Goal: Task Accomplishment & Management: Use online tool/utility

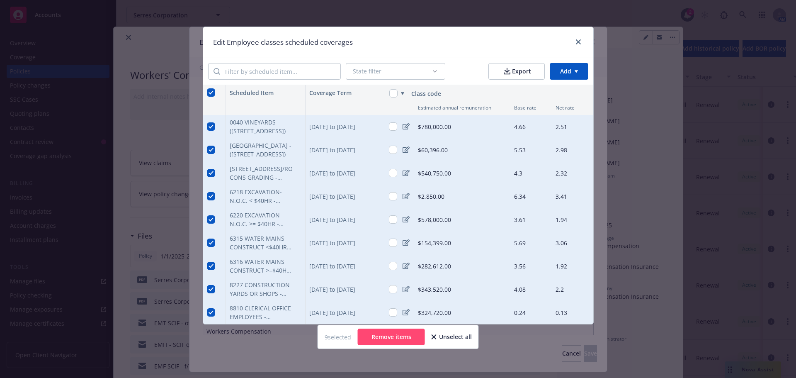
scroll to position [862, 0]
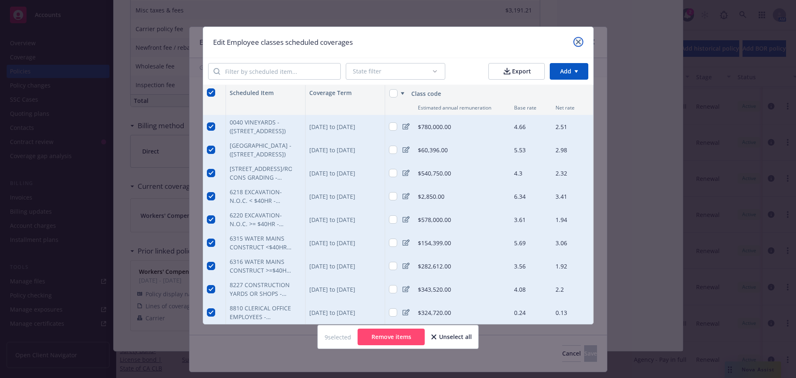
click at [579, 41] on icon "close" at bounding box center [578, 41] width 5 height 5
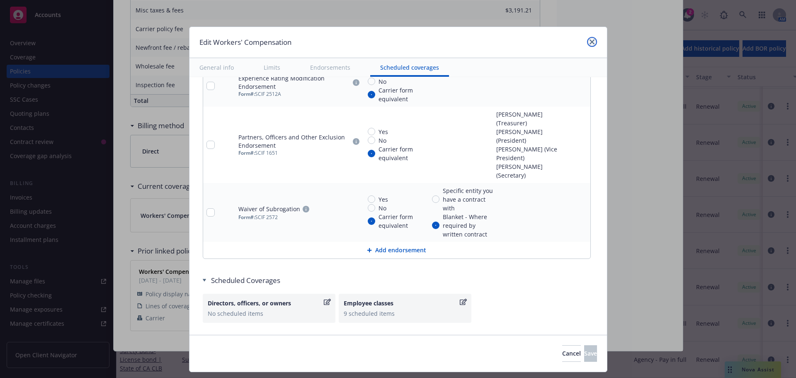
click at [592, 41] on icon "close" at bounding box center [591, 41] width 5 height 5
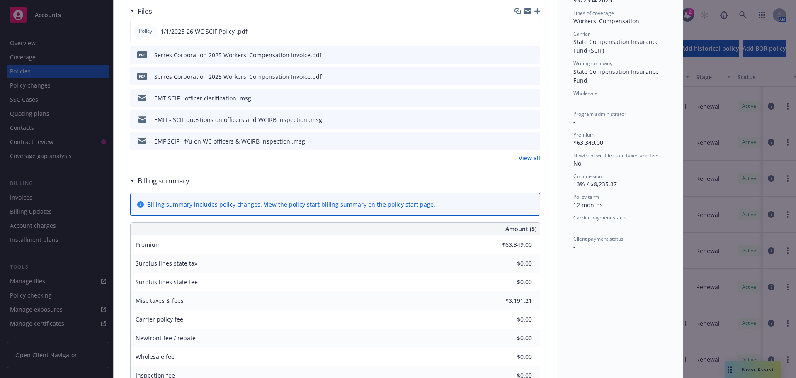
scroll to position [0, 0]
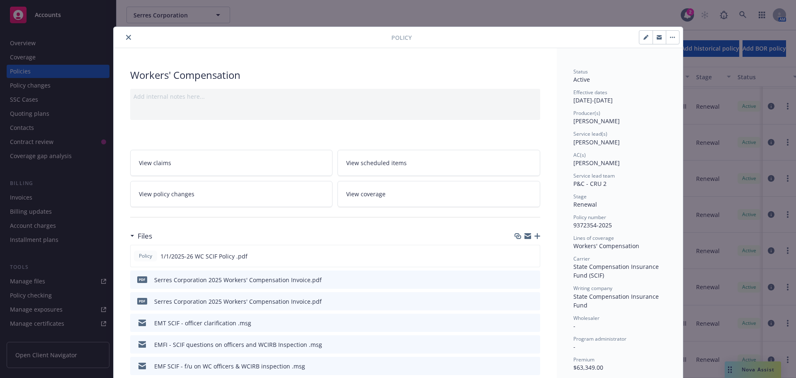
click at [126, 38] on icon "close" at bounding box center [128, 37] width 5 height 5
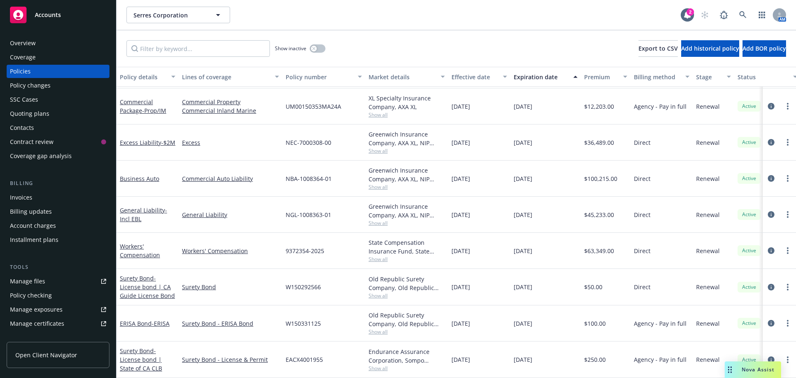
click at [51, 22] on div "Accounts" at bounding box center [58, 15] width 96 height 17
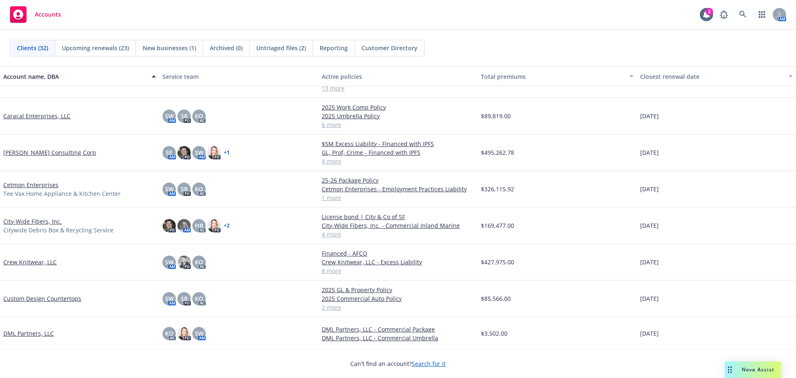
scroll to position [207, 0]
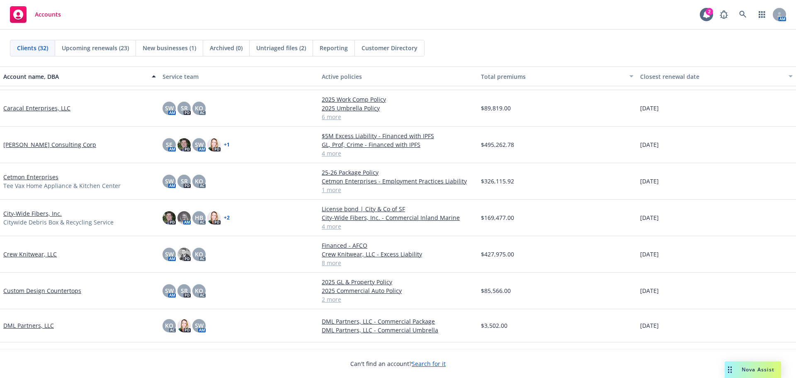
click at [25, 254] on link "Crew Knitwear, LLC" at bounding box center [29, 253] width 53 height 9
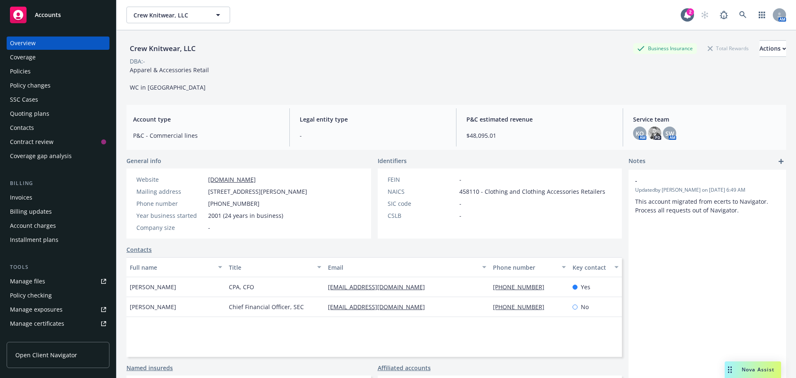
click at [44, 76] on div "Policies" at bounding box center [58, 71] width 96 height 13
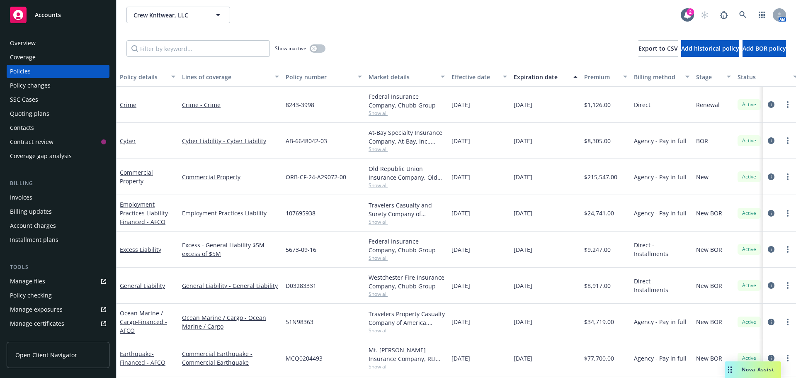
click at [35, 113] on div "Quoting plans" at bounding box center [29, 113] width 39 height 13
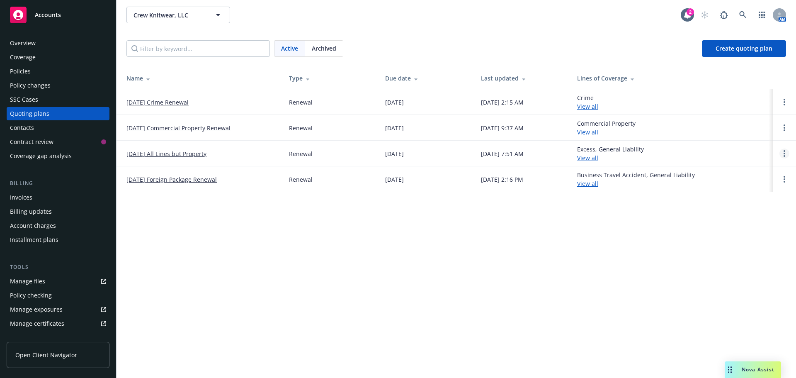
click at [786, 155] on link "Open options" at bounding box center [784, 153] width 10 height 10
click at [749, 147] on link "Archive" at bounding box center [741, 147] width 73 height 17
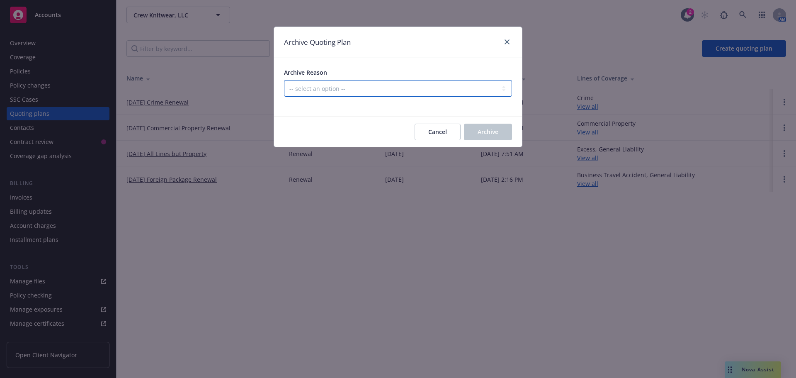
click at [312, 95] on select "-- select an option -- All policies in this renewal plan are auto-renewed Creat…" at bounding box center [398, 88] width 228 height 17
click at [284, 80] on select "-- select an option -- All policies in this renewal plan are auto-renewed Creat…" at bounding box center [398, 88] width 228 height 17
click at [482, 131] on span "Archive" at bounding box center [487, 132] width 21 height 8
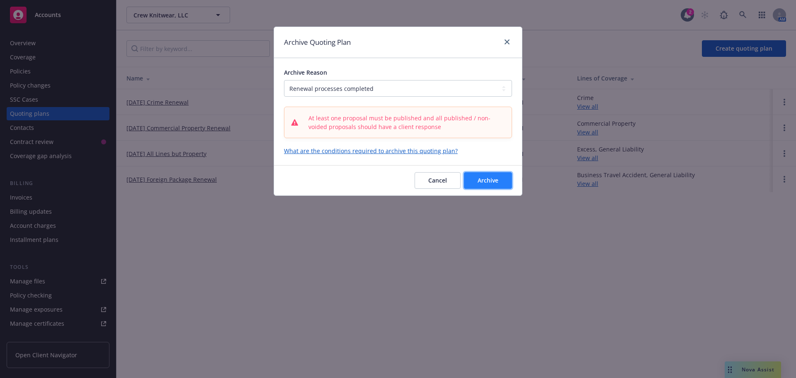
click at [495, 184] on button "Archive" at bounding box center [488, 180] width 48 height 17
click at [360, 90] on select "-- select an option -- All policies in this renewal plan are auto-renewed Creat…" at bounding box center [398, 88] width 228 height 17
select select "ARCHIVED_DUPLICATE"
click at [284, 80] on select "-- select an option -- All policies in this renewal plan are auto-renewed Creat…" at bounding box center [398, 88] width 228 height 17
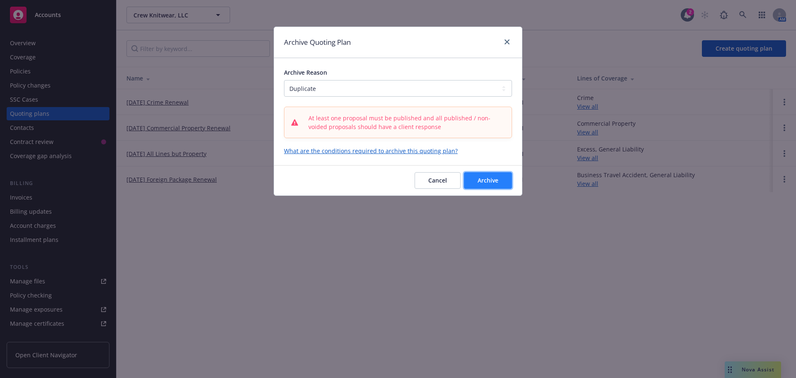
click at [470, 177] on button "Archive" at bounding box center [488, 180] width 48 height 17
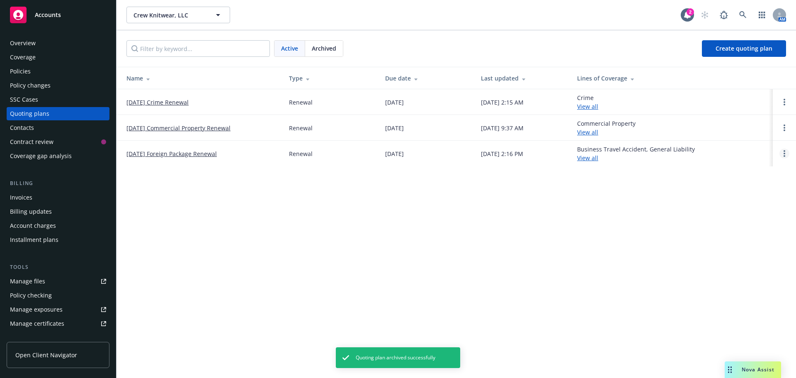
click at [787, 154] on link "Open options" at bounding box center [784, 153] width 10 height 10
click at [743, 150] on span "Archive" at bounding box center [725, 147] width 41 height 8
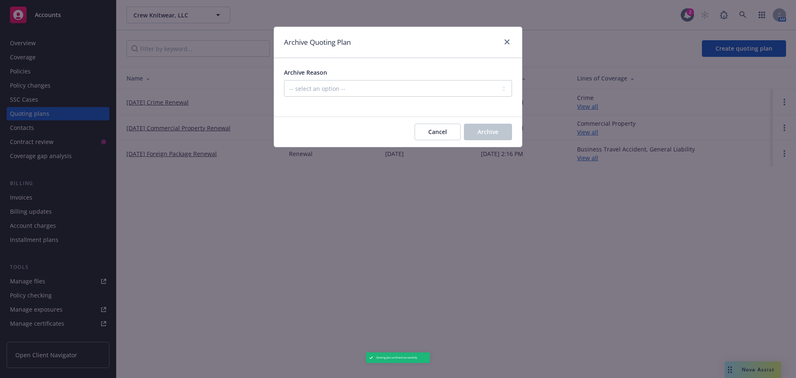
click at [393, 98] on div at bounding box center [398, 102] width 228 height 10
click at [387, 92] on select "-- select an option -- All policies in this renewal plan are auto-renewed Creat…" at bounding box center [398, 88] width 228 height 17
select select "ARCHIVED_DUPLICATE"
click at [284, 80] on select "-- select an option -- All policies in this renewal plan are auto-renewed Creat…" at bounding box center [398, 88] width 228 height 17
click at [491, 136] on span "Archive" at bounding box center [487, 132] width 21 height 8
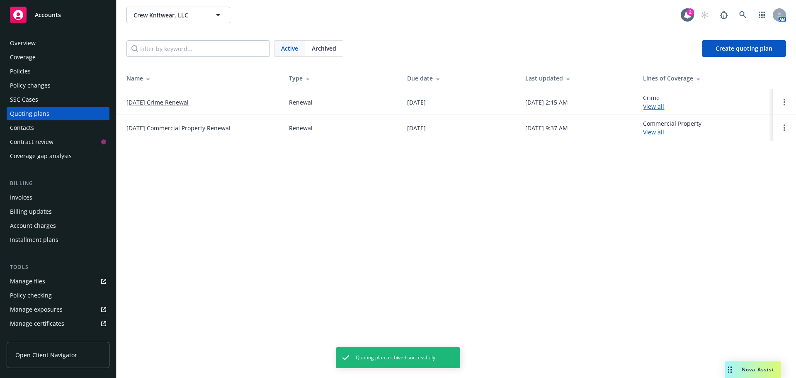
click at [150, 103] on link "[DATE] Crime Renewal" at bounding box center [157, 102] width 62 height 9
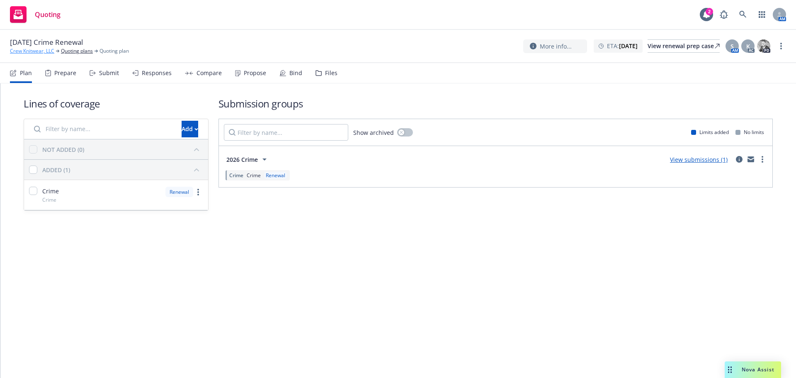
click at [34, 50] on link "Crew Knitwear, LLC" at bounding box center [32, 50] width 44 height 7
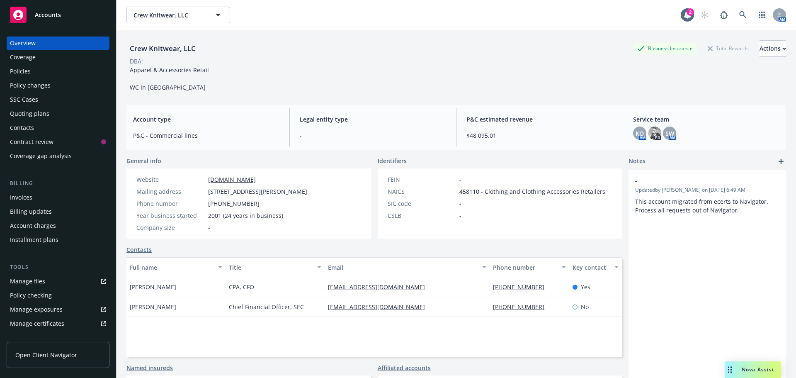
click at [31, 112] on div "Quoting plans" at bounding box center [29, 113] width 39 height 13
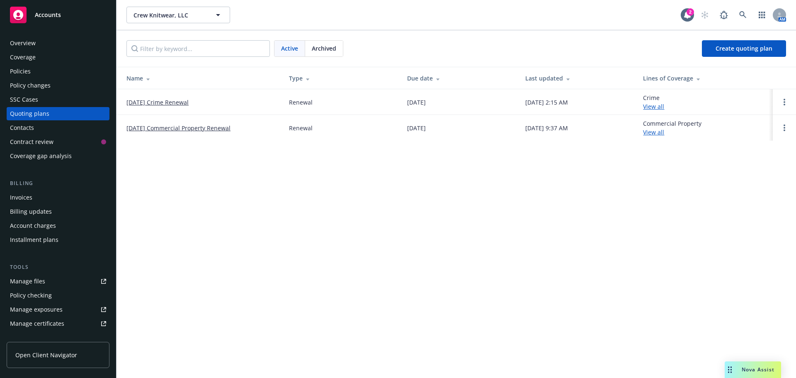
click at [44, 67] on div "Policies" at bounding box center [58, 71] width 96 height 13
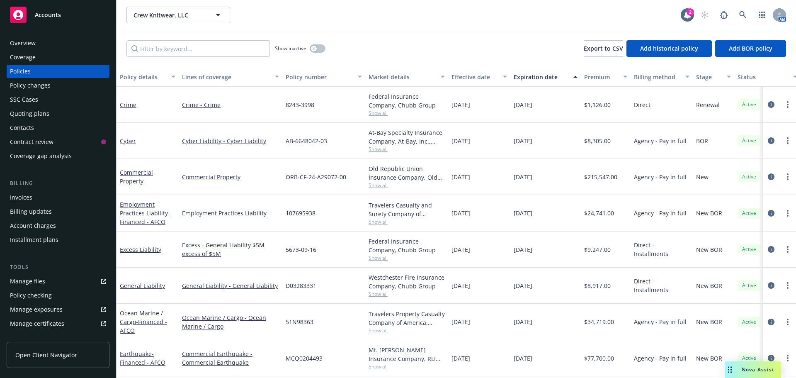
click at [39, 111] on div "Quoting plans" at bounding box center [29, 113] width 39 height 13
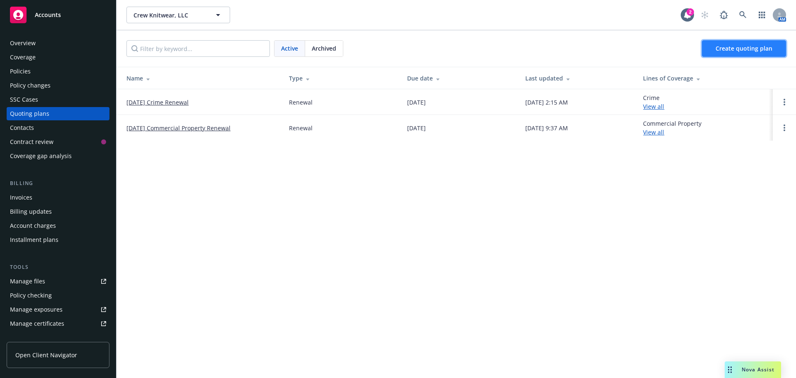
click at [742, 52] on span "Create quoting plan" at bounding box center [743, 48] width 57 height 8
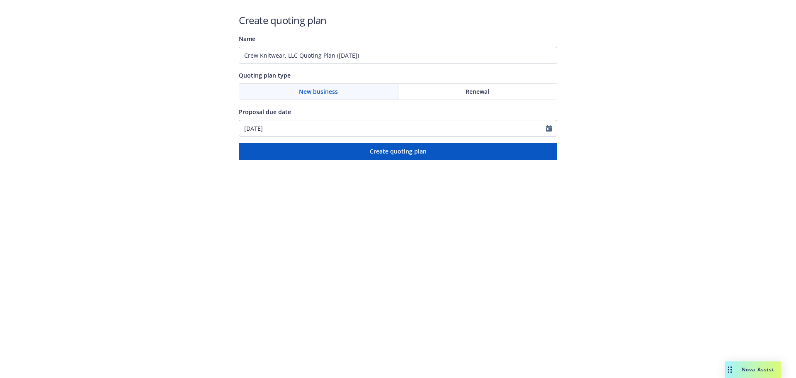
click at [452, 87] on div "Renewal" at bounding box center [477, 92] width 159 height 16
click at [292, 128] on input "10/14/2025" at bounding box center [392, 128] width 307 height 16
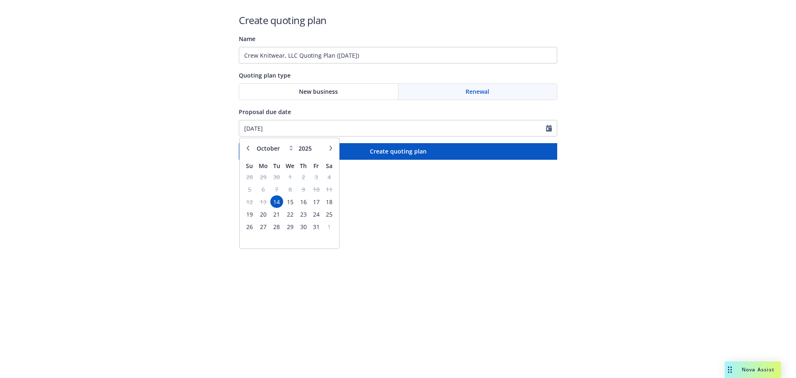
click at [328, 145] on button "button" at bounding box center [331, 148] width 10 height 10
select select "12"
click at [307, 199] on span "18" at bounding box center [303, 201] width 11 height 10
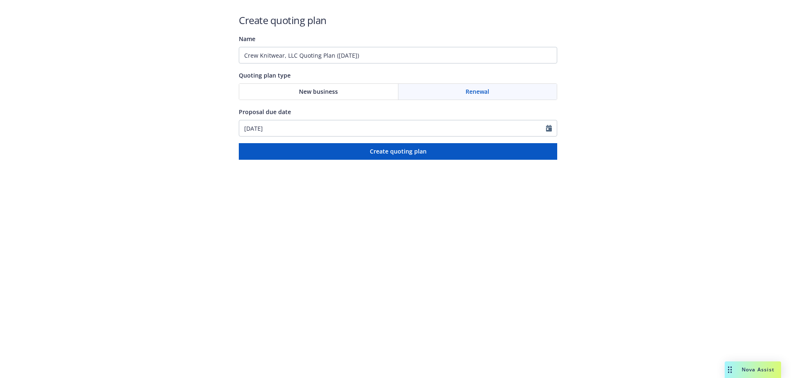
type input "12/18/2025"
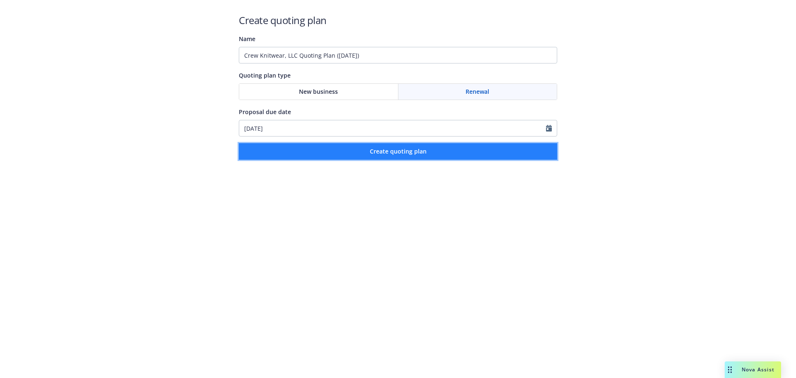
click at [377, 148] on span "Create quoting plan" at bounding box center [398, 151] width 57 height 8
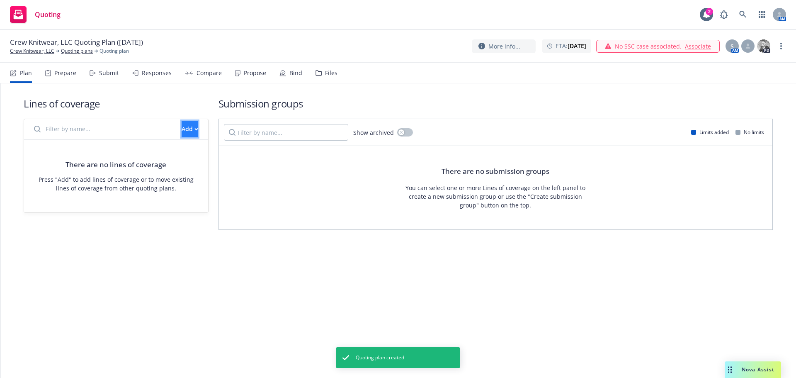
click at [182, 129] on div "Add" at bounding box center [190, 129] width 17 height 16
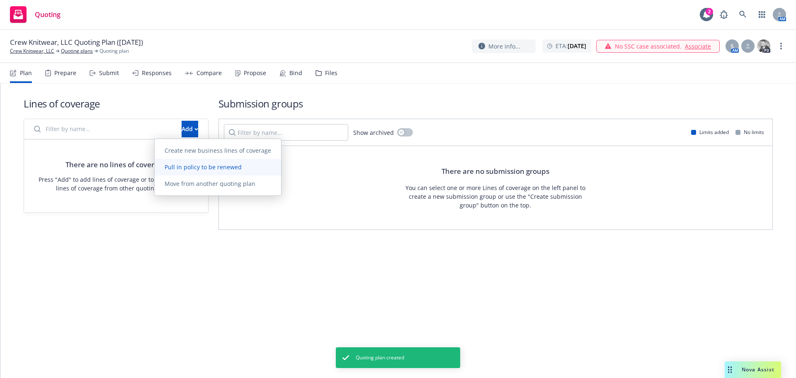
click at [182, 164] on span "Pull in policy to be renewed" at bounding box center [203, 167] width 97 height 8
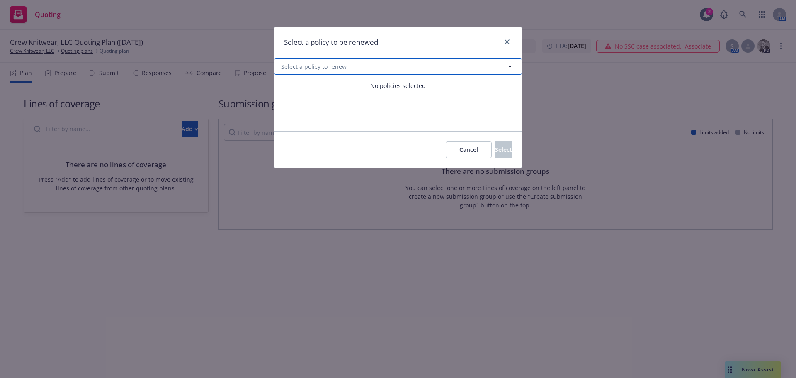
click at [323, 67] on span "Select a policy to renew" at bounding box center [313, 66] width 65 height 9
select select "ACTIVE"
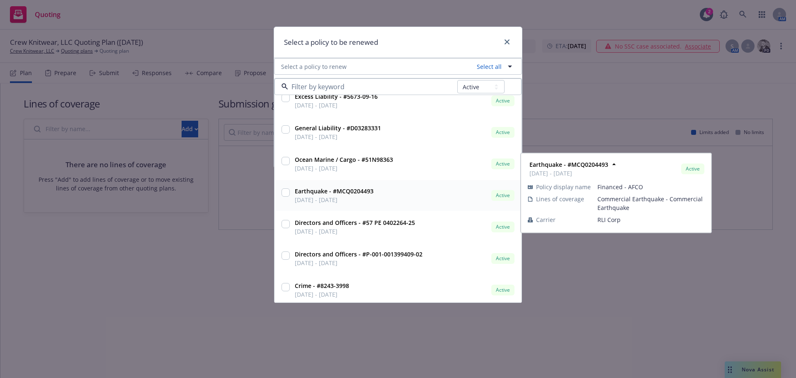
scroll to position [83, 0]
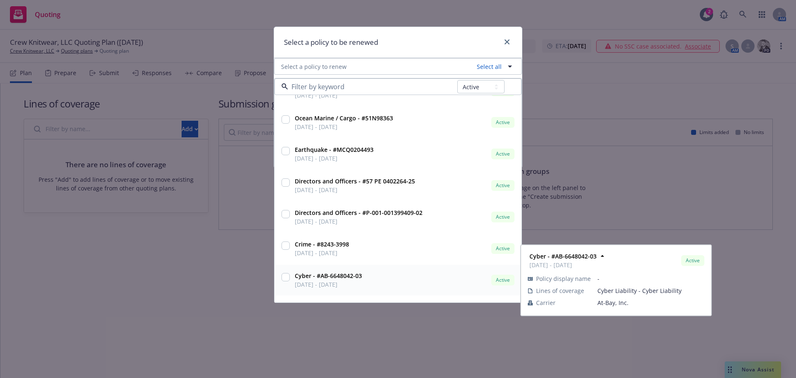
click at [284, 277] on input "checkbox" at bounding box center [285, 277] width 8 height 8
checkbox input "true"
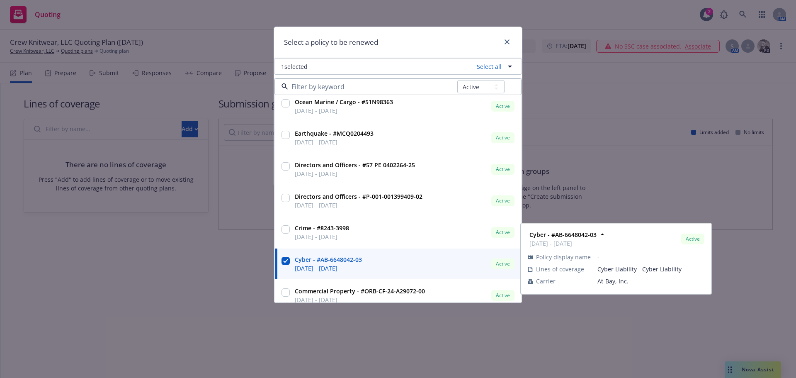
scroll to position [108, 0]
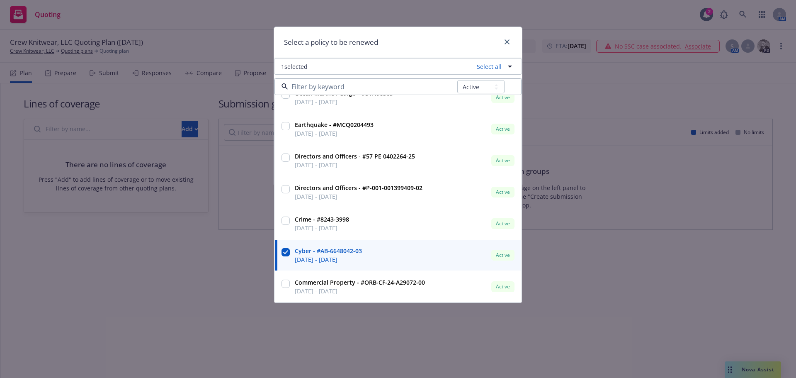
click at [475, 341] on div "Select a policy to be renewed 1 selected Select all All Active Upcoming Expired…" at bounding box center [398, 189] width 796 height 378
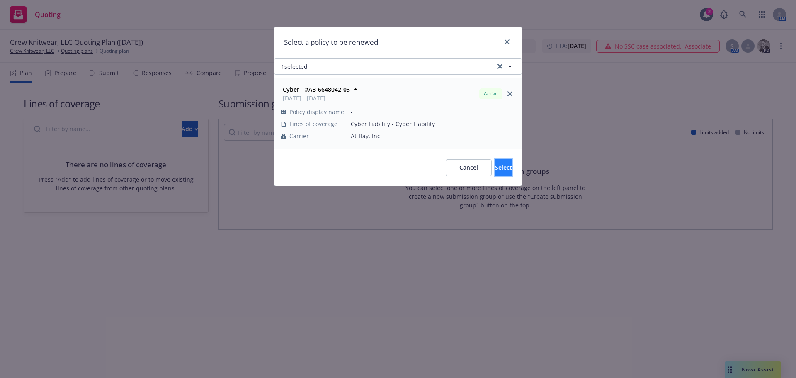
click at [499, 167] on button "Select" at bounding box center [503, 167] width 17 height 17
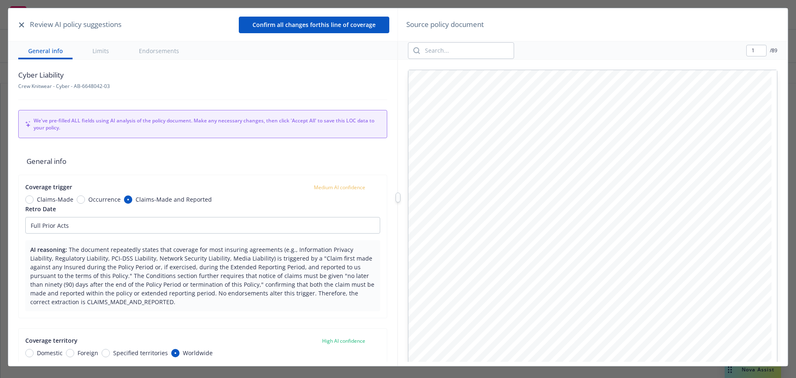
type textarea "x"
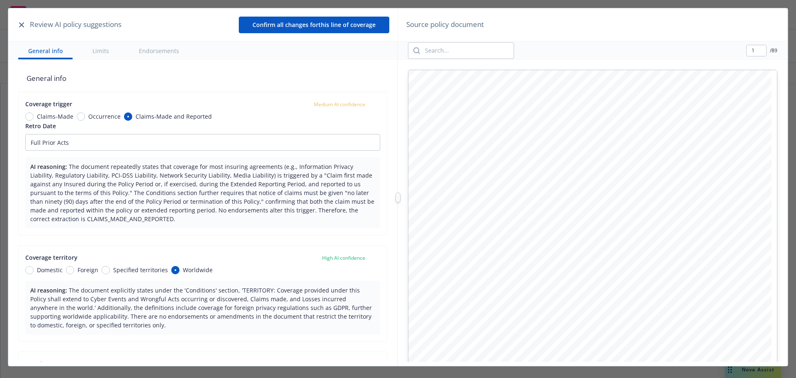
click at [23, 25] on icon "button" at bounding box center [21, 24] width 5 height 5
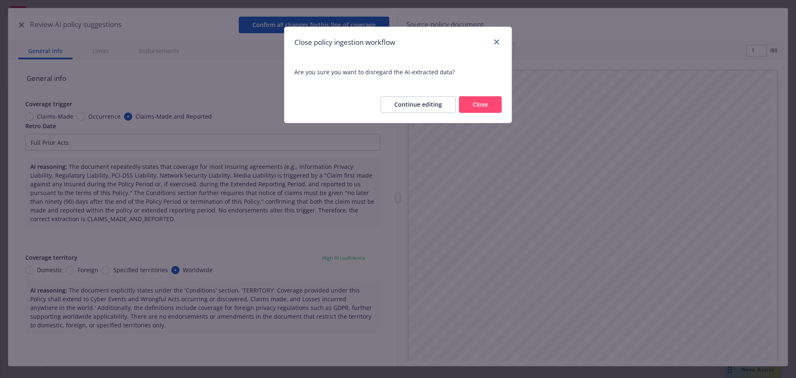
click at [435, 104] on button "Continue editing" at bounding box center [417, 104] width 75 height 17
click at [435, 104] on div "C yber I nsurance Policy C yber A B-CYB-POL-COV 05/2022 ©2022" at bounding box center [589, 305] width 363 height 470
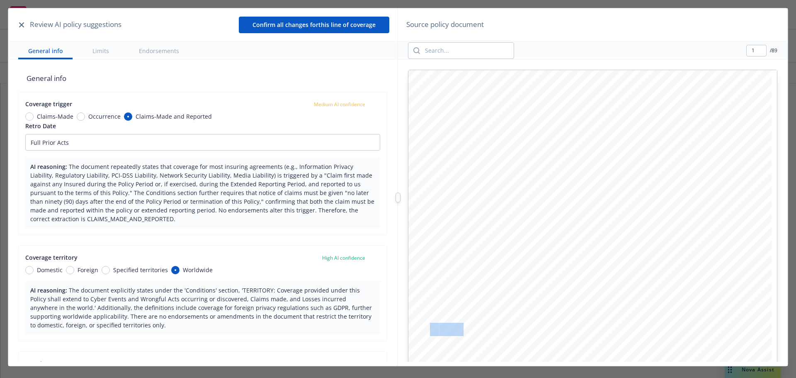
click at [23, 25] on icon "button" at bounding box center [21, 24] width 5 height 5
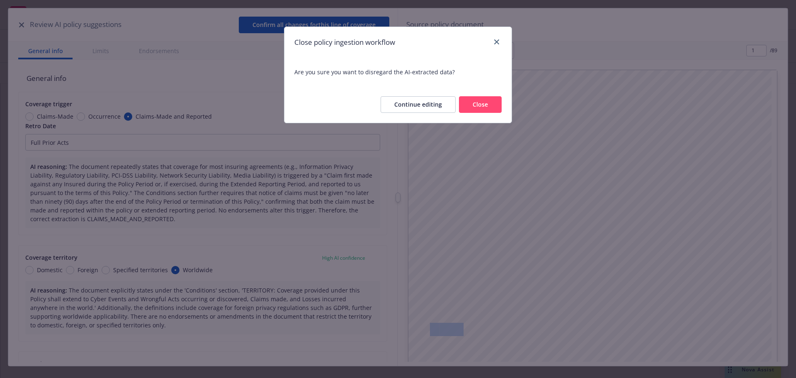
click at [477, 107] on button "Close" at bounding box center [480, 104] width 43 height 17
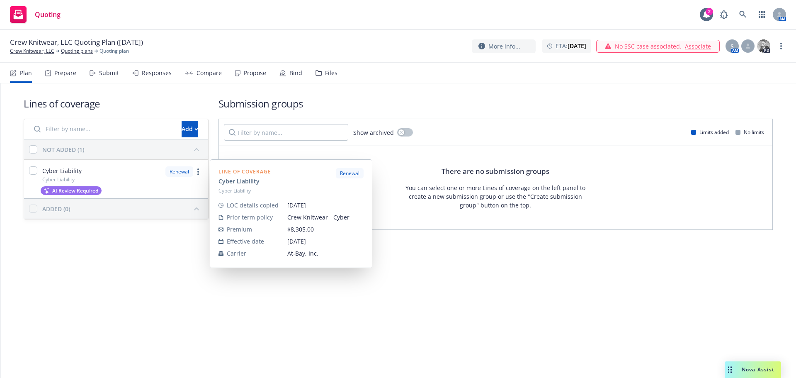
click at [37, 172] on div "Cyber Liability Cyber Liability" at bounding box center [55, 174] width 53 height 17
checkbox input "true"
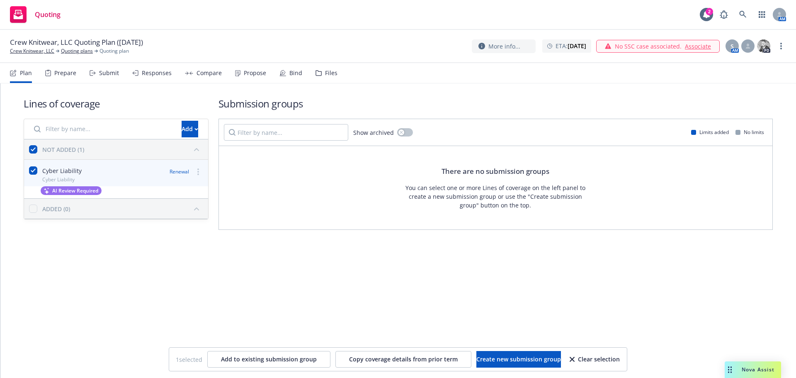
click at [110, 72] on div "Submit" at bounding box center [109, 73] width 20 height 7
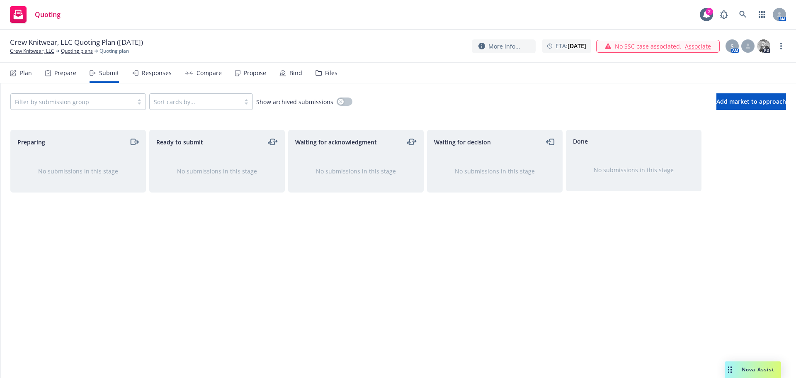
click at [96, 177] on div "No submissions in this stage" at bounding box center [78, 170] width 135 height 35
click at [69, 77] on div "Prepare" at bounding box center [60, 73] width 31 height 20
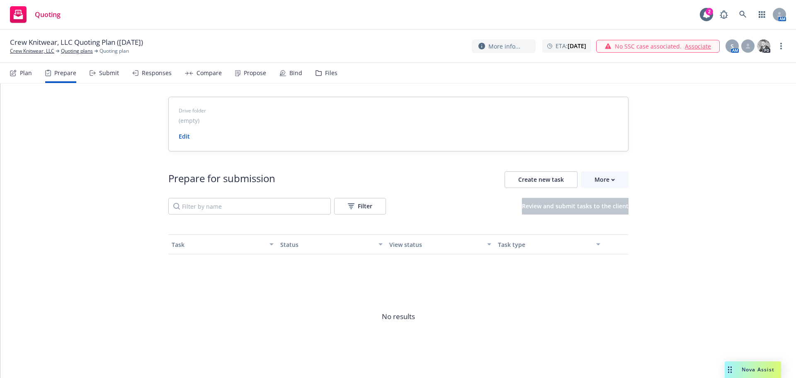
click at [114, 75] on div "Submit" at bounding box center [109, 73] width 20 height 7
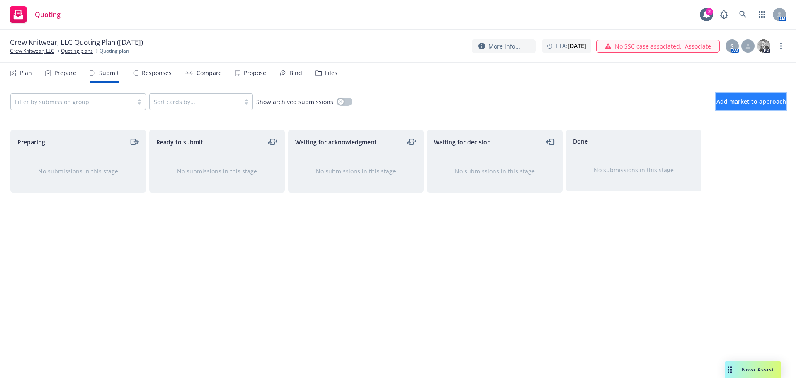
click at [716, 102] on span "Add market to approach" at bounding box center [751, 101] width 70 height 8
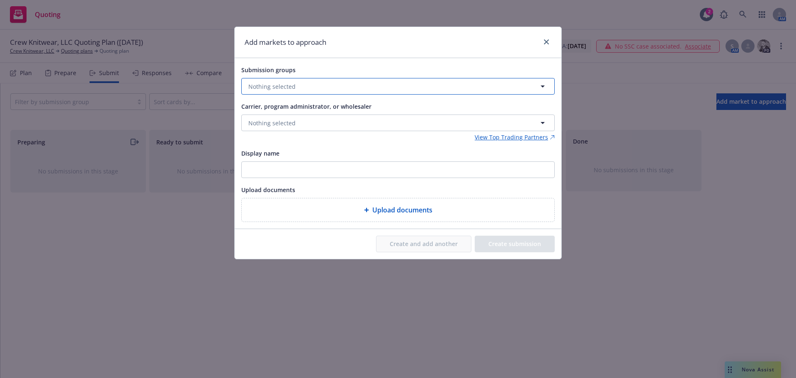
click at [361, 88] on button "Nothing selected" at bounding box center [397, 86] width 313 height 17
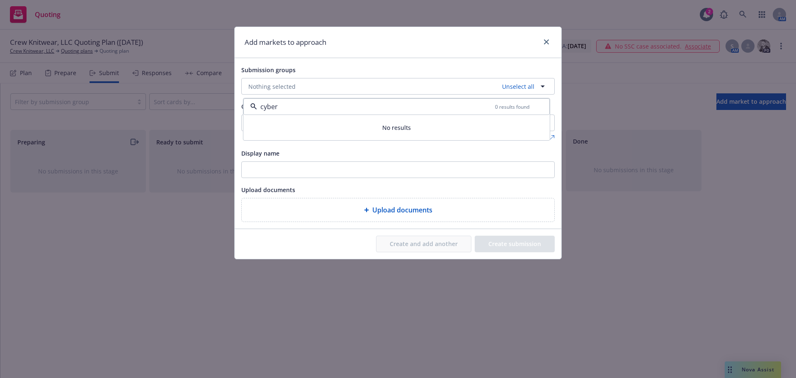
type input "cyber"
click at [400, 147] on div "Submission groups Nothing selected Unselect all cyber 0 results found No result…" at bounding box center [397, 143] width 313 height 157
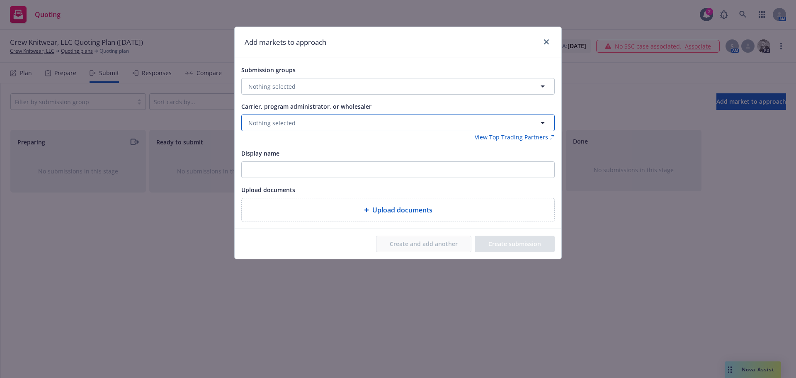
click at [317, 124] on button "Nothing selected" at bounding box center [397, 122] width 313 height 17
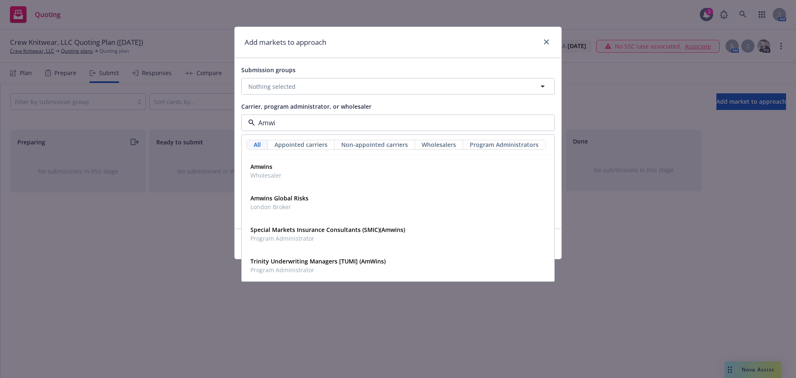
type input "Amwin"
click at [286, 167] on div "Amwins Wholesaler" at bounding box center [398, 170] width 302 height 21
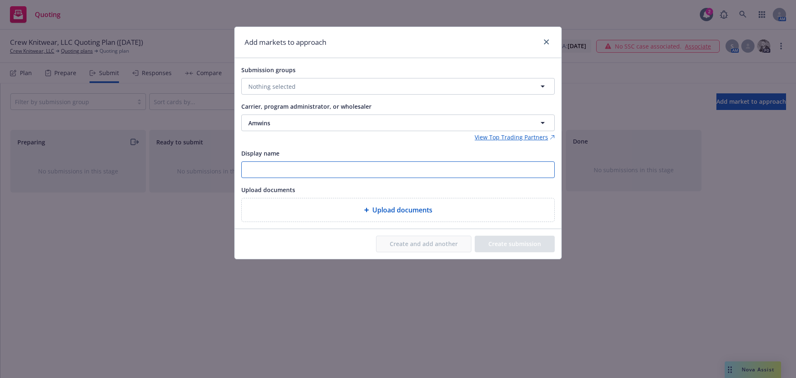
click at [286, 167] on input "Display name" at bounding box center [398, 170] width 312 height 16
type input "2026 Cyber Liability Renewal"
type textarea "x"
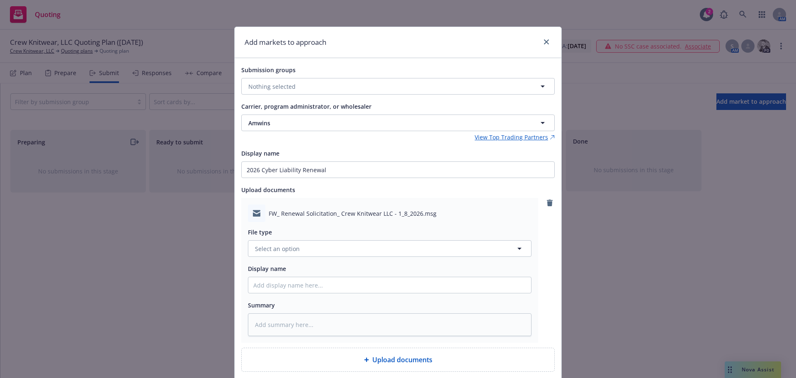
click at [320, 257] on div "File type Select an option Display name Summary" at bounding box center [389, 279] width 283 height 114
click at [319, 248] on button "Select an option" at bounding box center [389, 248] width 283 height 17
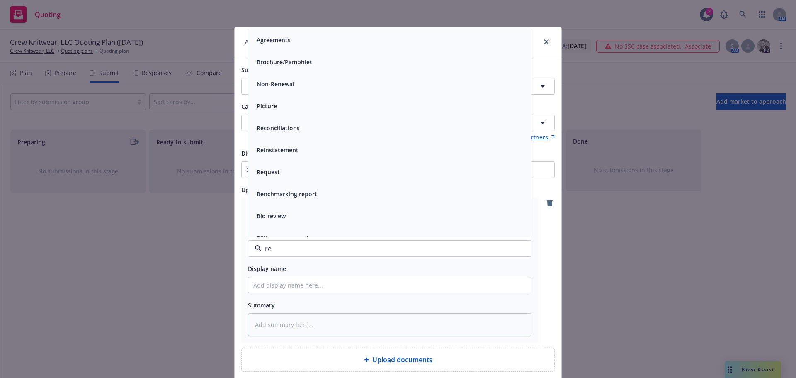
type input "ren"
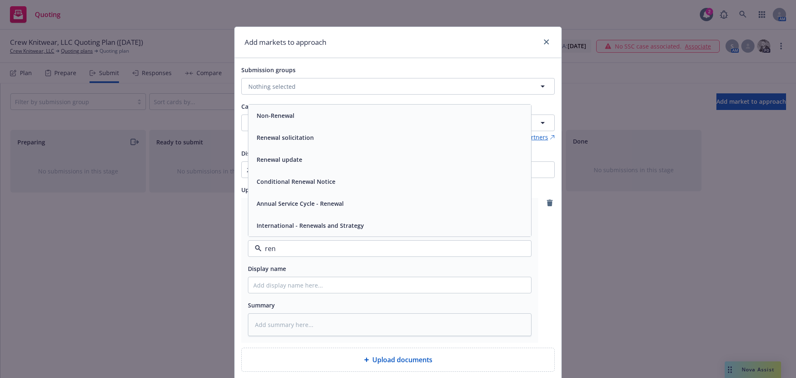
click at [322, 144] on div "Renewal solicitation" at bounding box center [389, 137] width 283 height 22
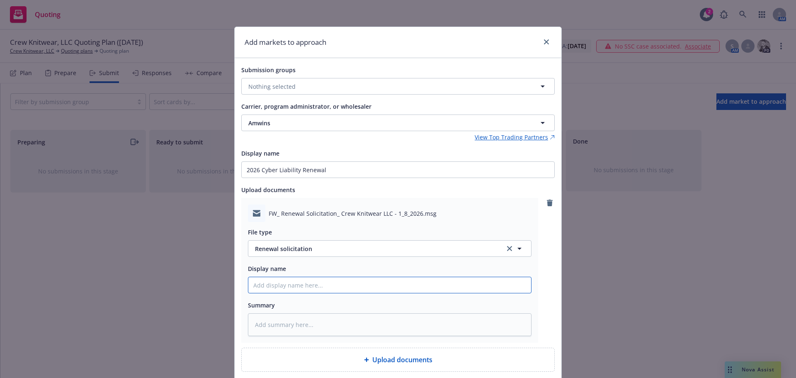
click at [286, 284] on input "Display name" at bounding box center [389, 285] width 283 height 16
type textarea "x"
type input "2"
type textarea "x"
type input "20"
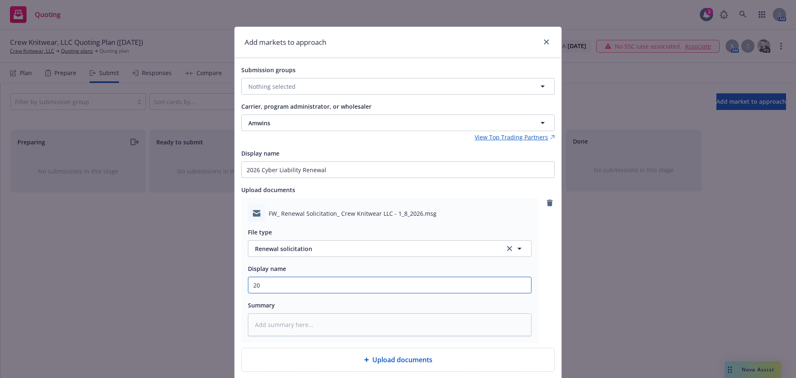
type textarea "x"
type input "202"
type textarea "x"
type input "2025"
type textarea "x"
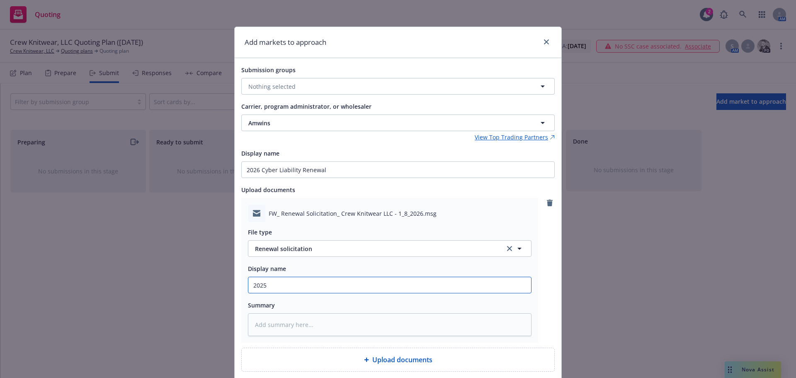
type input "2025"
type textarea "x"
type input "2025 C"
type textarea "x"
type input "2025 Cyb"
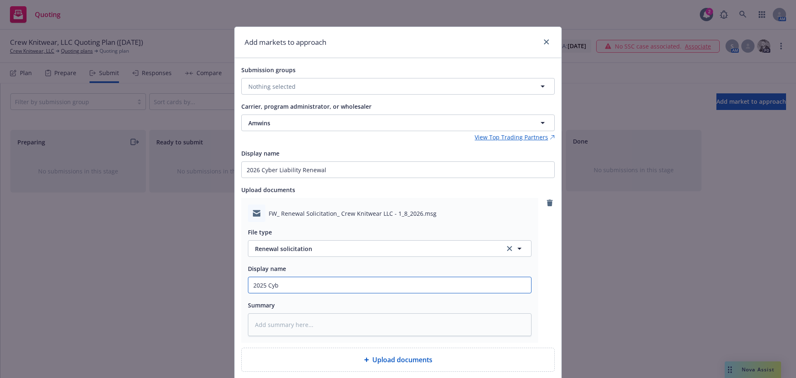
type textarea "x"
type input "2025 Cybn"
type textarea "x"
type input "2025 Cybne"
type textarea "x"
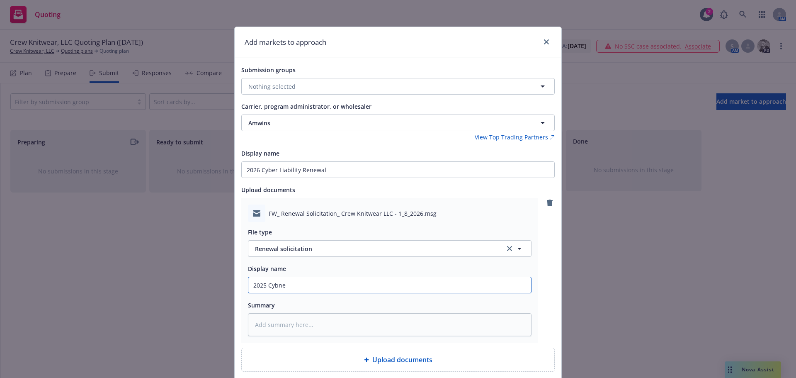
type input "2025 Cybner"
type textarea "x"
type input "2025 Cybne"
type textarea "x"
type input "2025 Cybn"
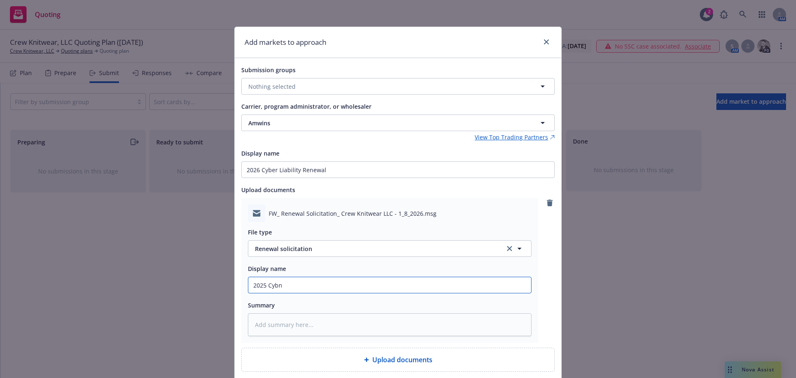
type textarea "x"
type input "2025 Cyb"
type textarea "x"
type input "2025 Cybe"
type textarea "x"
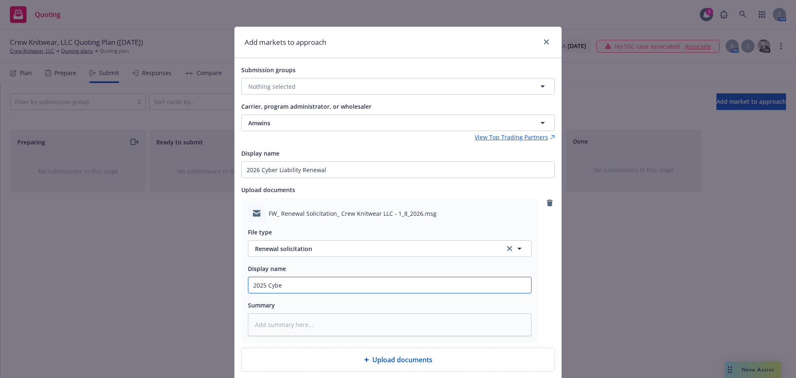
type input "2025 Cyber"
type textarea "x"
type input "2025 Cyber"
type textarea "x"
type input "2025 Cyber L"
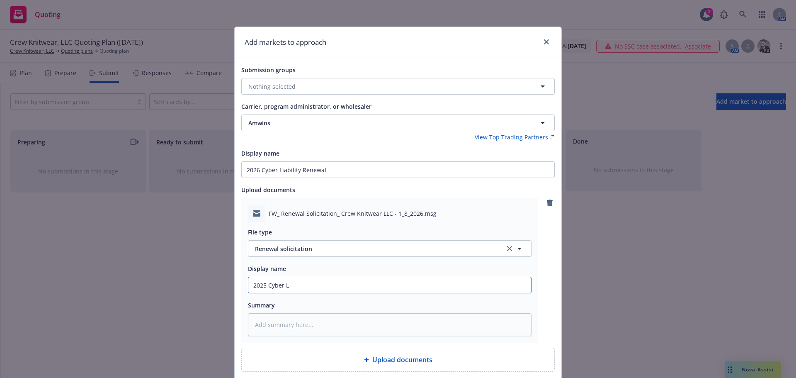
type textarea "x"
type input "2025 Cyber Li"
type textarea "x"
type input "2025 Cyber Lia"
type textarea "x"
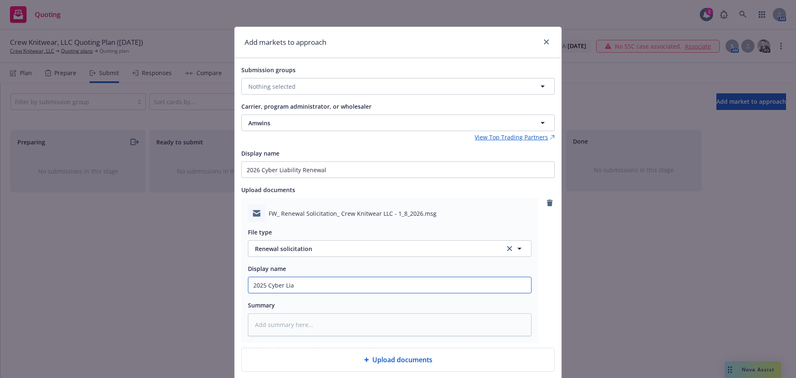
type input "2025 Cyber Liab"
type textarea "x"
type input "2025 Cyber Liabi"
type textarea "x"
type input "2025 Cyber Liabil"
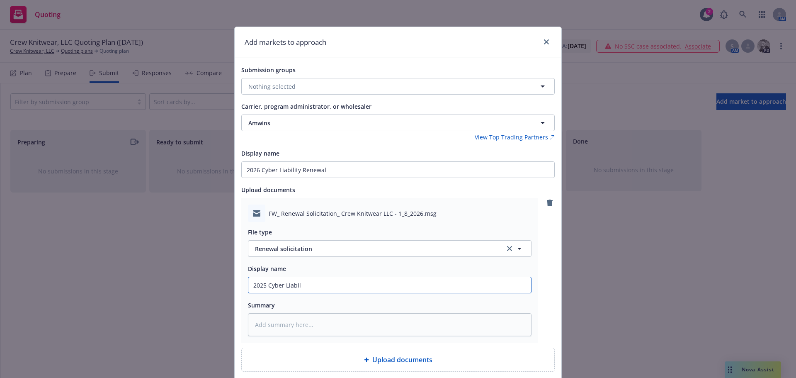
type textarea "x"
type input "2025 Cyber Liabili"
type textarea "x"
type input "2025 Cyber Liabilit"
type textarea "x"
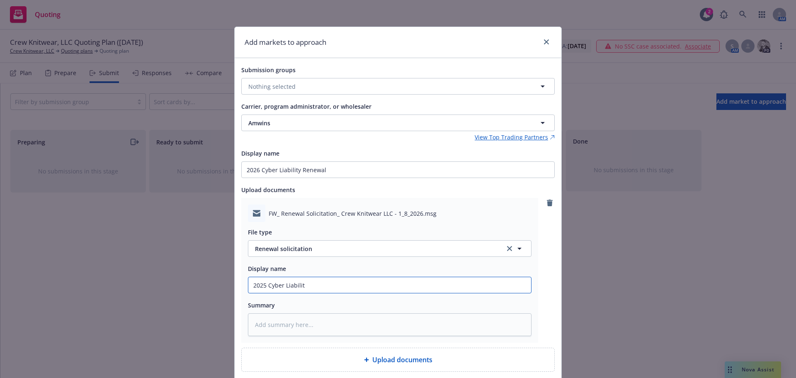
type input "2025 Cyber Liability"
type textarea "x"
type input "2025 Cyber Liability"
type textarea "x"
type input "2025 Cyber Liability R"
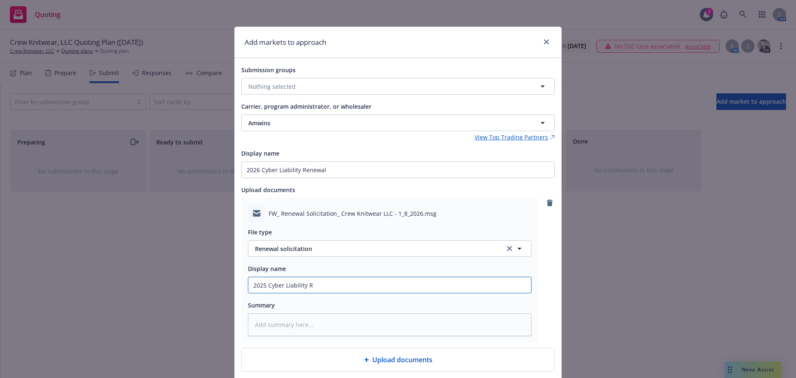
type textarea "x"
type input "2025 Cyber Liability Re"
type textarea "x"
type input "2025 Cyber Liability Rene"
type textarea "x"
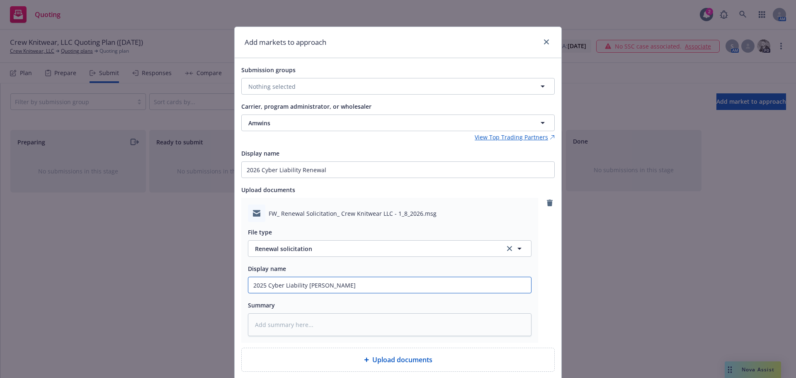
type input "2025 Cyber Liability Renew"
type textarea "x"
type input "2025 Cyber Liability Renewa"
type textarea "x"
type input "2025 Cyber Liability Renewal"
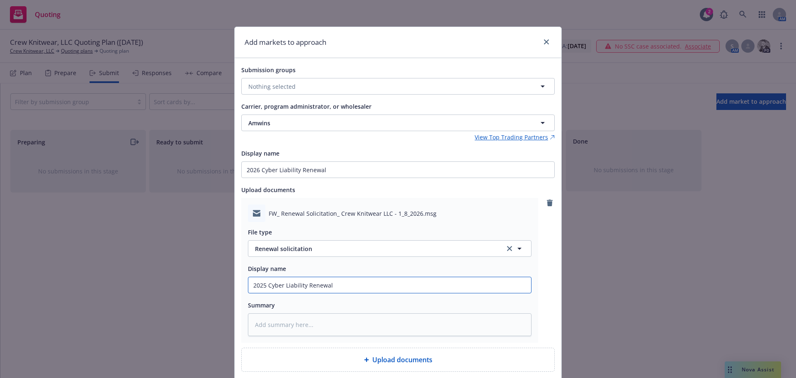
type textarea "x"
type input "2025 Cyber Liability Renewal"
type textarea "x"
type input "2025 Cyber Liability Renewal So"
type textarea "x"
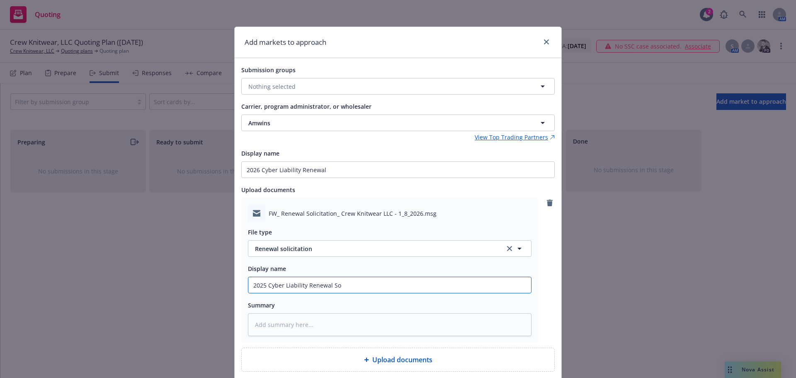
type input "2025 Cyber Liability Renewal Sol"
type textarea "x"
type input "2025 Cyber Liability Renewal Soli"
type textarea "x"
type input "2025 Cyber Liability Renewal Solic"
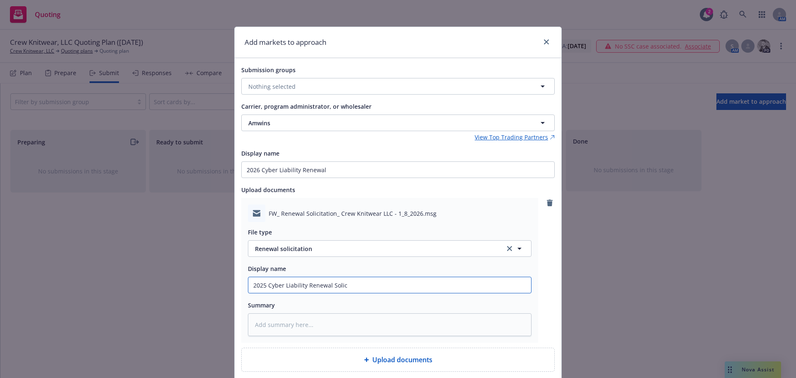
type textarea "x"
type input "2025 Cyber Liability Renewal Solici"
type textarea "x"
type input "2025 Cyber Liability Renewal Solicit"
type textarea "x"
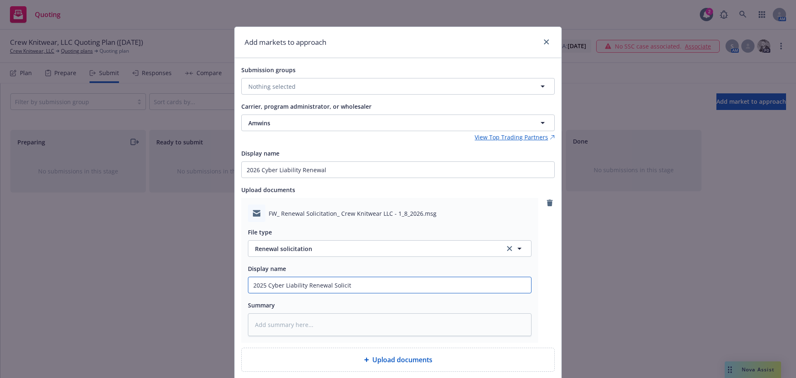
type input "2025 Cyber Liability Renewal Solicita"
type textarea "x"
type input "2025 Cyber Liability Renewal Solicitat"
type textarea "x"
type input "2025 Cyber Liability Renewal Solicitati"
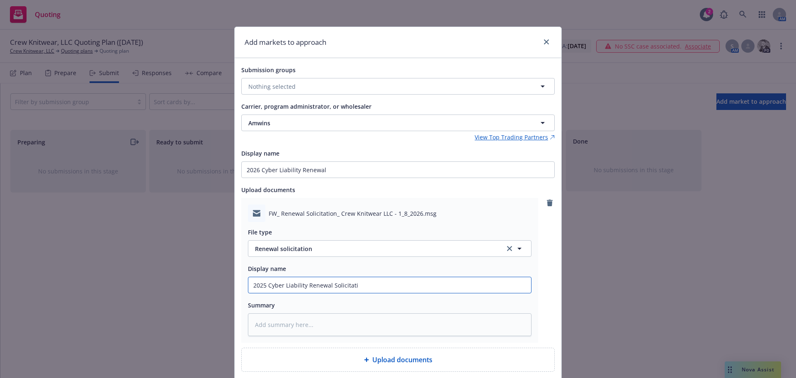
type textarea "x"
type input "2025 Cyber Liability Renewal Solicitatio"
type textarea "x"
type input "2025 Cyber Liability Renewal Solicitation"
type textarea "x"
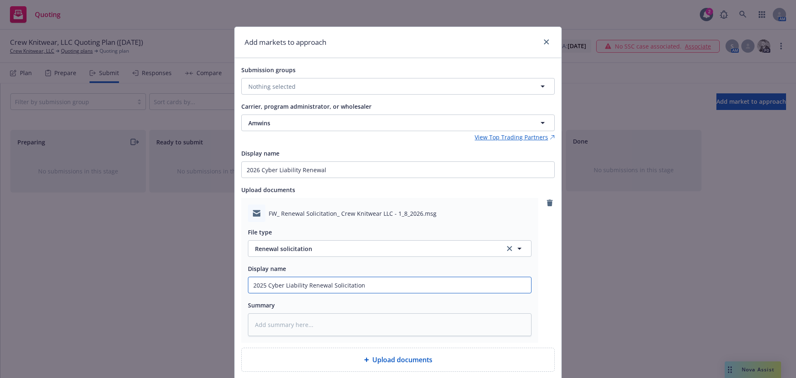
type input "2025 Cyber Liability Renewal Solicitation"
click at [262, 283] on input "2025 Cyber Liability Renewal Solicitation" at bounding box center [389, 285] width 283 height 16
type textarea "x"
type input "202 Cyber Liability Renewal Solicitation"
type textarea "x"
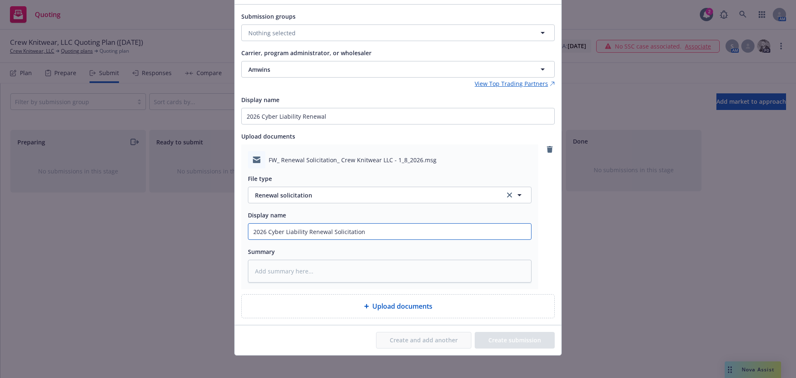
scroll to position [58, 0]
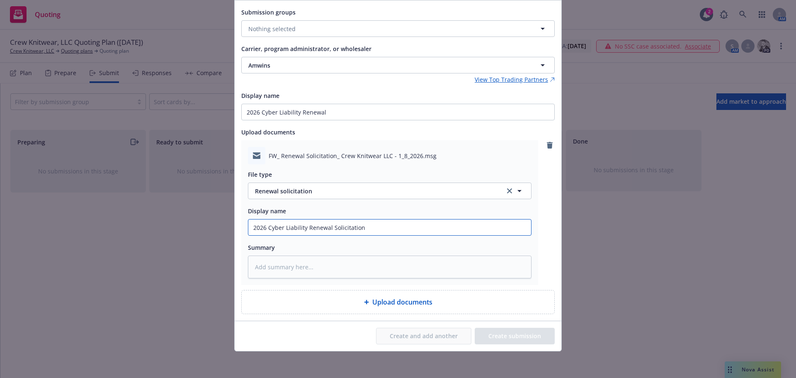
type input "2026 Cyber Liability Renewal Solicitation"
type textarea "x"
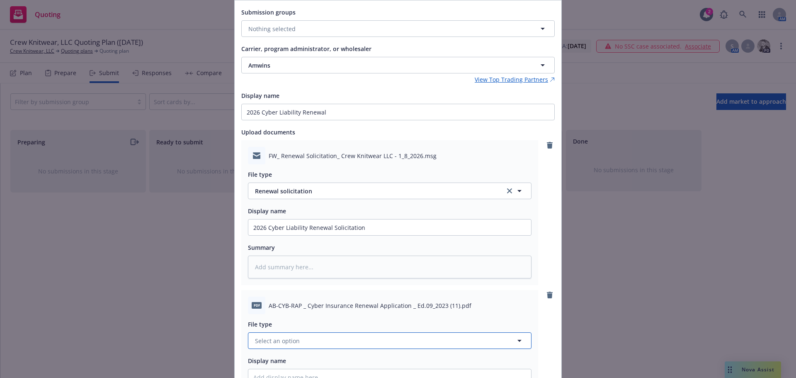
click at [339, 339] on button "Select an option" at bounding box center [389, 340] width 283 height 17
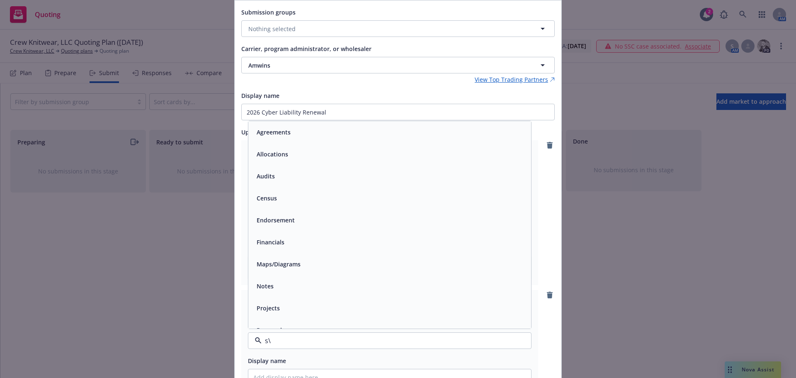
type input "s"
type input "app"
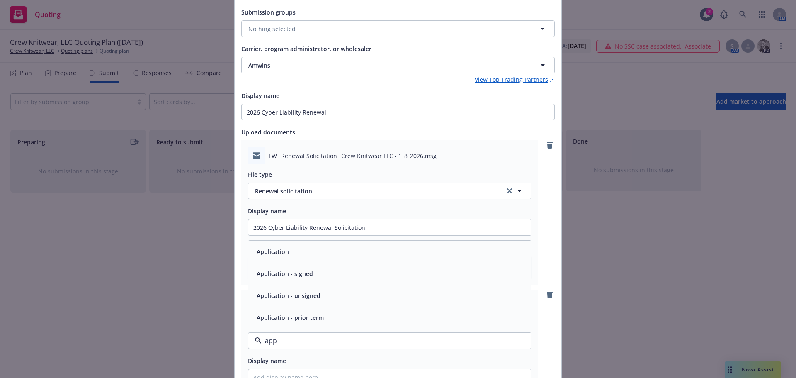
click at [294, 256] on div "Application" at bounding box center [389, 251] width 273 height 12
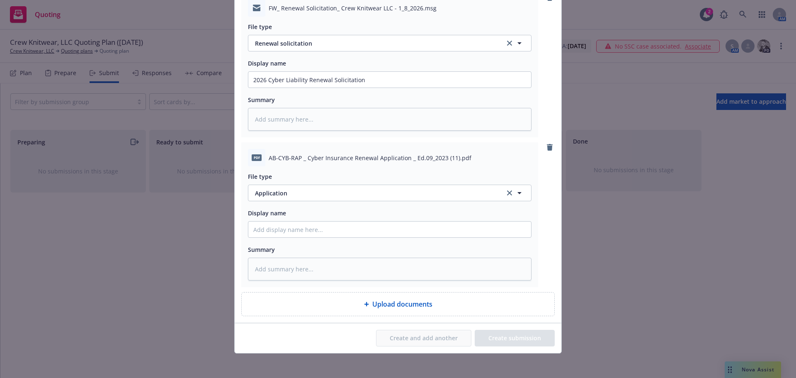
scroll to position [207, 0]
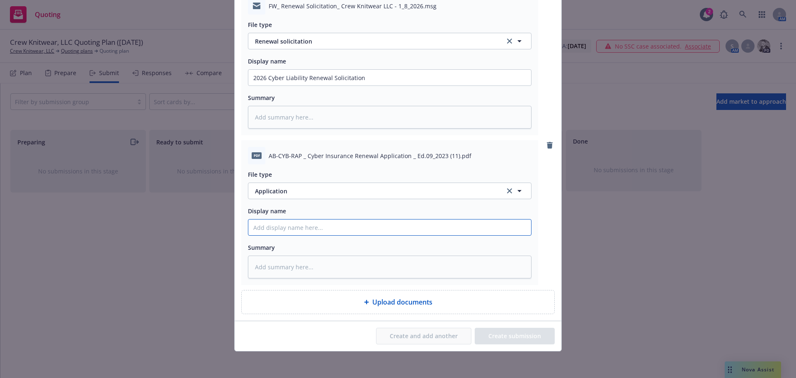
click at [278, 228] on input "Display name" at bounding box center [389, 227] width 283 height 16
type textarea "x"
type input "2"
type textarea "x"
type input "20"
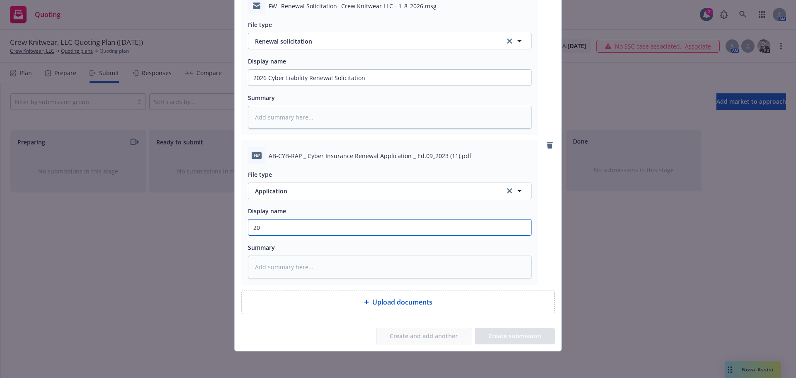
type textarea "x"
type input "202"
type textarea "x"
type input "2026"
type textarea "x"
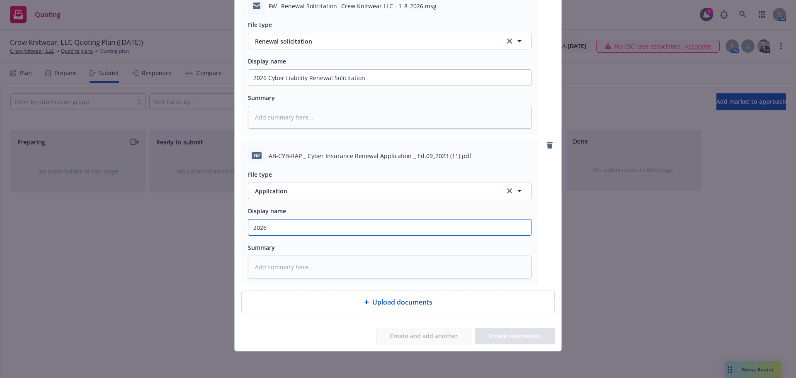
type input "2026"
type textarea "x"
type input "2026 Cy"
type textarea "x"
type input "2026 Cybe"
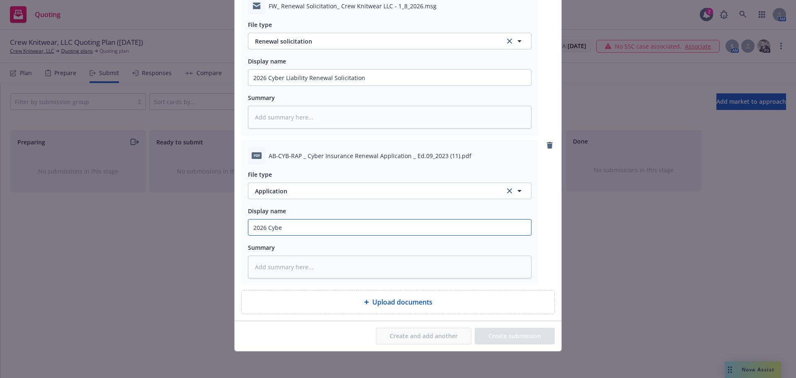
type textarea "x"
type input "2026 Cyber"
type textarea "x"
type input "2026 Cyber"
type textarea "x"
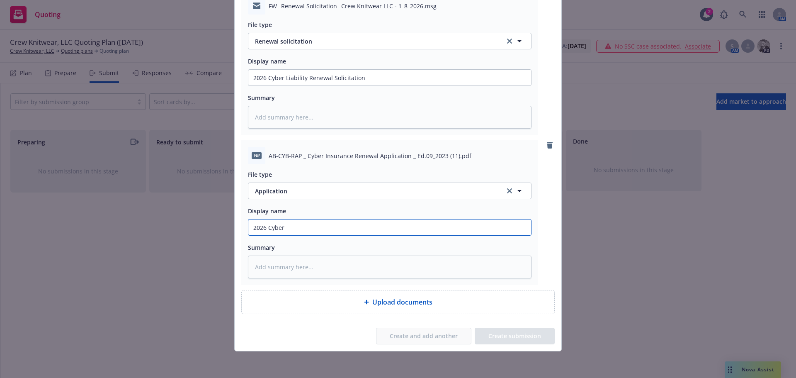
type input "2026 Cyber L"
type textarea "x"
type input "2026 Cyber Li"
type textarea "x"
type input "2026 Cyber Lia"
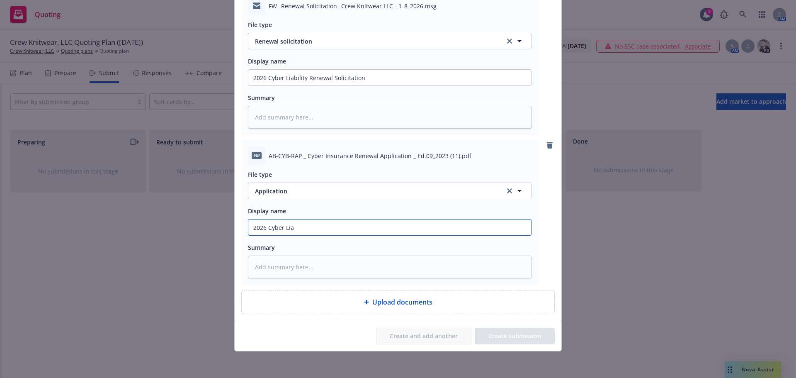
type textarea "x"
type input "2026 Cyber Liab"
type textarea "x"
type input "2026 Cyber Liabi"
type textarea "x"
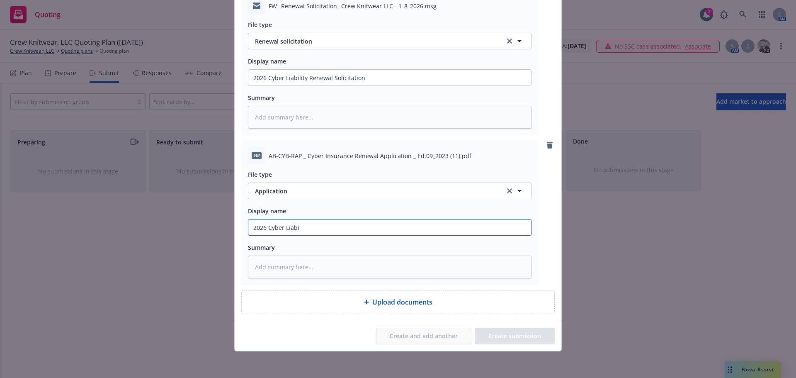
type input "2026 Cyber Liabil"
type textarea "x"
type input "2026 Cyber Liabili"
type textarea "x"
type input "2026 Cyber Liabilit"
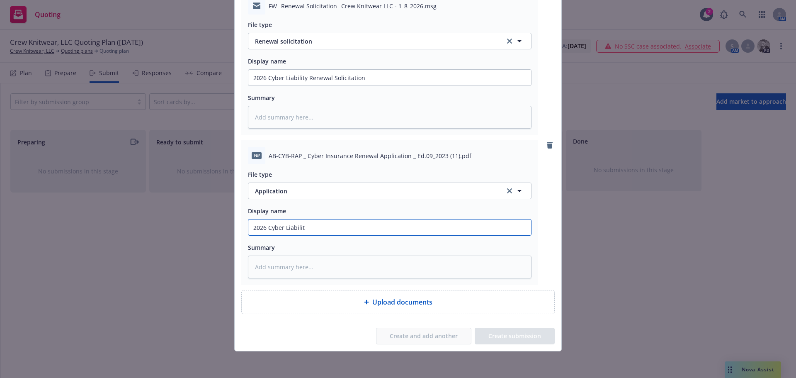
type textarea "x"
type input "2026 Cyber Liability"
type textarea "x"
type input "2026 Cyber Liability"
type textarea "x"
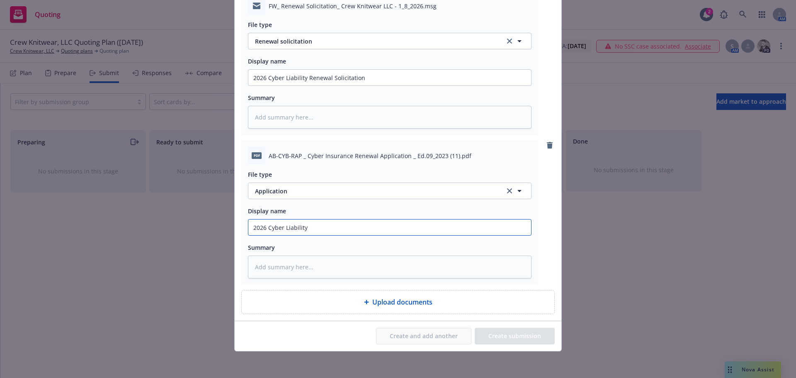
type input "2026 Cyber Liability A"
type textarea "x"
type input "2026 Cyber Liability Ap"
type textarea "x"
type input "2026 Cyber Liability App"
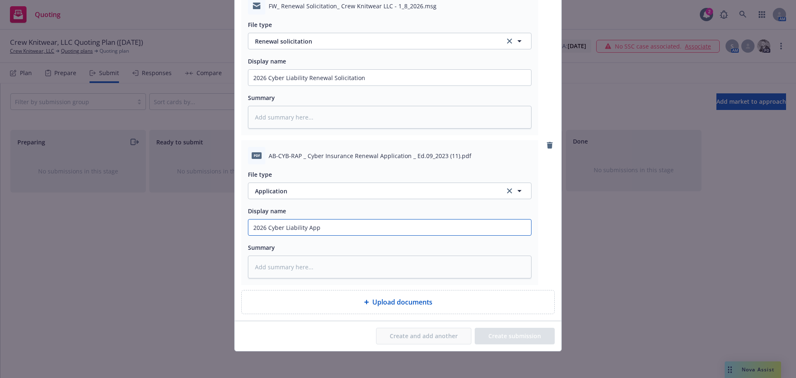
type textarea "x"
type input "2026 Cyber Liability Appl"
type textarea "x"
type input "2026 Cyber Liability Appli"
type textarea "x"
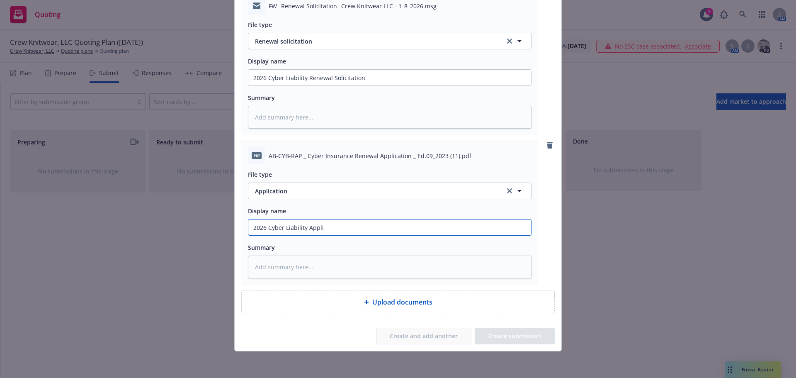
type input "2026 Cyber Liability Applic"
type textarea "x"
type input "2026 Cyber Liability Applica"
type textarea "x"
type input "2026 Cyber Liability Applicat"
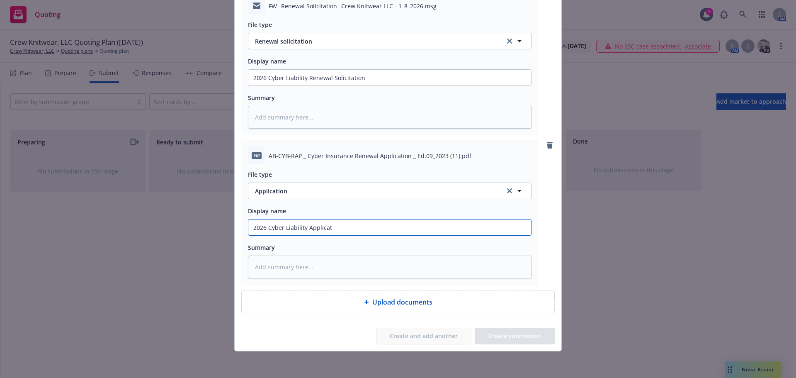
type textarea "x"
type input "2026 Cyber Liability Applicati"
type textarea "x"
type input "2026 Cyber Liability Application"
type textarea "x"
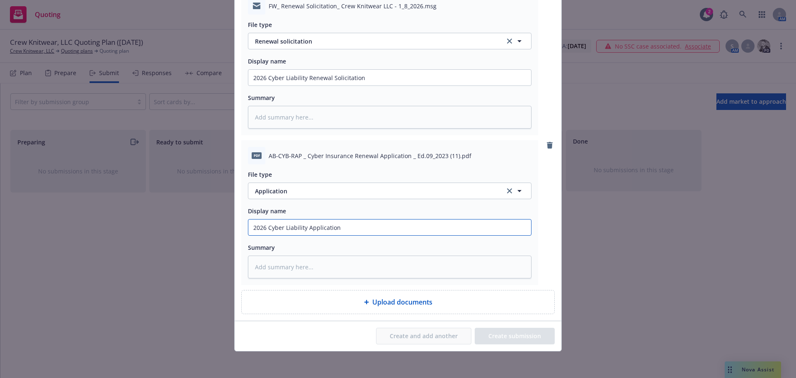
type input "2026 Cyber Liability Application"
click at [438, 308] on div "Upload documents" at bounding box center [398, 301] width 312 height 23
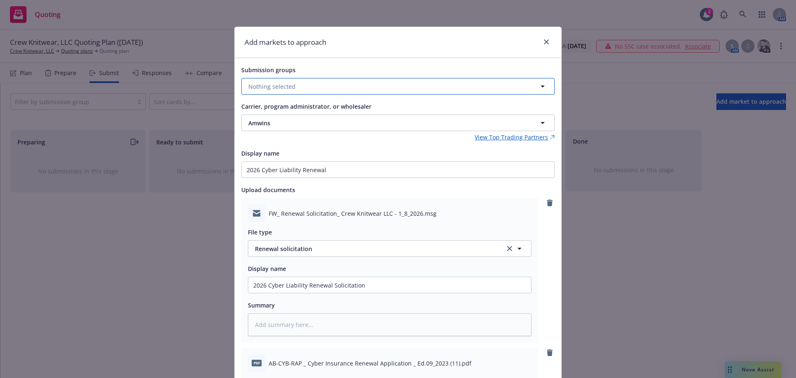
click at [297, 82] on button "Nothing selected" at bounding box center [397, 86] width 313 height 17
type input "cyber"
click at [303, 81] on button "Nothing selected Unselect all" at bounding box center [397, 86] width 313 height 17
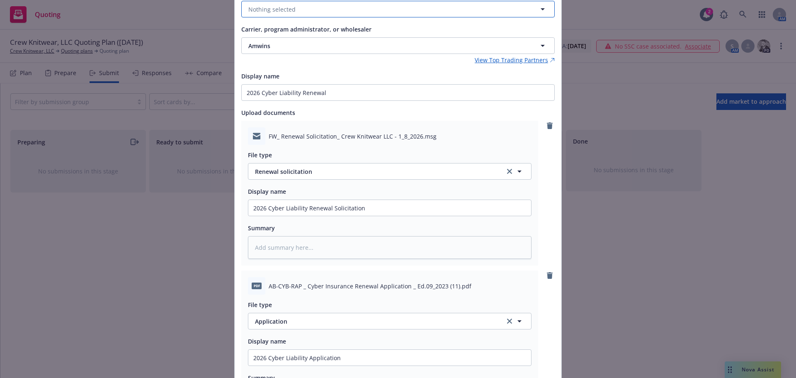
scroll to position [207, 0]
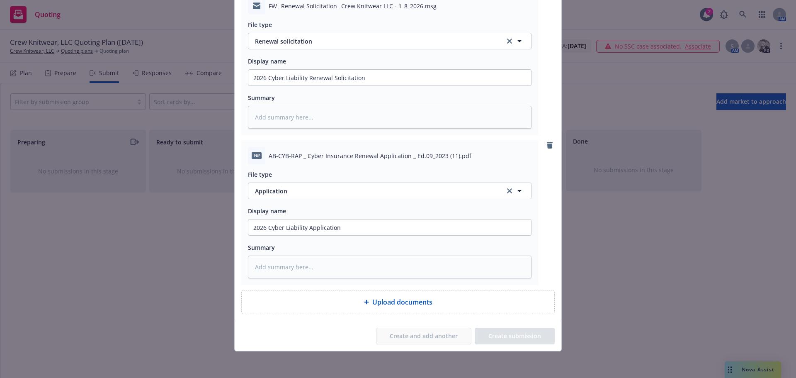
click at [505, 337] on div "Create and add another Create submission" at bounding box center [397, 335] width 313 height 17
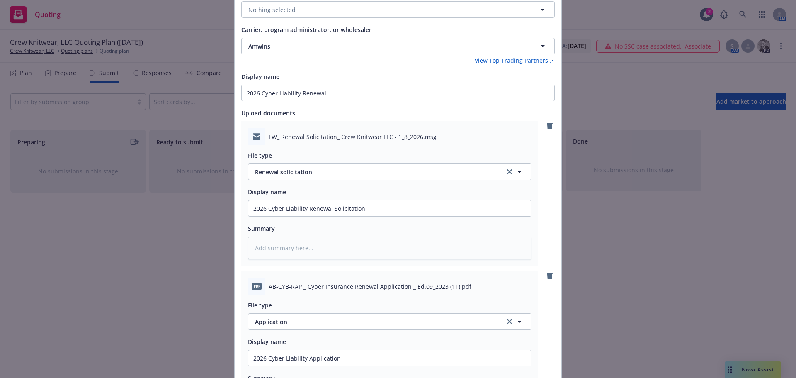
scroll to position [0, 0]
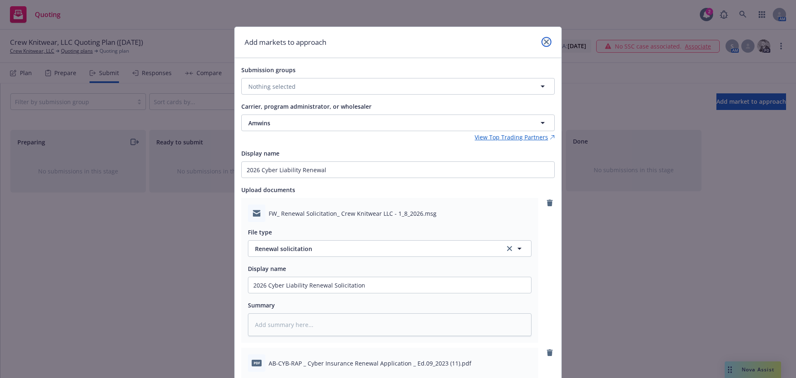
click at [544, 41] on icon "close" at bounding box center [546, 41] width 5 height 5
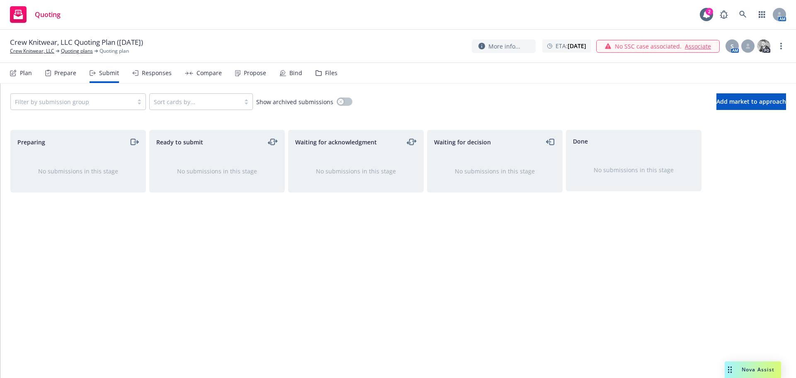
click at [97, 160] on div "No submissions in this stage" at bounding box center [78, 170] width 135 height 35
click at [97, 171] on div "No submissions in this stage" at bounding box center [78, 171] width 108 height 9
click at [132, 140] on icon "moveRight" at bounding box center [134, 142] width 10 height 10
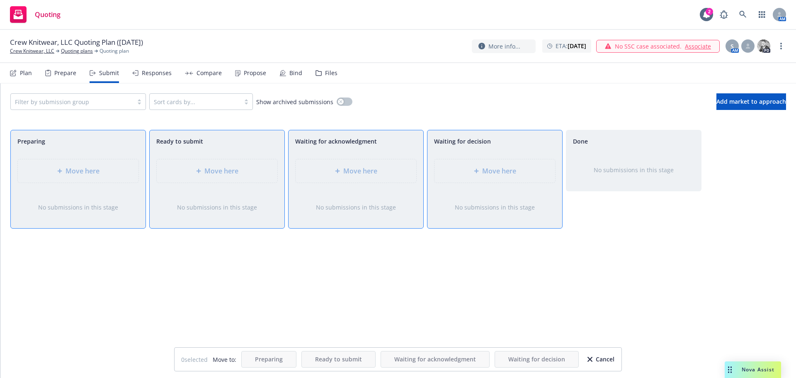
click at [111, 166] on div "Move here" at bounding box center [78, 170] width 135 height 37
click at [65, 76] on div "Prepare" at bounding box center [65, 73] width 22 height 7
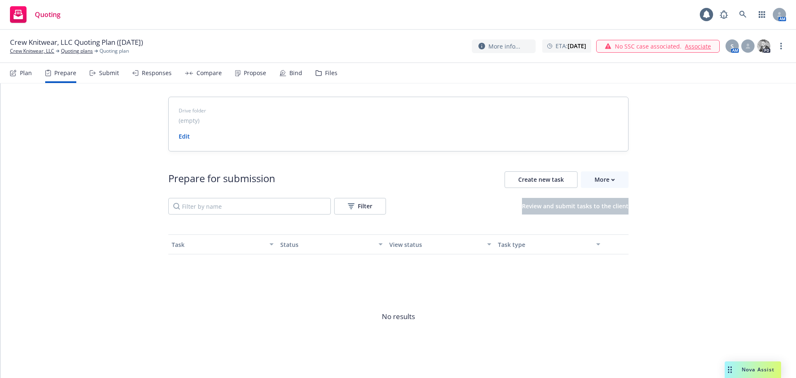
click at [13, 78] on div "Plan" at bounding box center [21, 73] width 22 height 20
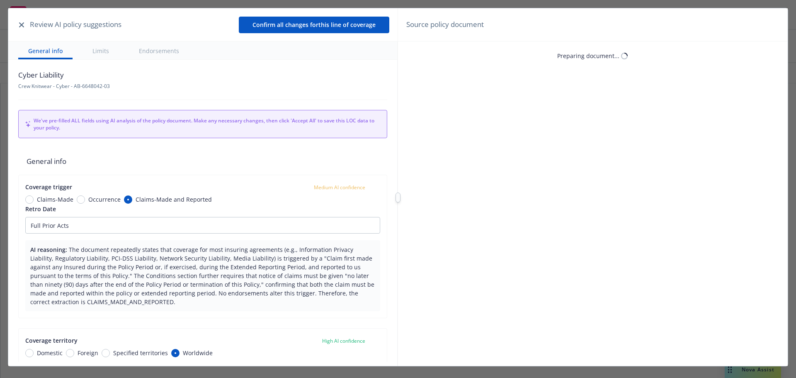
type textarea "x"
click at [18, 29] on div "Review AI policy suggestions" at bounding box center [69, 24] width 105 height 11
click at [18, 25] on button "button" at bounding box center [22, 25] width 10 height 10
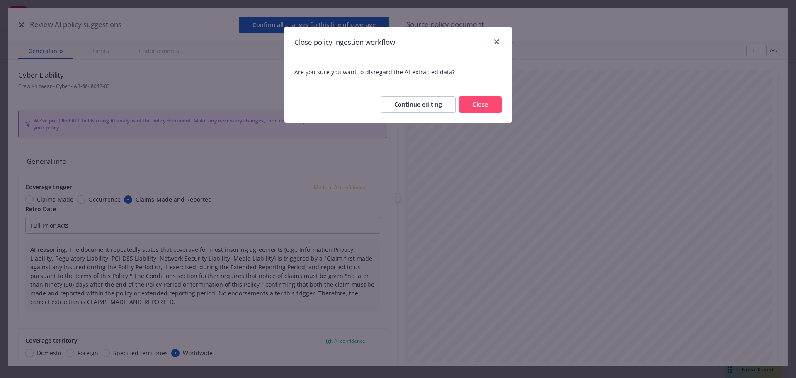
click at [514, 99] on div "Close policy ingestion workflow Are you sure you want to disregard the AI-extra…" at bounding box center [398, 189] width 796 height 378
click at [489, 103] on button "Close" at bounding box center [480, 104] width 43 height 17
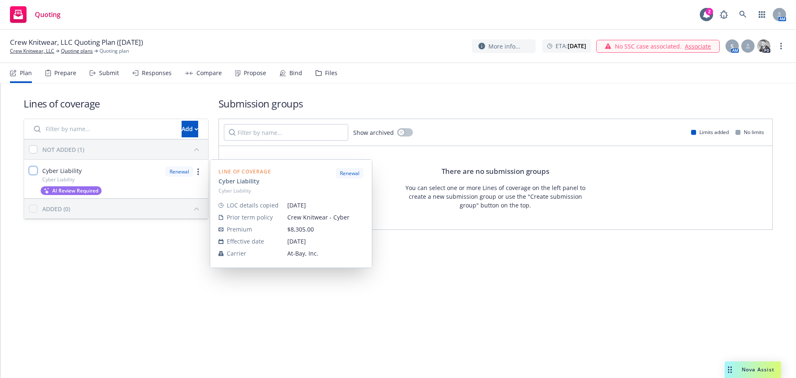
click at [31, 167] on input "checkbox" at bounding box center [33, 170] width 8 height 8
checkbox input "true"
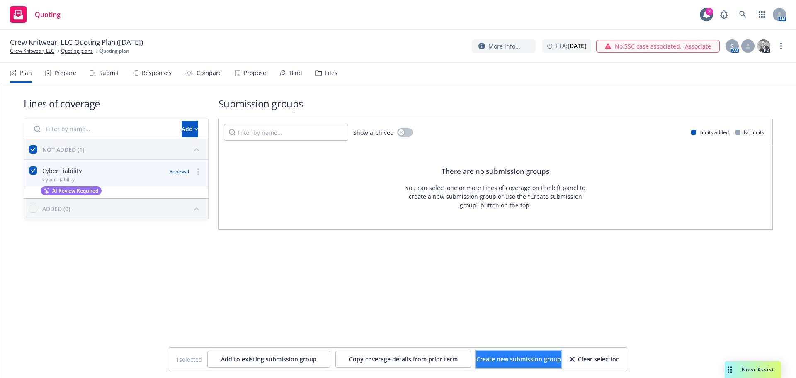
click at [486, 356] on span "Create new submission group" at bounding box center [518, 359] width 85 height 8
checkbox input "false"
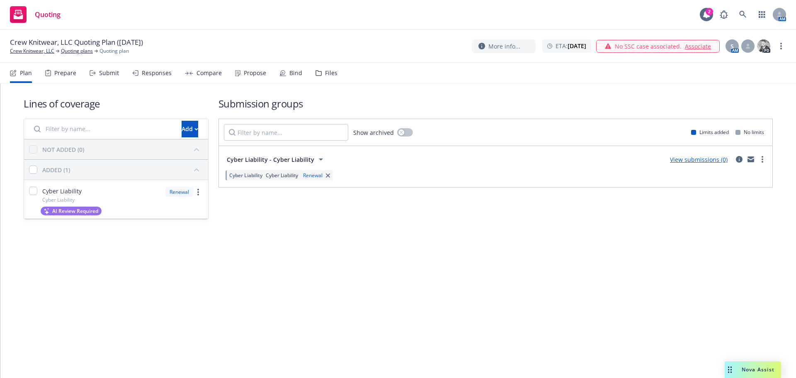
click at [98, 75] on div "Submit" at bounding box center [104, 73] width 29 height 20
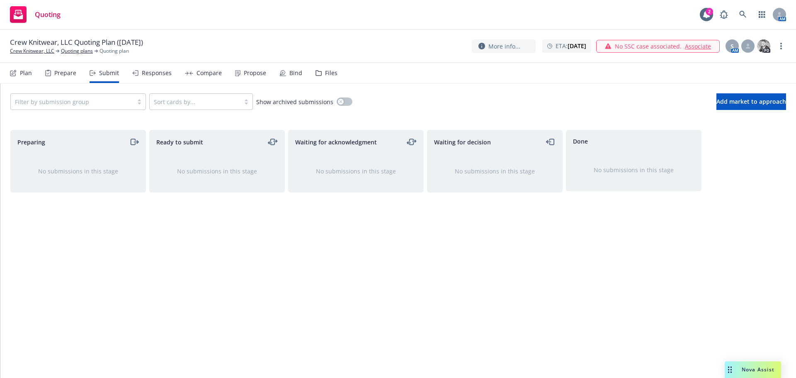
click at [74, 75] on div "Prepare" at bounding box center [65, 73] width 22 height 7
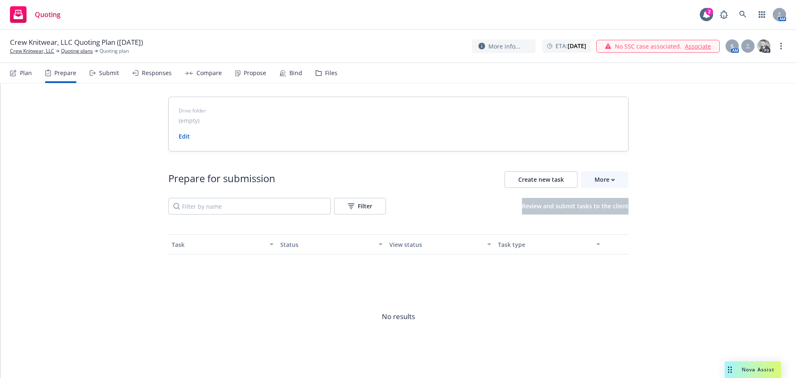
click at [21, 75] on div "Plan" at bounding box center [26, 73] width 12 height 7
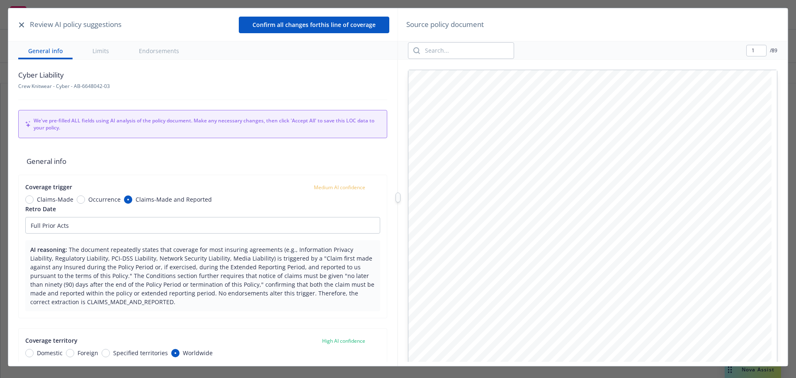
click at [24, 24] on button "button" at bounding box center [22, 25] width 10 height 10
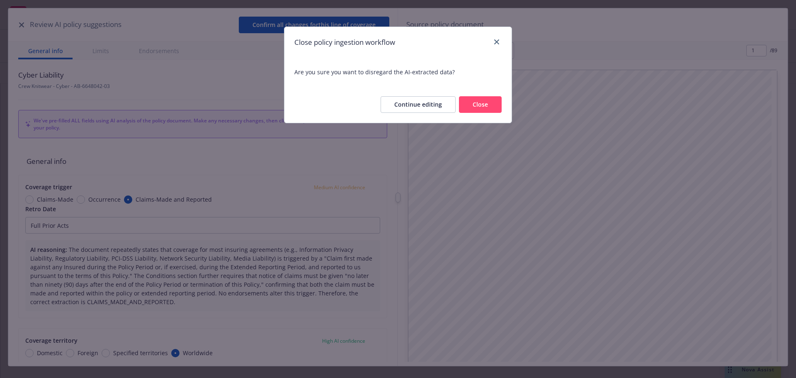
click at [489, 104] on button "Close" at bounding box center [480, 104] width 43 height 17
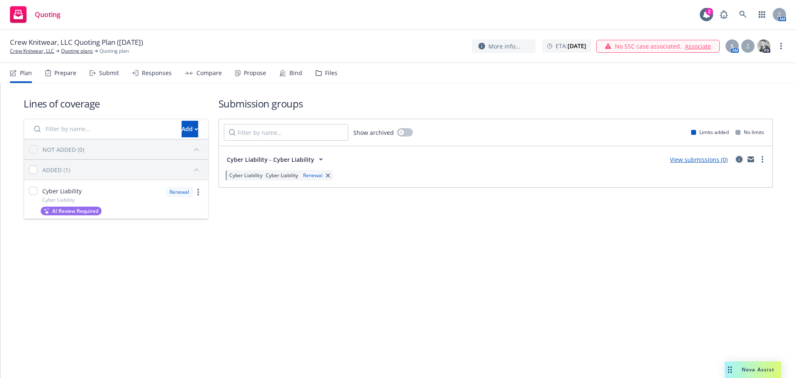
click at [736, 159] on icon "circleInformation" at bounding box center [739, 159] width 7 height 7
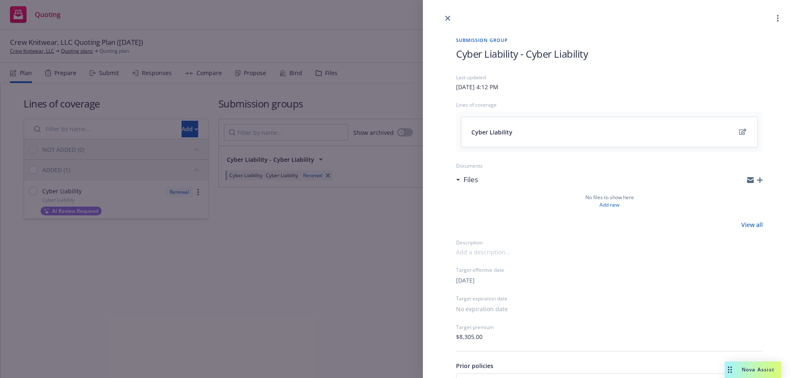
click at [757, 181] on icon "button" at bounding box center [760, 180] width 6 height 6
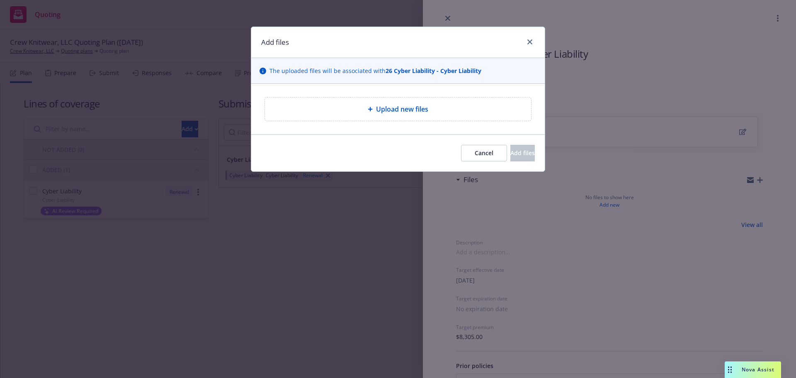
type textarea "x"
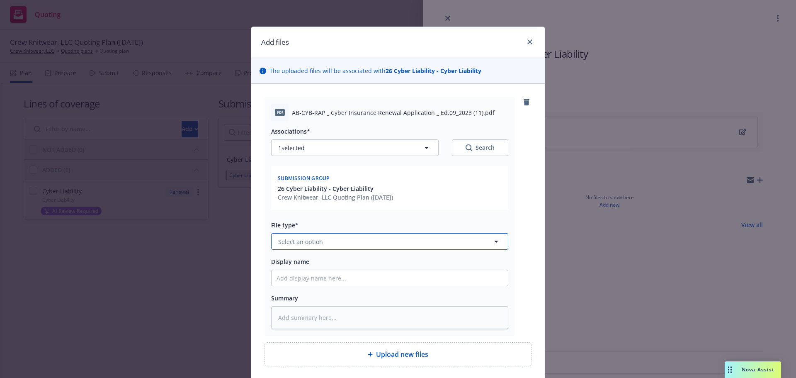
click at [298, 237] on span "Select an option" at bounding box center [300, 241] width 45 height 9
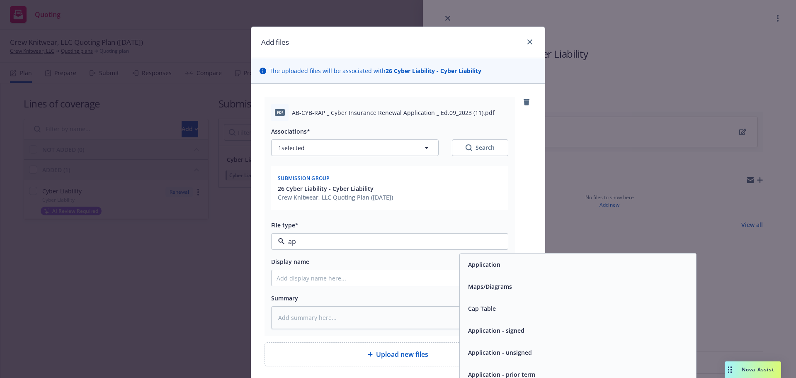
type input "app"
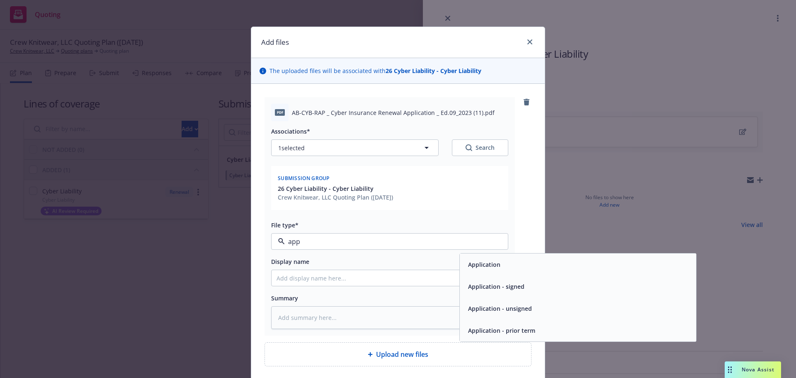
click at [468, 266] on span "Application" at bounding box center [484, 264] width 32 height 9
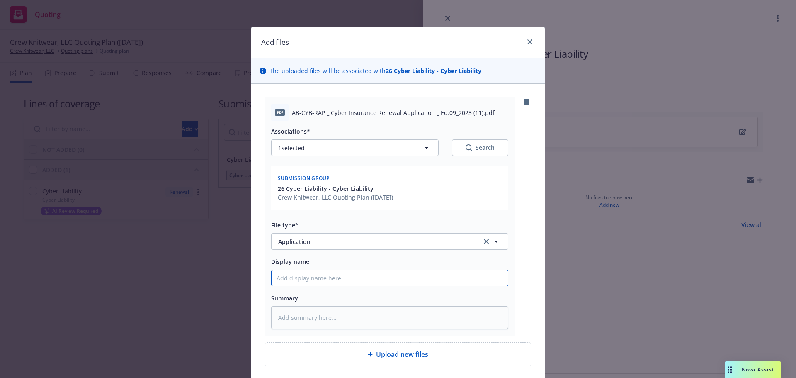
click at [320, 285] on input "Display name" at bounding box center [389, 278] width 236 height 16
type textarea "x"
type input "2"
type textarea "x"
type input "20"
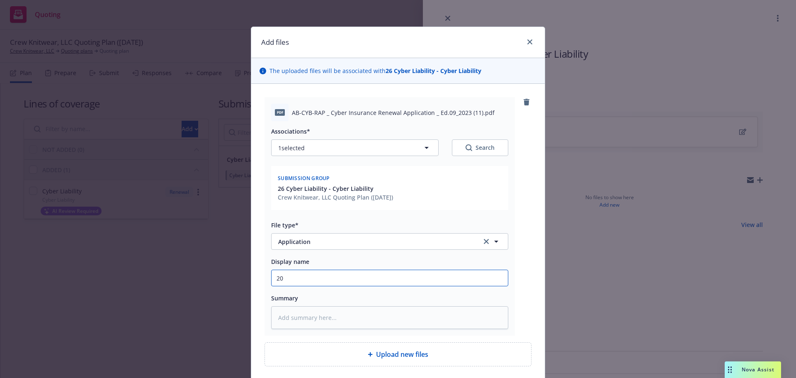
type textarea "x"
type input "202"
type textarea "x"
type input "2026"
type textarea "x"
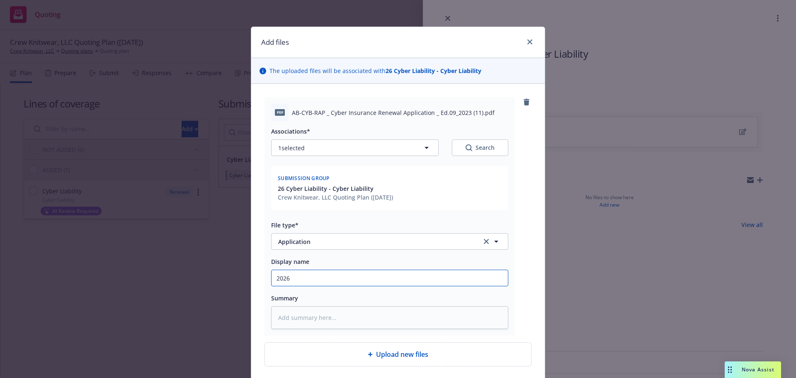
type input "2026"
type textarea "x"
type input "2026 C"
type textarea "x"
type input "2026 Cy"
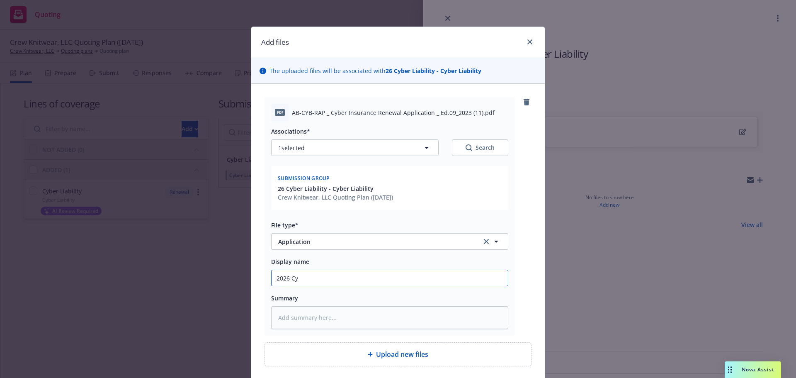
type textarea "x"
type input "2026 Cyn"
type textarea "x"
type input "2026 Cyne"
type textarea "x"
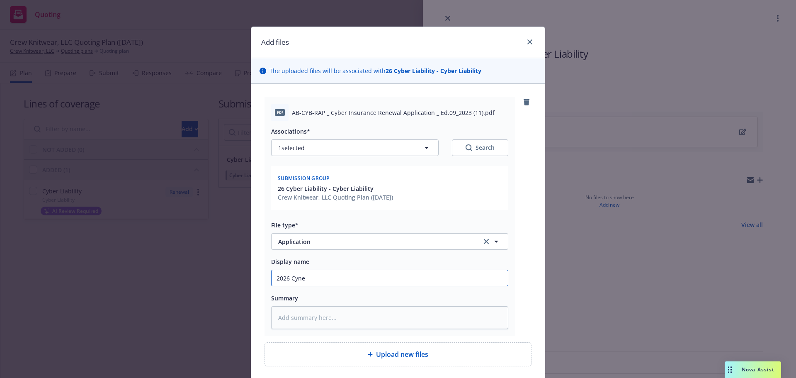
type input "2026 Cyner"
type textarea "x"
type input "2026 Cyner"
type textarea "x"
type input "2026 Cyner"
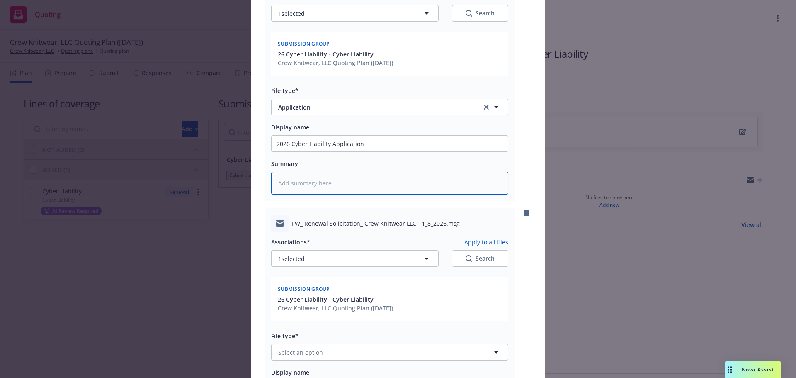
scroll to position [231, 0]
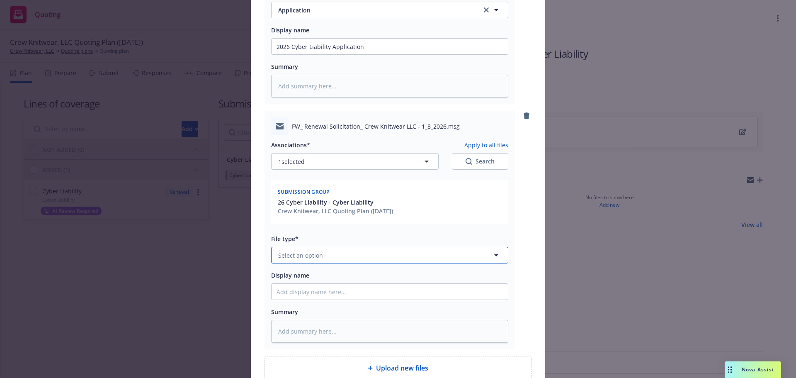
click at [413, 259] on button "Select an option" at bounding box center [389, 255] width 237 height 17
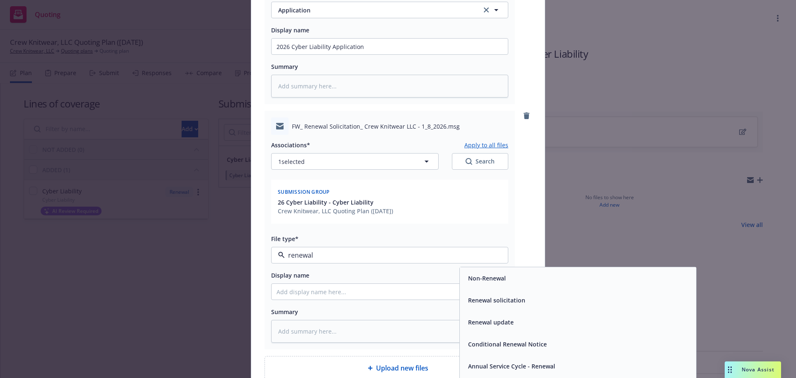
click at [539, 298] on div "Renewal solicitation" at bounding box center [578, 300] width 226 height 12
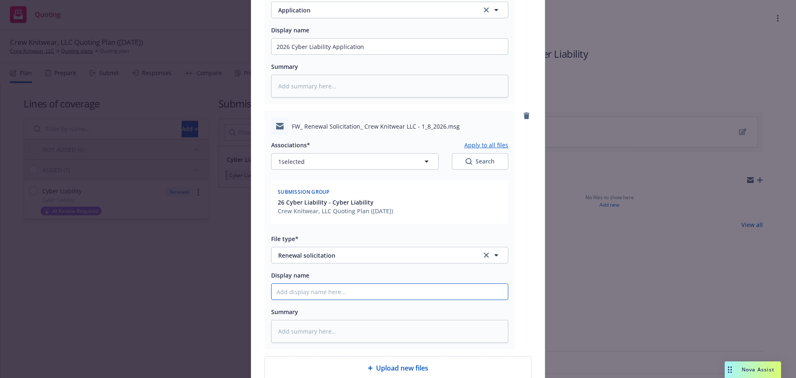
click at [423, 289] on input "Display name" at bounding box center [389, 291] width 236 height 16
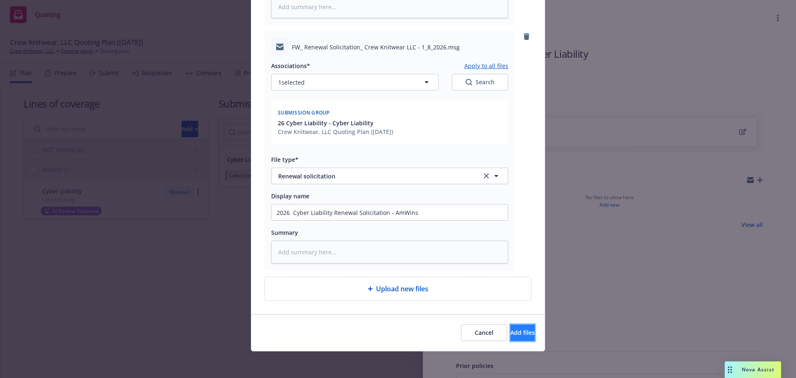
click at [510, 331] on button "Add files" at bounding box center [522, 332] width 24 height 17
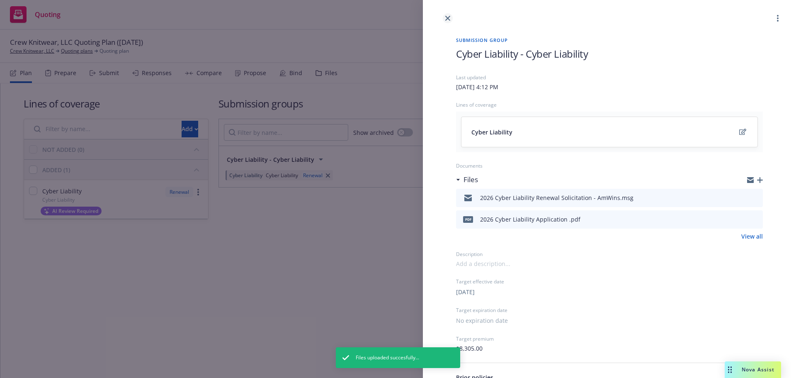
click at [448, 19] on icon "close" at bounding box center [447, 18] width 5 height 5
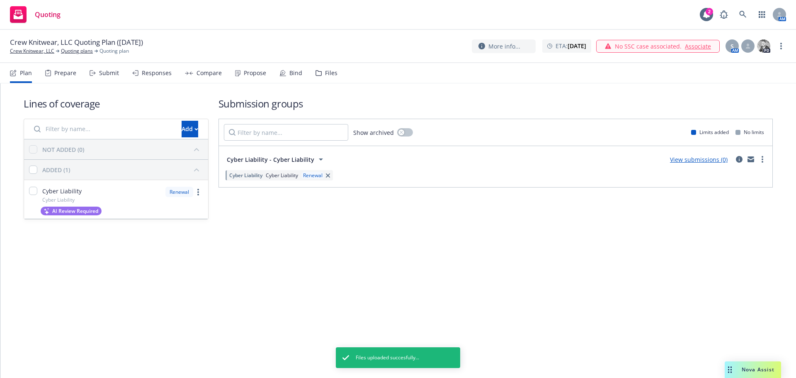
click at [97, 74] on div "Submit" at bounding box center [104, 73] width 29 height 20
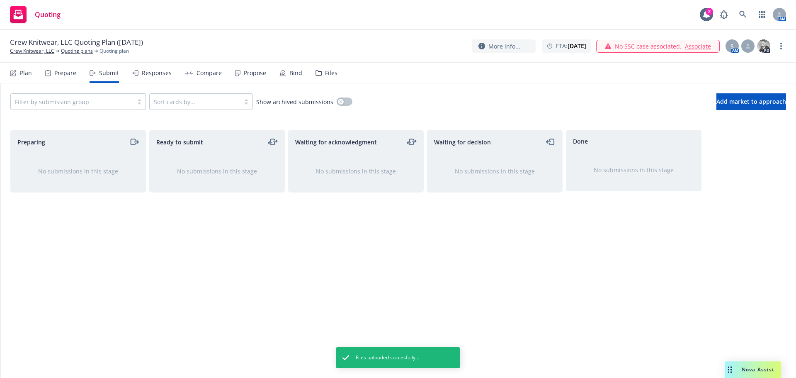
click at [73, 72] on div "Prepare" at bounding box center [65, 73] width 22 height 7
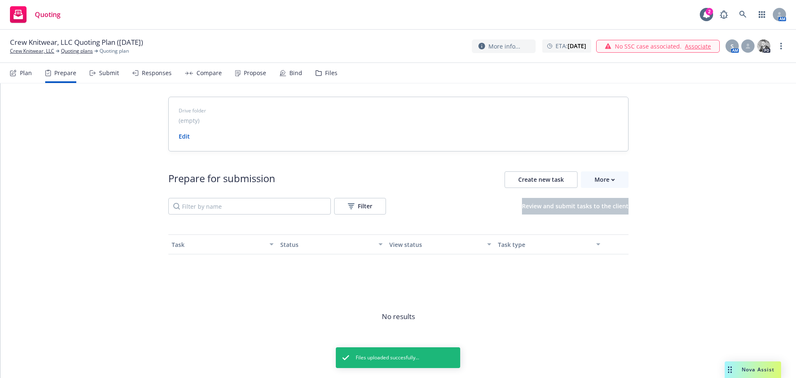
click at [33, 74] on div "Plan Prepare Submit Responses Compare Propose Bind Files" at bounding box center [173, 73] width 327 height 20
click at [16, 78] on div "Plan" at bounding box center [21, 73] width 22 height 20
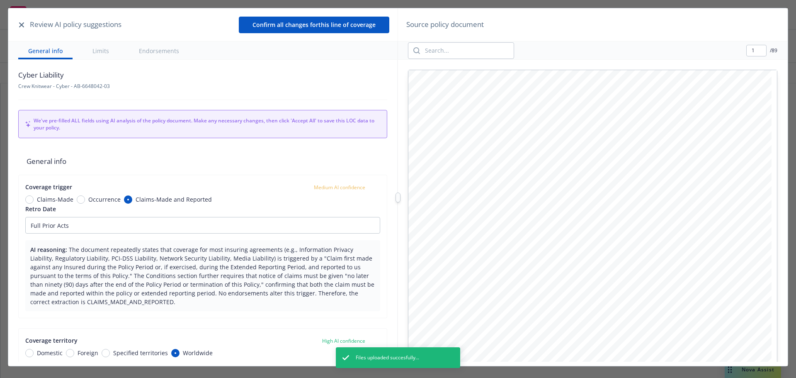
click at [17, 26] on button "button" at bounding box center [22, 25] width 10 height 10
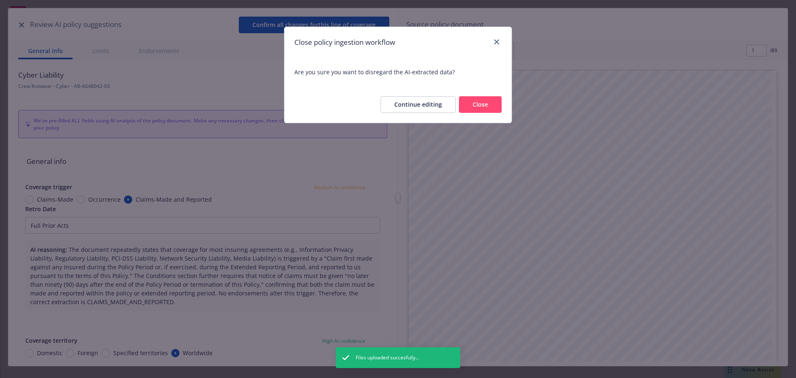
click at [477, 104] on button "Close" at bounding box center [480, 104] width 43 height 17
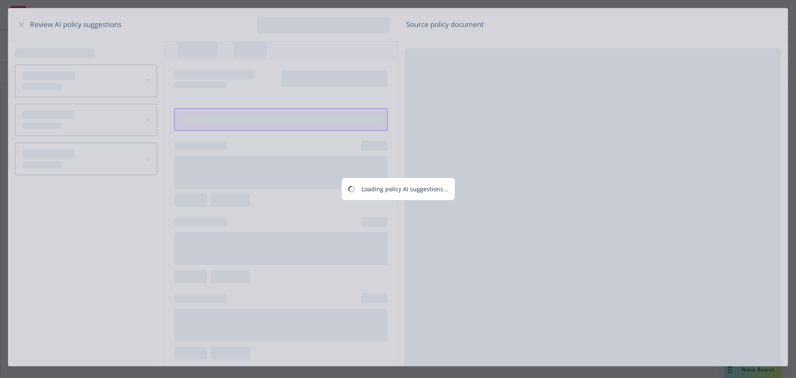
click at [22, 26] on div "Loading policy AI suggestions..." at bounding box center [398, 189] width 796 height 378
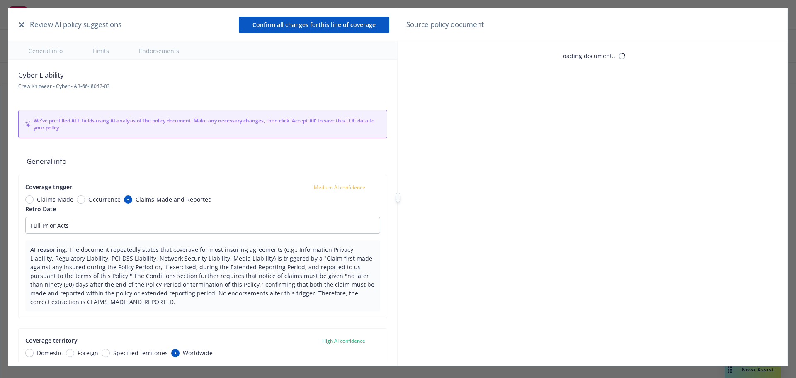
type textarea "x"
click at [22, 26] on icon "button" at bounding box center [21, 24] width 5 height 5
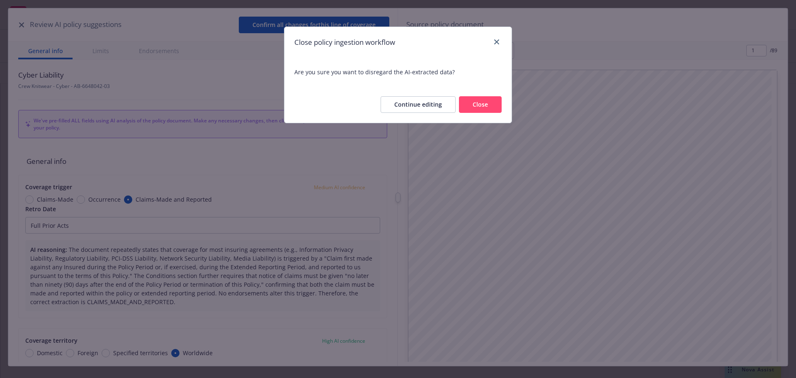
click at [472, 106] on button "Close" at bounding box center [480, 104] width 43 height 17
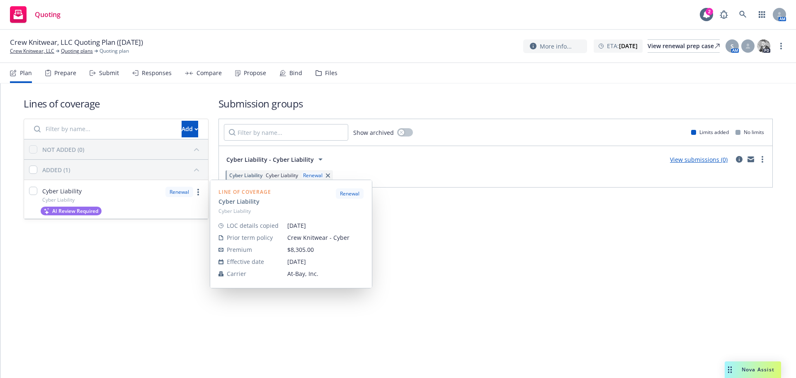
click at [29, 190] on div "Cyber Liability Cyber Liability" at bounding box center [53, 193] width 58 height 27
checkbox input "true"
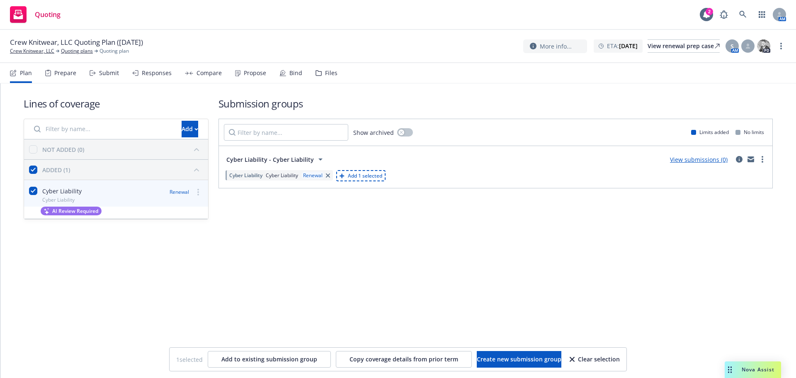
click at [100, 75] on div "Submit" at bounding box center [109, 73] width 20 height 7
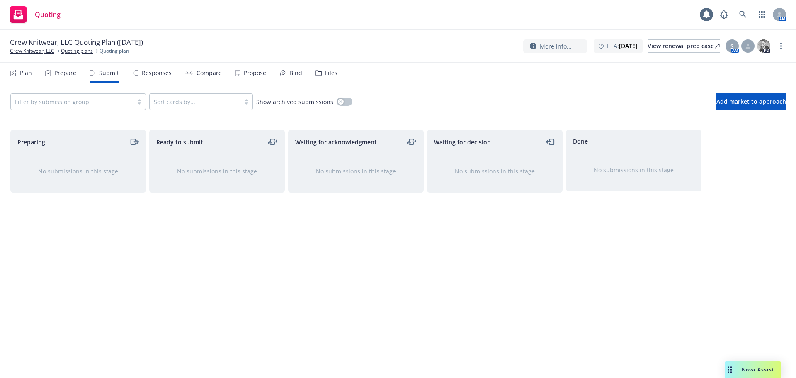
click at [65, 80] on div "Prepare" at bounding box center [60, 73] width 31 height 20
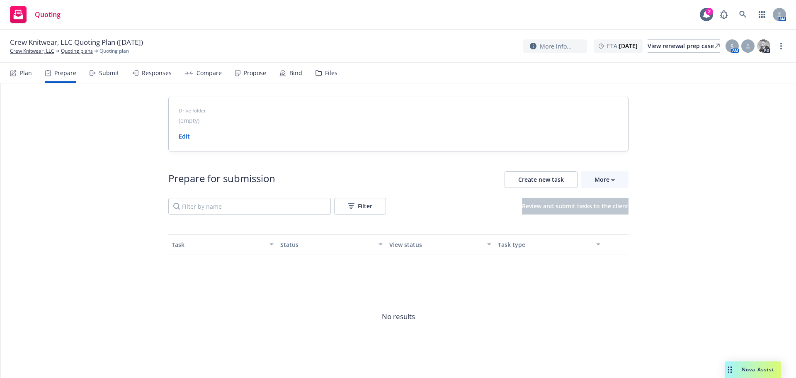
click at [96, 76] on div "Submit" at bounding box center [104, 73] width 29 height 20
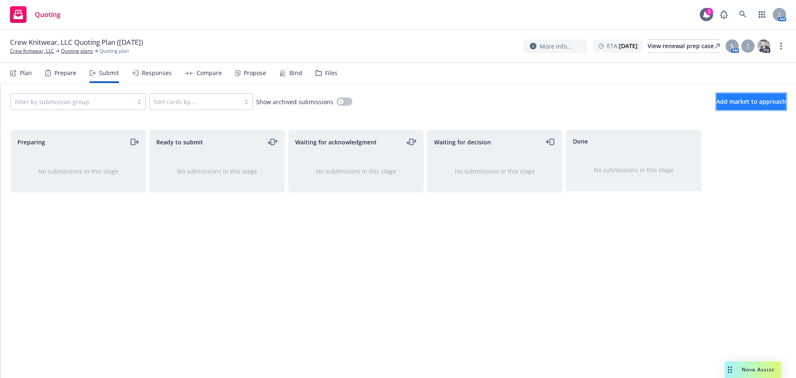
click at [716, 104] on span "Add market to approach" at bounding box center [751, 101] width 70 height 8
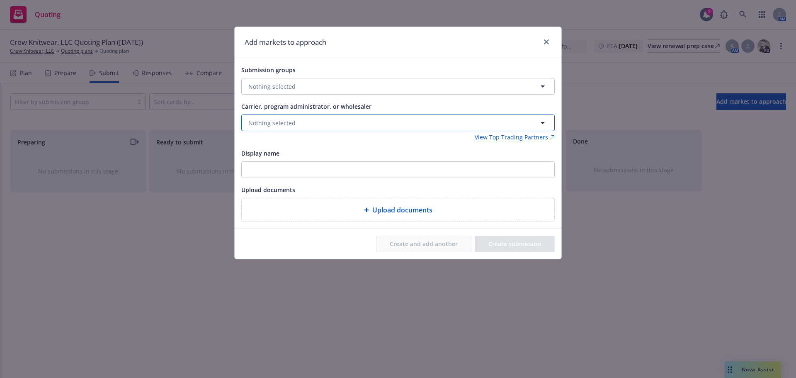
click at [393, 127] on button "Nothing selected" at bounding box center [397, 122] width 313 height 17
click at [245, 97] on div "Submission groups Nothing selected Carrier, program administrator, or wholesale…" at bounding box center [397, 143] width 313 height 157
click at [253, 89] on span "Nothing selected" at bounding box center [271, 86] width 47 height 9
click at [255, 129] on input "checkbox" at bounding box center [254, 128] width 8 height 8
checkbox input "true"
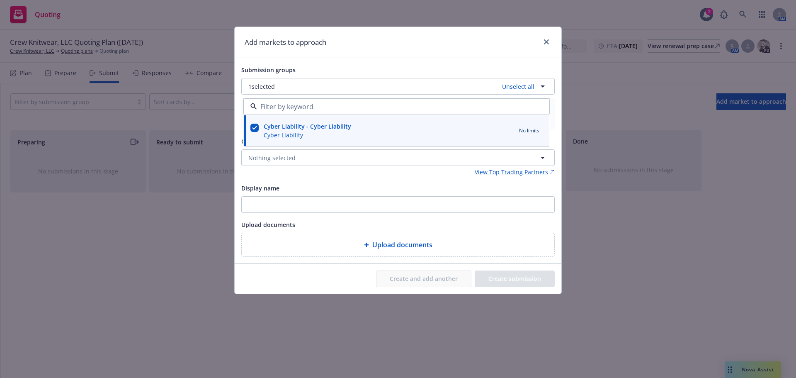
click at [325, 189] on div "Display name" at bounding box center [397, 188] width 313 height 10
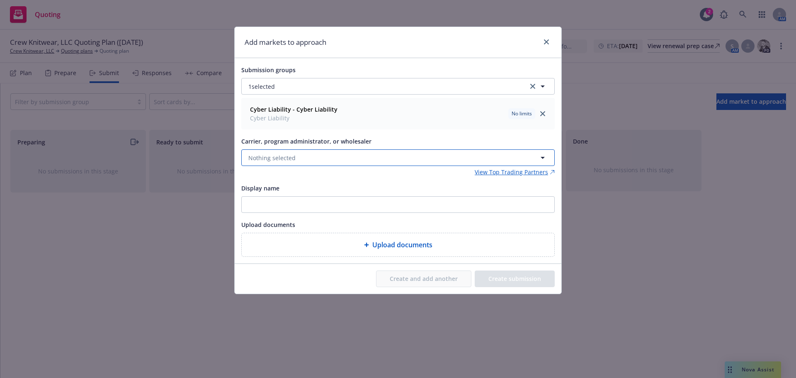
click at [288, 158] on span "Nothing selected" at bounding box center [271, 157] width 47 height 9
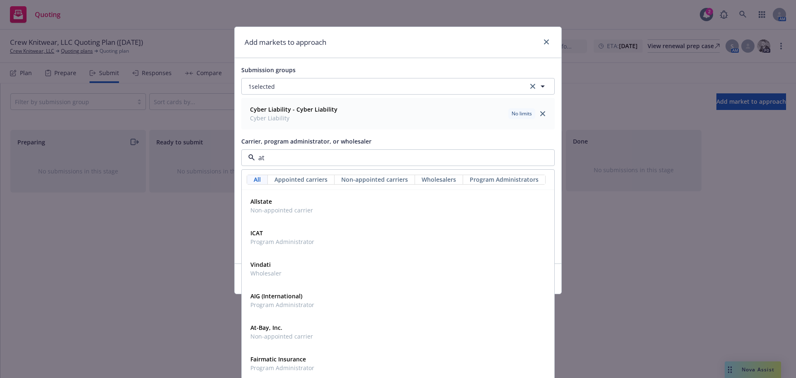
type input "a"
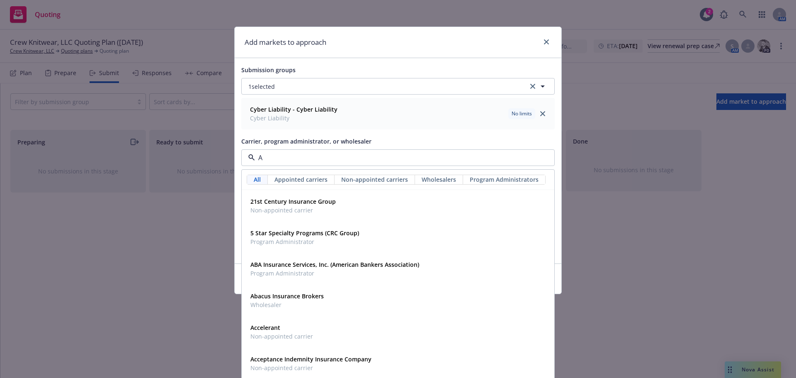
type input "Am"
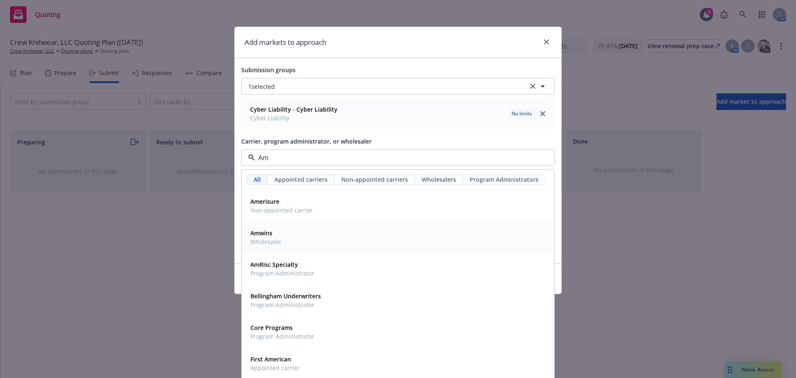
click at [283, 230] on div "Amwins Wholesaler" at bounding box center [398, 237] width 302 height 21
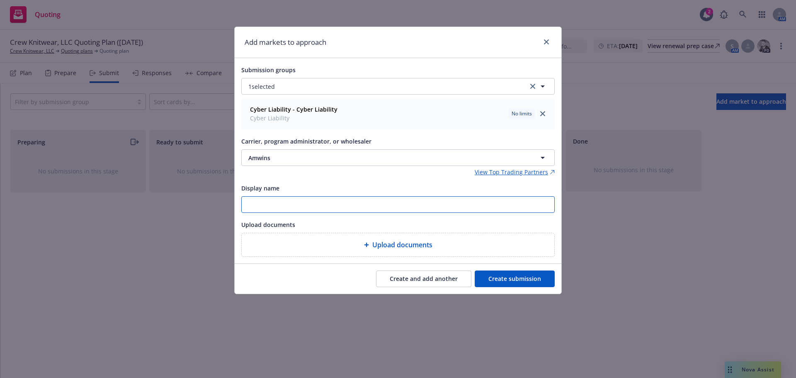
click at [280, 208] on input "Display name" at bounding box center [398, 204] width 312 height 16
type input "2026 Cyber Liability Renewal"
click at [508, 286] on button "Create submission" at bounding box center [515, 278] width 80 height 17
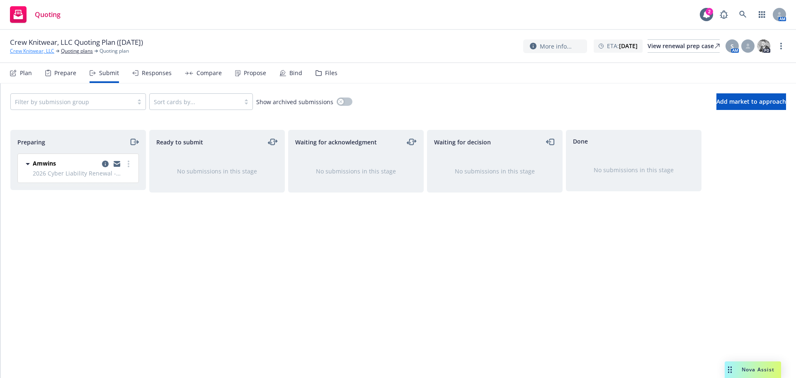
click at [40, 51] on link "Crew Knitwear, LLC" at bounding box center [32, 50] width 44 height 7
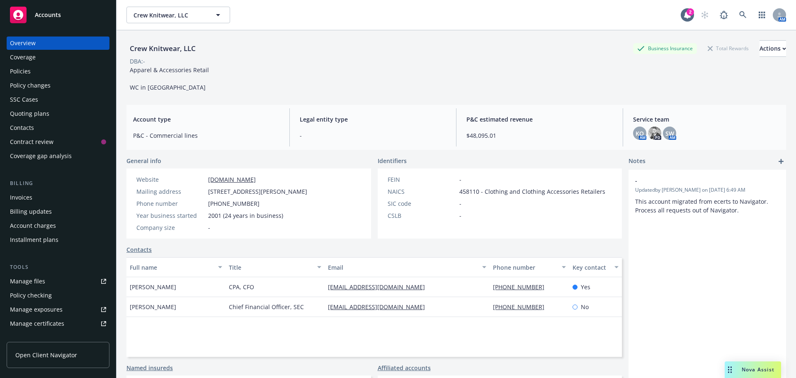
click at [42, 68] on div "Policies" at bounding box center [58, 71] width 96 height 13
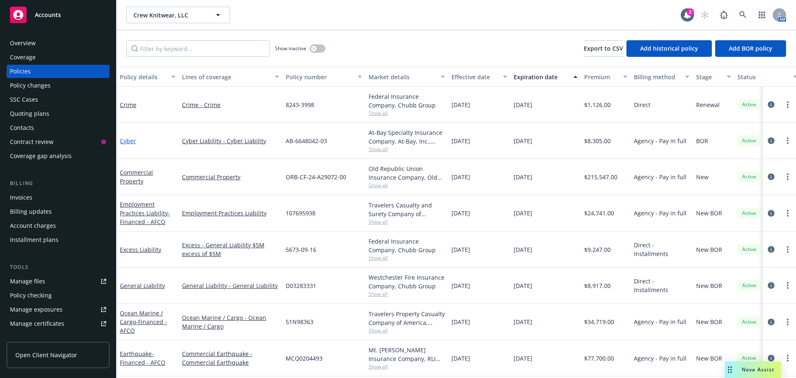
click at [132, 143] on link "Cyber" at bounding box center [128, 141] width 16 height 8
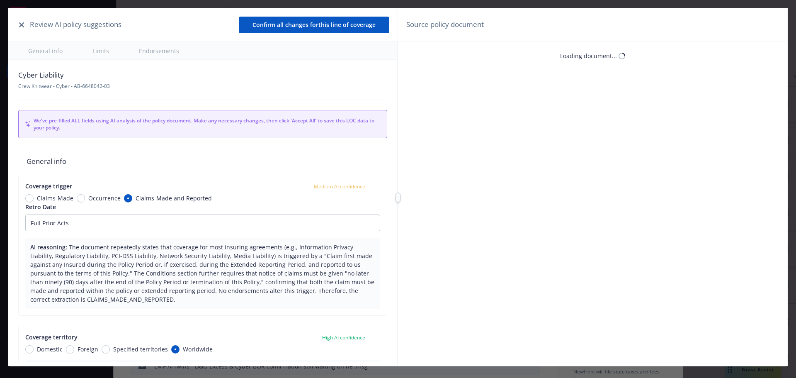
type textarea "x"
click at [298, 29] on button "Confirm all changes for this line of coverage" at bounding box center [314, 25] width 150 height 17
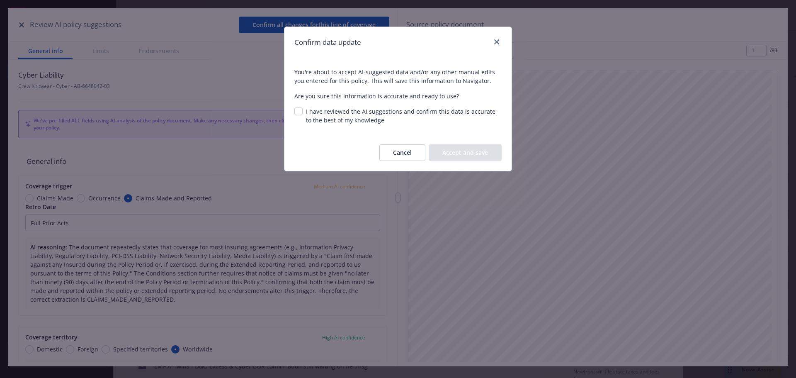
click at [296, 107] on div "You're about to accept AI-suggested data and/or any other manual edits you ente…" at bounding box center [397, 96] width 207 height 57
click at [303, 112] on div "I have reviewed the AI suggestions and confirm this data is accurate to the bes…" at bounding box center [402, 115] width 199 height 17
click at [301, 112] on input "I have reviewed the AI suggestions and confirm this data is accurate to the bes…" at bounding box center [298, 111] width 8 height 8
checkbox input "true"
click at [462, 150] on button "Accept and save" at bounding box center [465, 152] width 73 height 17
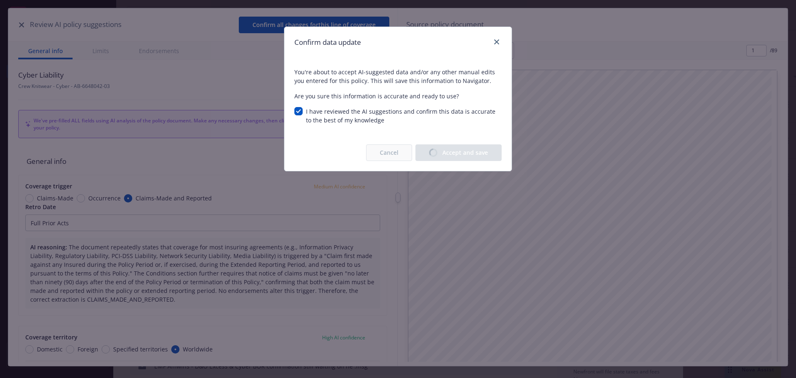
type textarea "x"
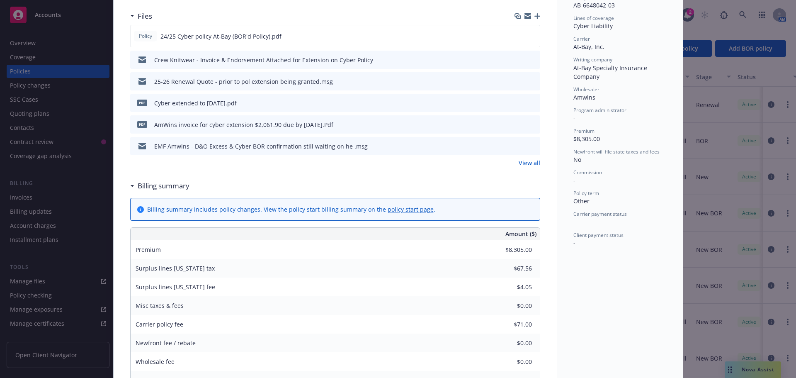
scroll to position [249, 0]
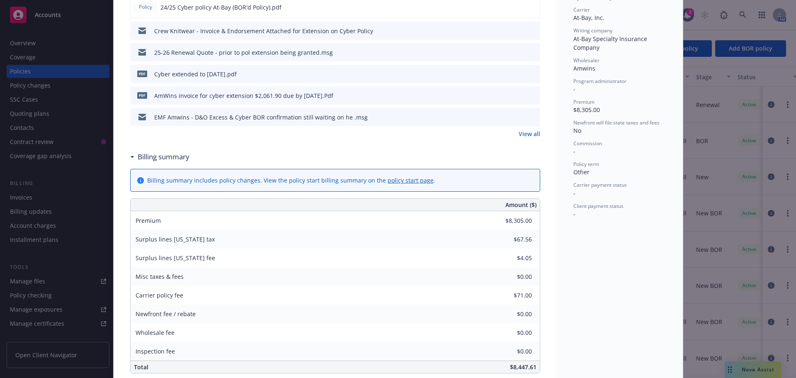
click at [522, 136] on link "View all" at bounding box center [529, 133] width 22 height 9
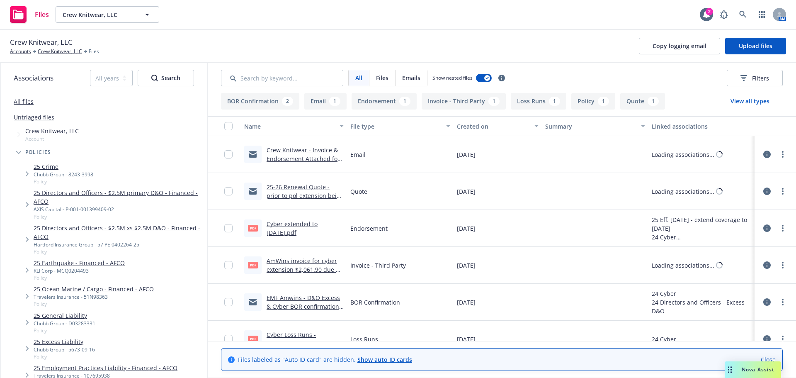
click at [264, 68] on div "All Files Emails Show nested files Filters" at bounding box center [502, 78] width 588 height 30
click at [264, 79] on input "Search by keyword..." at bounding box center [282, 78] width 122 height 17
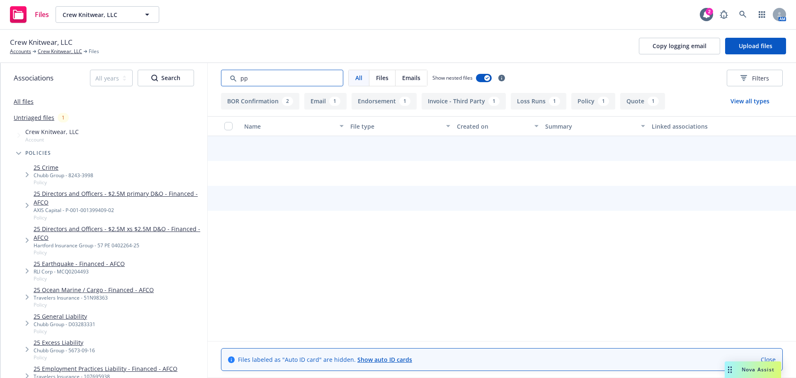
type input "p"
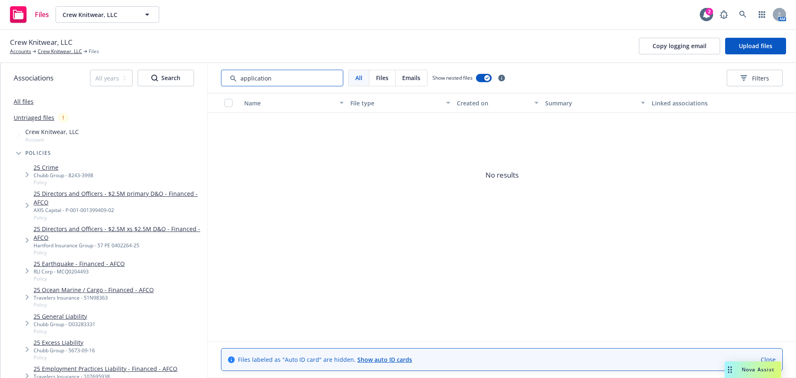
type input "application"
click at [35, 143] on div "Crew Knitwear, LLC Account" at bounding box center [108, 135] width 199 height 19
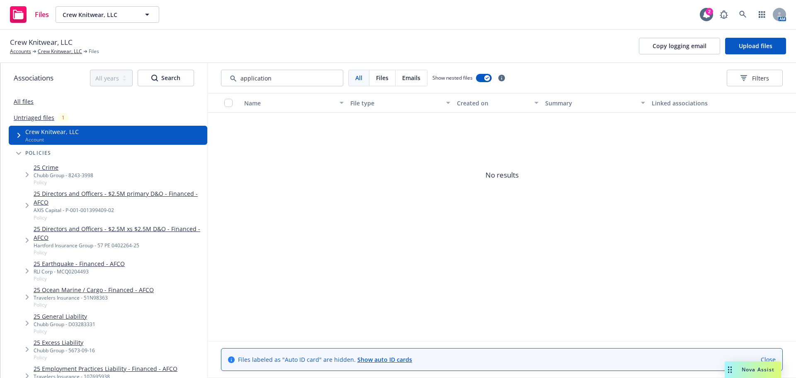
click at [34, 138] on span "Account" at bounding box center [51, 139] width 53 height 7
click at [65, 53] on link "Crew Knitwear, LLC" at bounding box center [60, 51] width 44 height 7
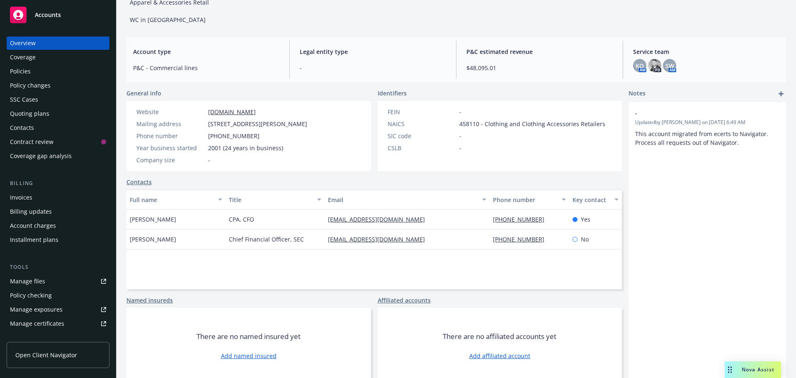
scroll to position [73, 0]
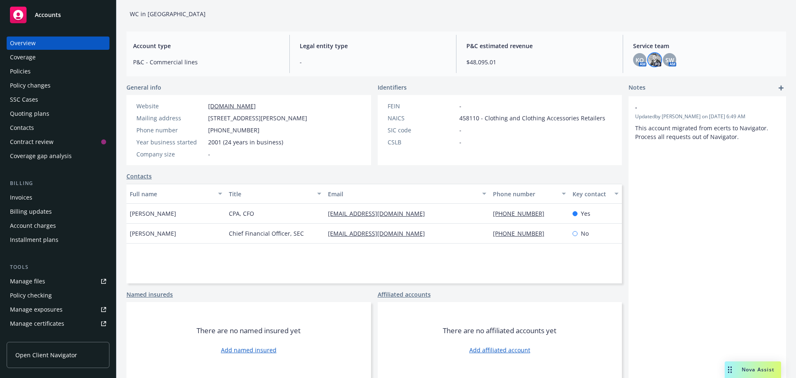
click at [649, 56] on img at bounding box center [654, 59] width 13 height 13
click at [635, 58] on span "KO" at bounding box center [639, 60] width 8 height 9
click at [652, 61] on img at bounding box center [654, 59] width 13 height 13
click at [17, 70] on div "Policies" at bounding box center [20, 71] width 21 height 13
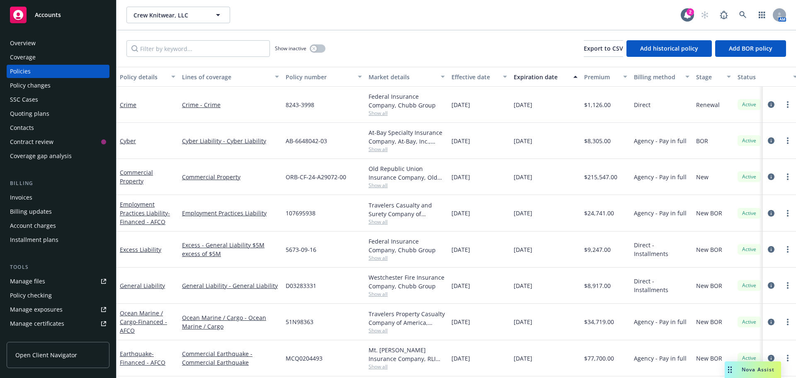
drag, startPoint x: 254, startPoint y: 353, endPoint x: 255, endPoint y: 344, distance: 8.3
click at [254, 353] on link "Commercial Earthquake - Commercial Earthquake" at bounding box center [230, 357] width 97 height 17
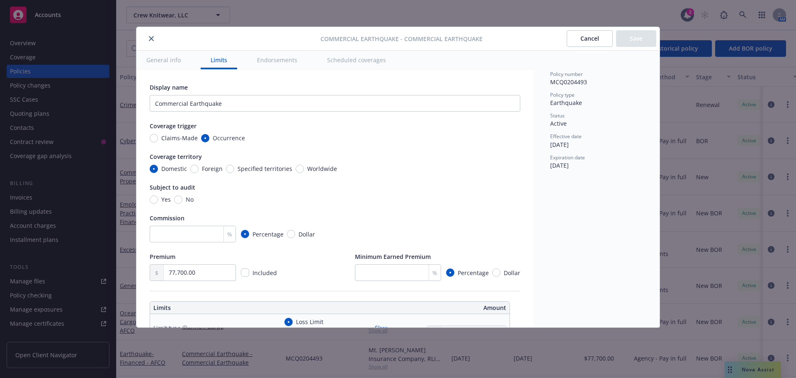
click at [149, 36] on icon "close" at bounding box center [151, 38] width 5 height 5
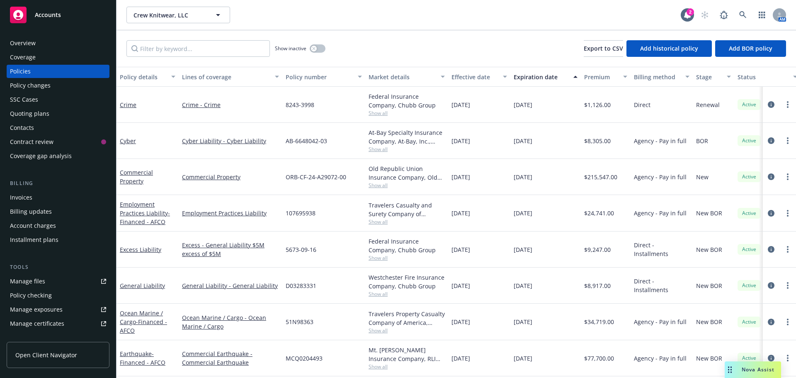
click at [15, 86] on div "Policy changes" at bounding box center [30, 85] width 41 height 13
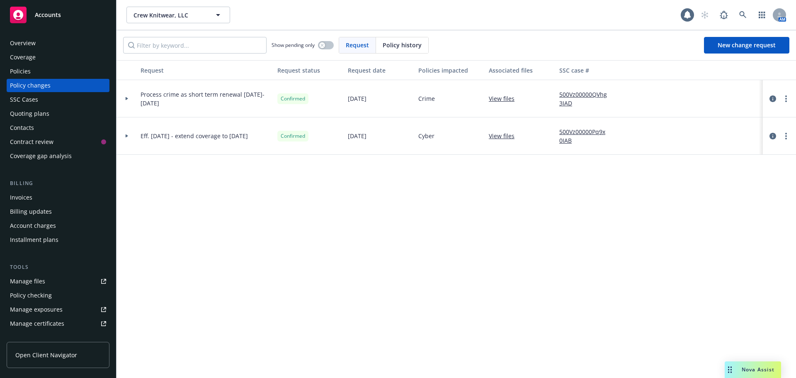
click at [24, 115] on div "Quoting plans" at bounding box center [29, 113] width 39 height 13
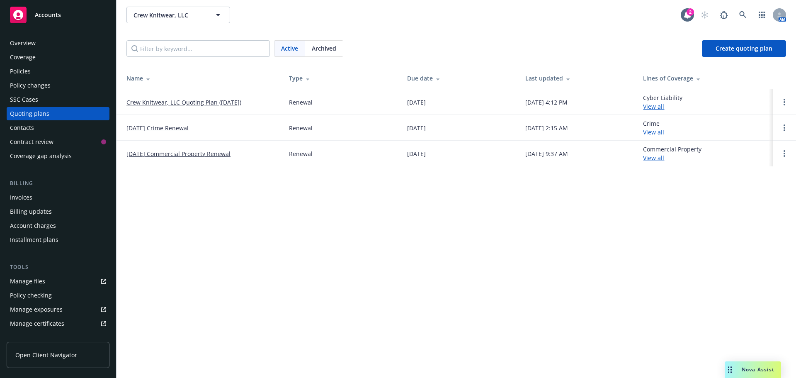
click at [137, 101] on link "Crew Knitwear, LLC Quoting Plan ([DATE])" at bounding box center [183, 102] width 115 height 9
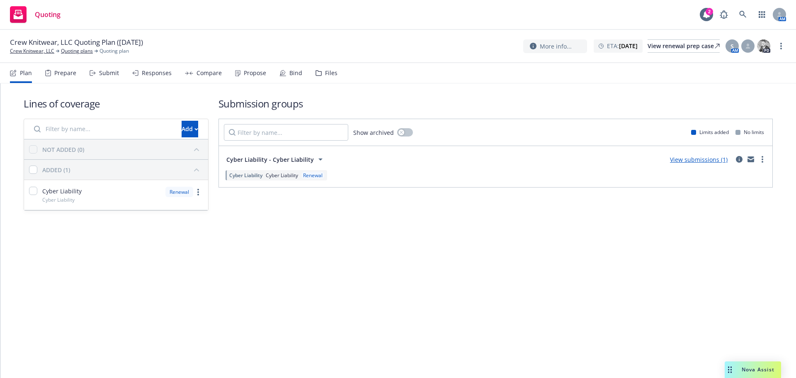
click at [70, 74] on div "Prepare" at bounding box center [65, 73] width 22 height 7
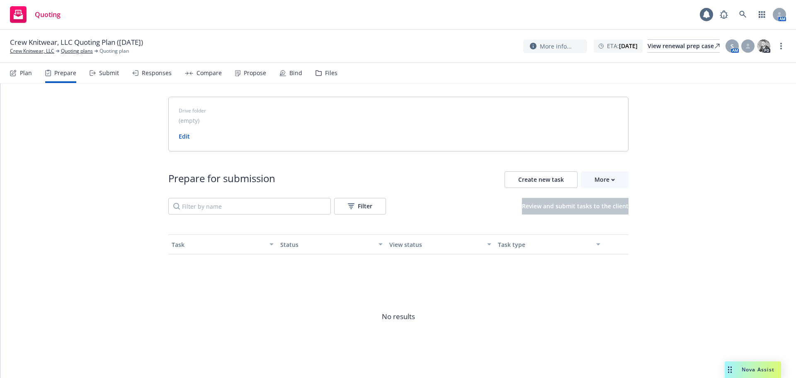
click at [103, 70] on div "Submit" at bounding box center [109, 73] width 20 height 7
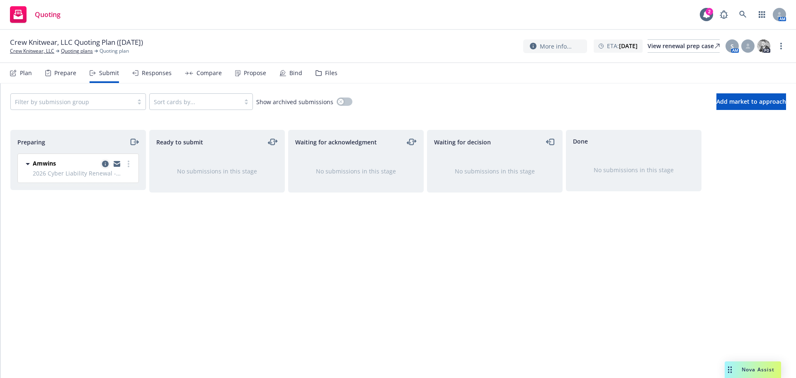
click at [104, 164] on icon "copy logging email" at bounding box center [105, 163] width 7 height 7
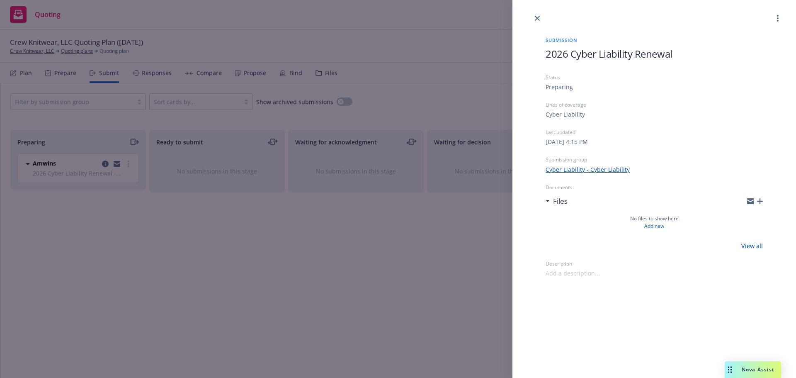
click at [759, 202] on icon "button" at bounding box center [760, 201] width 6 height 6
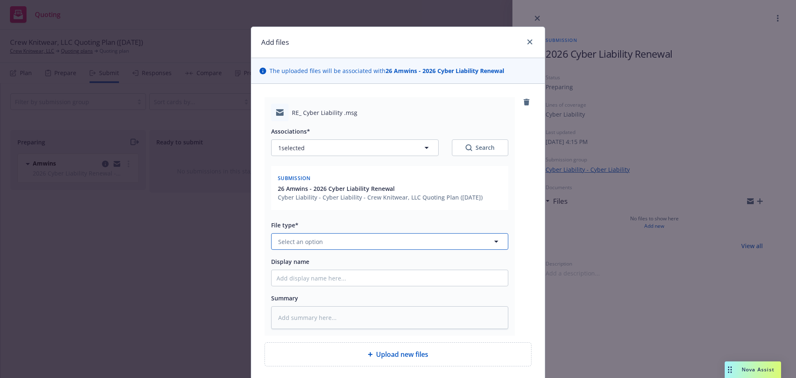
click at [318, 242] on span "Select an option" at bounding box center [300, 241] width 45 height 9
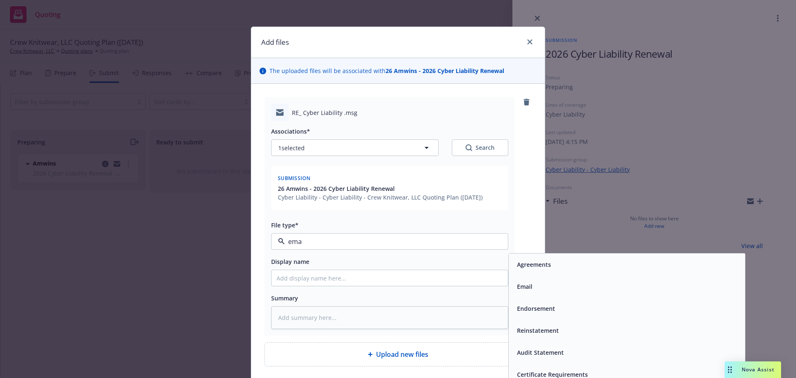
type input "emai"
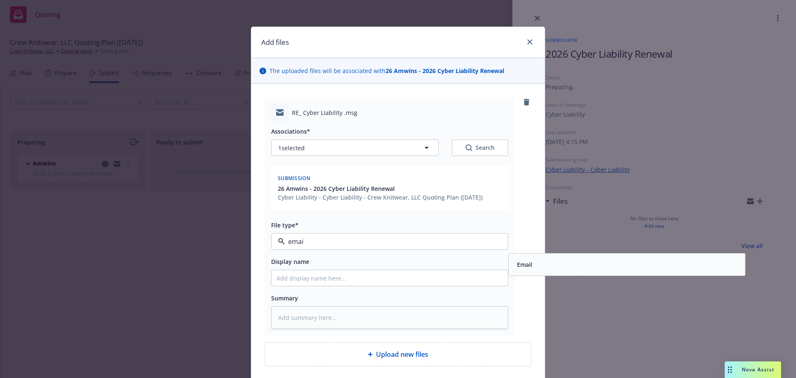
click at [531, 261] on div "Email" at bounding box center [627, 264] width 226 height 12
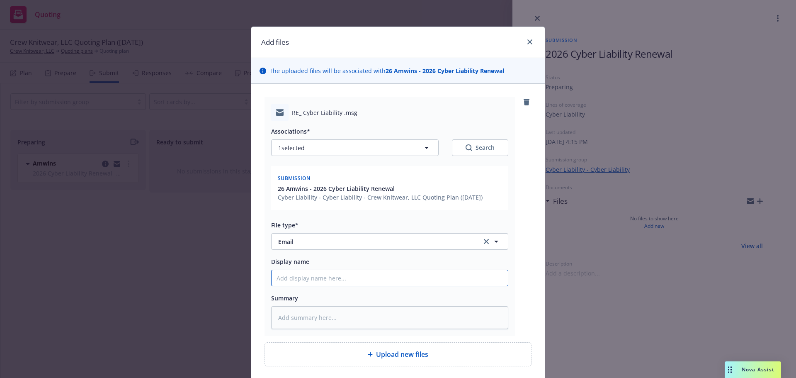
click at [322, 281] on input "Display name" at bounding box center [389, 278] width 236 height 16
type textarea "x"
type input "E"
type textarea "x"
type input "EM"
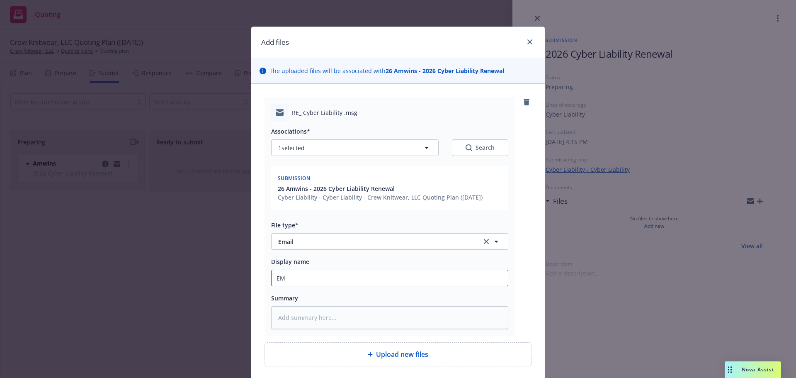
type textarea "x"
type input "EML"
type textarea "x"
type input "EMLD"
type textarea "x"
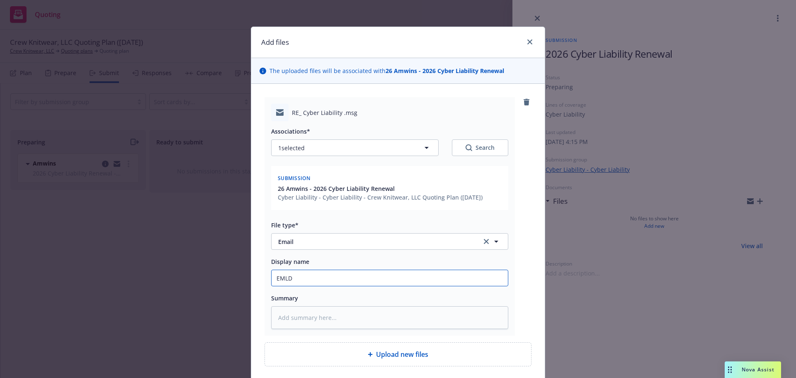
type input "EMLD"
type textarea "x"
type input "EMLD 2"
type textarea "x"
type input "EMLD 20"
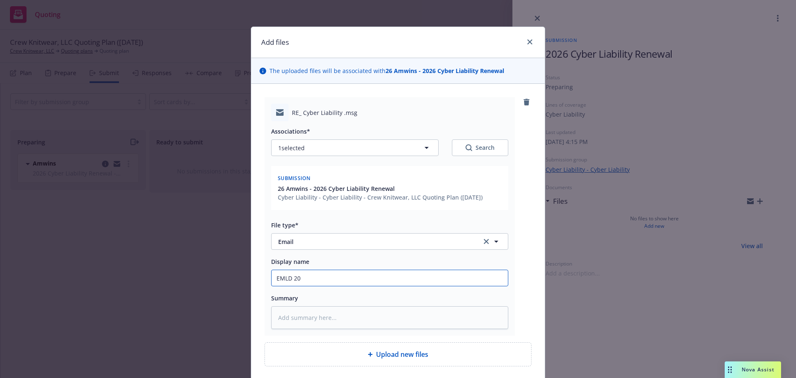
type textarea "x"
type input "EMLD 202"
type textarea "x"
type input "EMLD 2026"
type textarea "x"
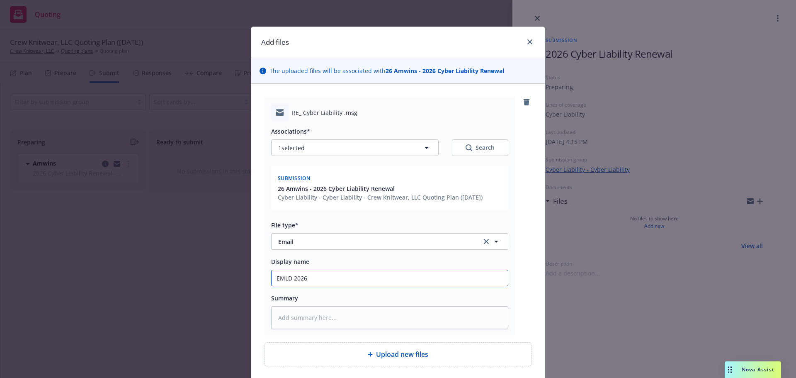
type input "EMLD 2026"
type textarea "x"
type input "EMLD 2026 C"
type textarea "x"
type input "EMLD 2026 Cy"
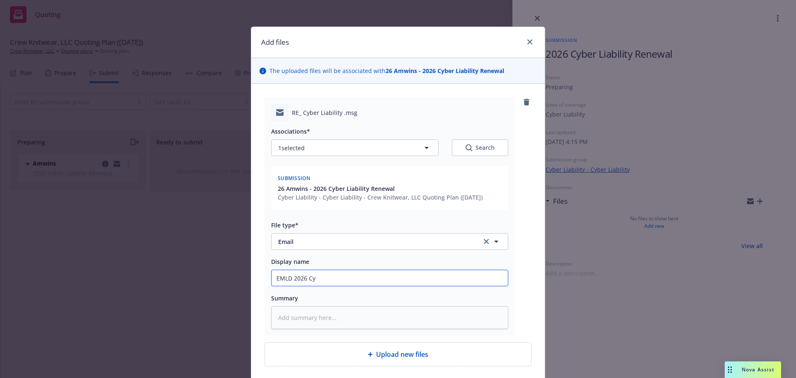
type textarea "x"
type input "EMLD 2026 Cybe"
type textarea "x"
type input "EMLD 2026 Cyber"
type textarea "x"
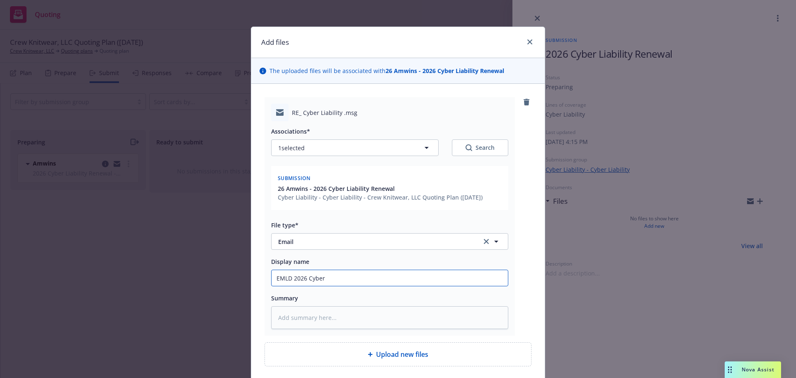
type input "EMLD 2026 Cyber L"
type textarea "x"
type input "EMLD 2026 Cyber LK"
type textarea "x"
type input "EMLD 2026 Cyber LKi"
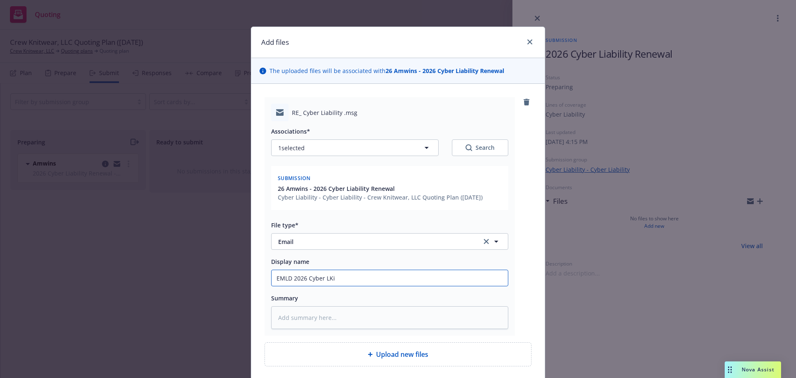
type textarea "x"
type input "EMLD 2026 Cyber LKia"
type textarea "x"
type input "EMLD 2026 Cyber LKiab"
type textarea "x"
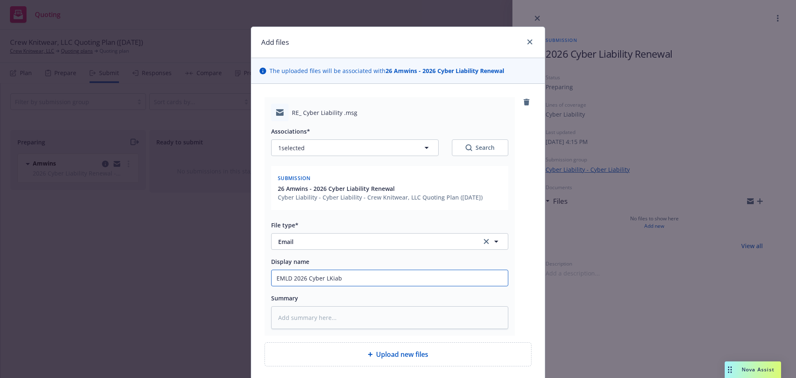
type input "EMLD 2026 Cyber LKia"
type textarea "x"
type input "EMLD 2026 Cyber LKi"
type textarea "x"
type input "EMLD 2026 Cyber LK"
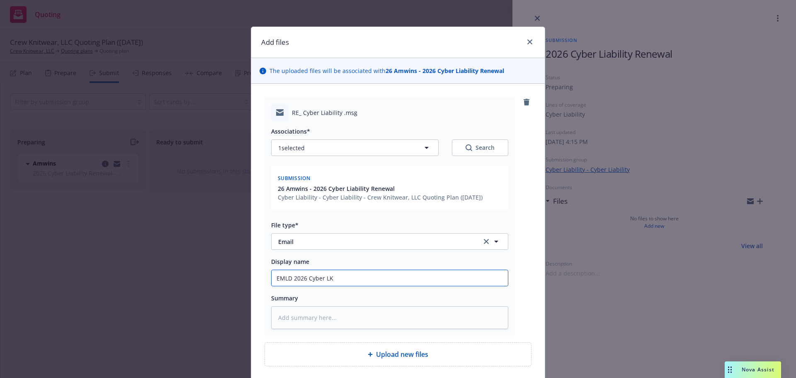
type textarea "x"
type input "EMLD 2026 Cyber L"
type textarea "x"
type input "EMLD 2026 Cyber Li"
type textarea "x"
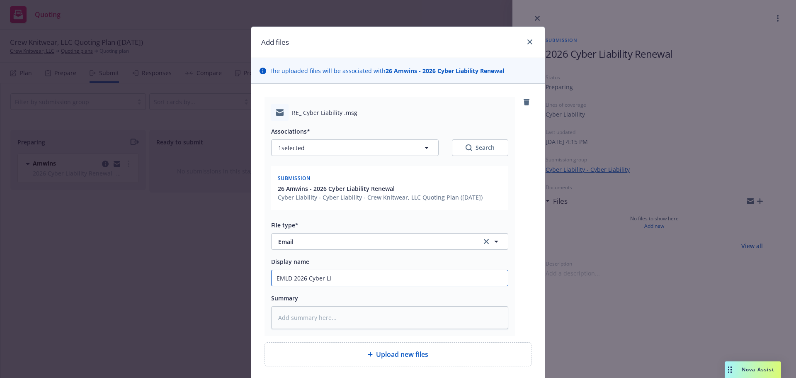
type input "EMLD 2026 Cyber Lia"
type textarea "x"
type input "EMLD 2026 Cyber Liab"
type textarea "x"
type input "EMLD 2026 Cyber Liabi"
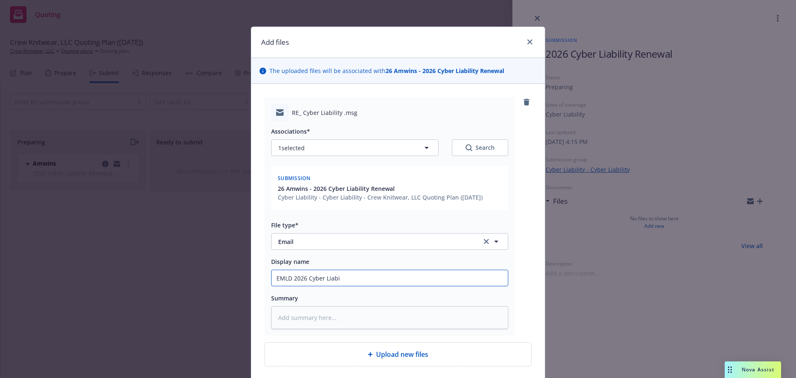
type textarea "x"
type input "EMLD 2026 Cyber Liabil"
type textarea "x"
type input "EMLD 2026 Cyber Liabili"
type textarea "x"
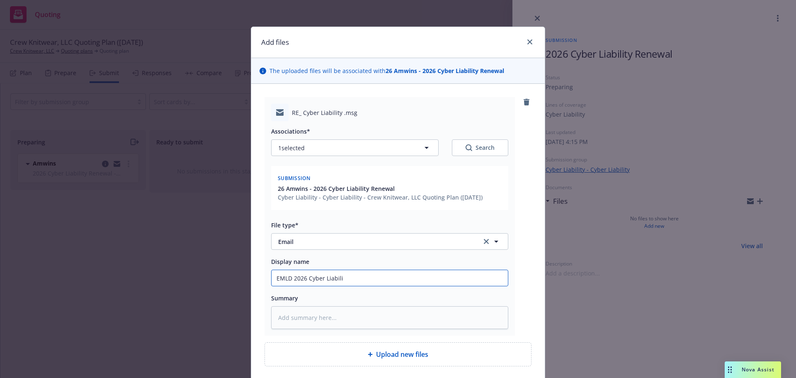
type input "EMLD 2026 Cyber Liabilit"
type textarea "x"
type input "EMLD 2026 Cyber Liability"
type textarea "x"
type input "EMLD 2026 Cyber Liability"
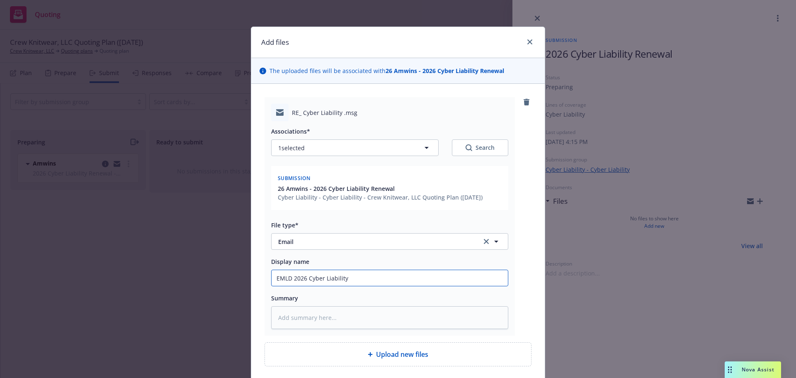
type textarea "x"
type input "EMLD 2026 Cyber Liability r"
type textarea "x"
type input "EMLD 2026 Cyber Liability re"
type textarea "x"
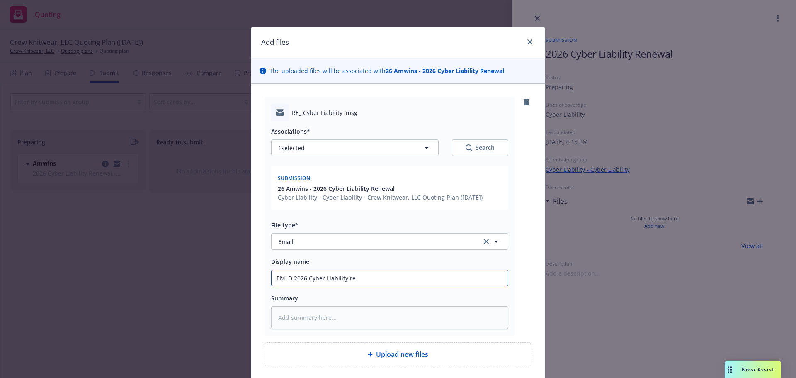
type input "EMLD 2026 Cyber Liability ren"
type textarea "x"
type input "EMLD 2026 Cyber Liability rene"
type textarea "x"
type input "EMLD 2026 Cyber Liability renew"
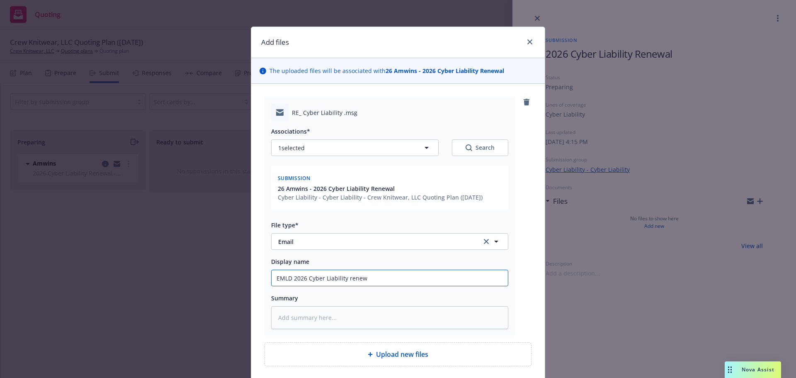
type textarea "x"
type input "EMLD 2026 Cyber Liability renewal"
type textarea "x"
type input "EMLD 2026 Cyber Liability renewal"
type textarea "x"
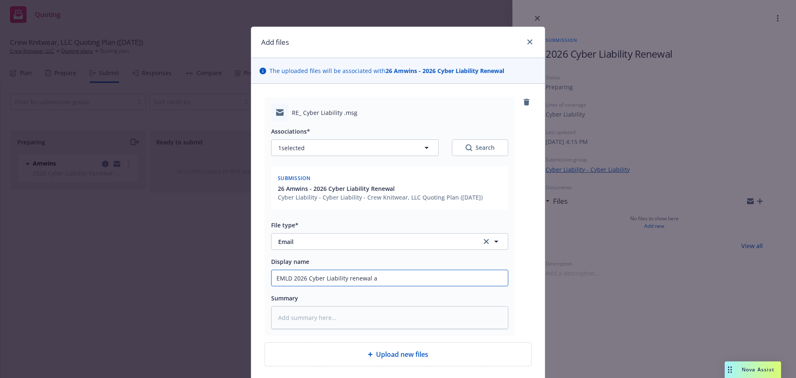
type input "EMLD 2026 Cyber Liability renewal ap"
type textarea "x"
type input "EMLD 2026 Cyber Liability renewal app"
type textarea "x"
type input "EMLD 2026 Cyber Liability renewal app t"
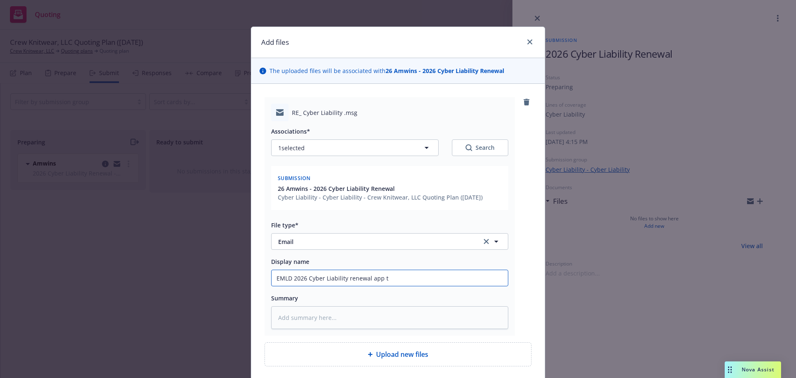
type textarea "x"
type input "EMLD 2026 Cyber Liability renewal app to"
type textarea "x"
type input "EMLD 2026 Cyber Liability renewal app to"
type textarea "x"
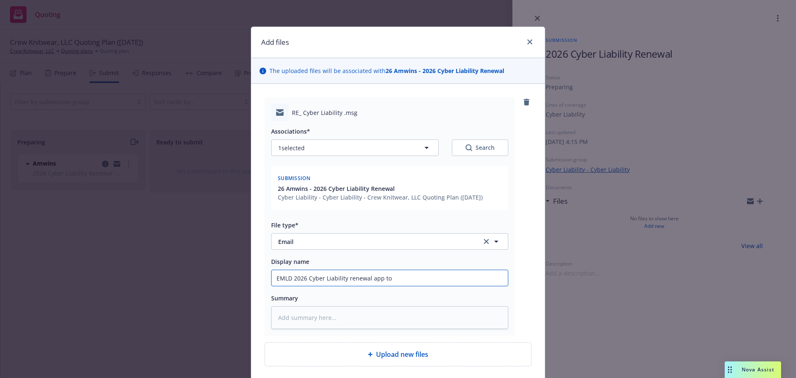
type input "EMLD 2026 Cyber Liability renewal app to i"
type textarea "x"
type input "EMLD 2026 Cyber Liability renewal app to in"
type textarea "x"
type input "EMLD 2026 Cyber Liability renewal app to ins"
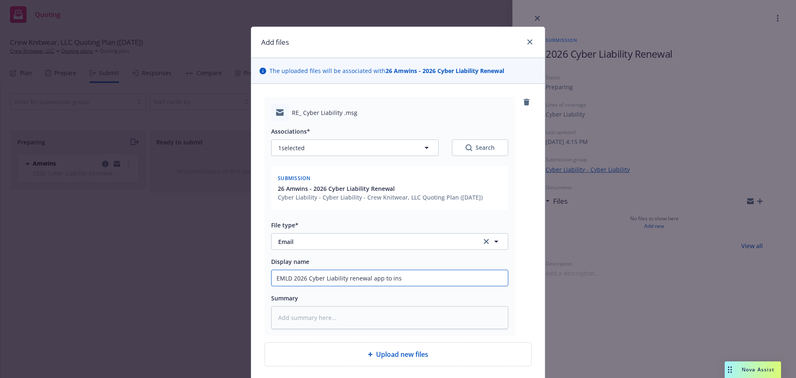
type textarea "x"
type input "EMLD 2026 Cyber Liability renewal app to insd"
type textarea "x"
type input "EMLD 2026 Cyber Liability renewal app to insd"
type textarea "x"
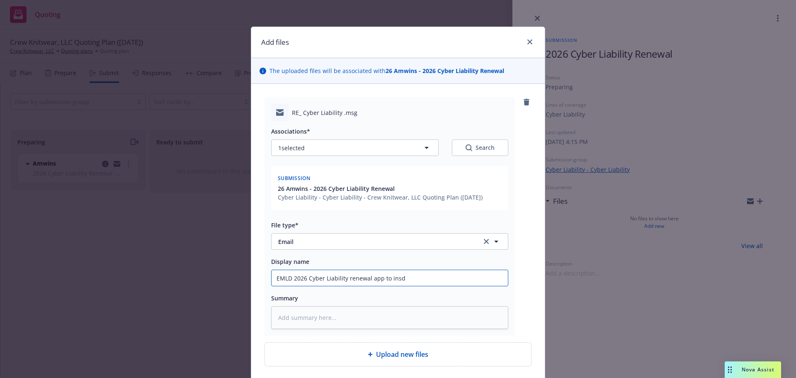
type input "EMLD 2026 Cyber Liability renewal app to insd w"
type textarea "x"
type input "EMLD 2026 Cyber Liability renewal app to insd w/"
type textarea "x"
type input "EMLD 2026 Cyber Liability renewal app to insd w/i"
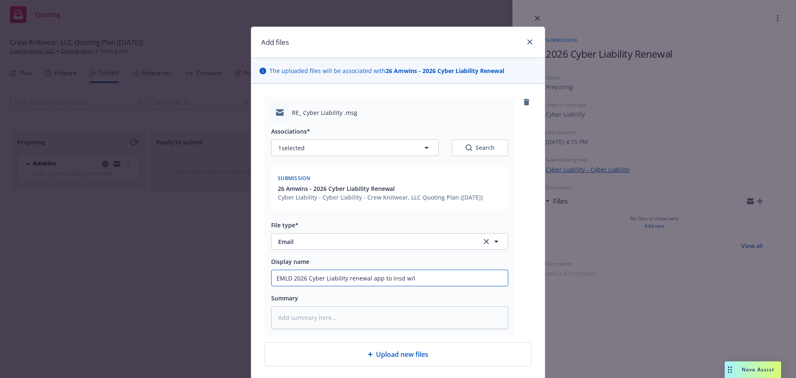
type textarea "x"
type input "EMLD 2026 Cyber Liability renewal app to insd w/in"
type textarea "x"
type input "EMLD 2026 Cyber Liability renewal app to insd w/ins"
type textarea "x"
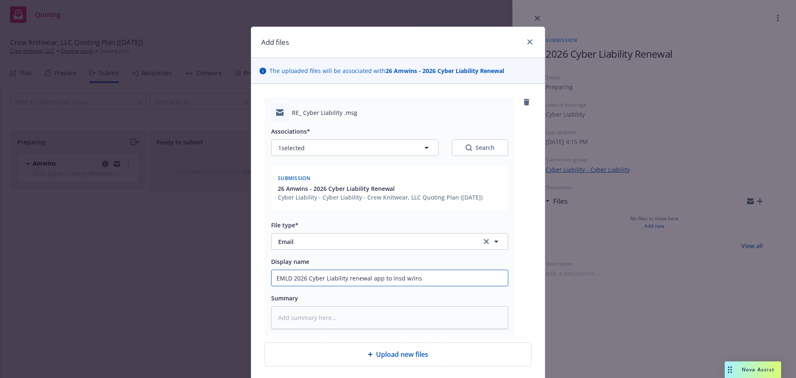
type input "EMLD 2026 Cyber Liability renewal app to insd w/inst"
type textarea "x"
type input "EMLD 2026 Cyber Liability renewal app to insd w/instr"
type textarea "x"
type input "EMLD 2026 Cyber Liability renewal app to insd w/instru"
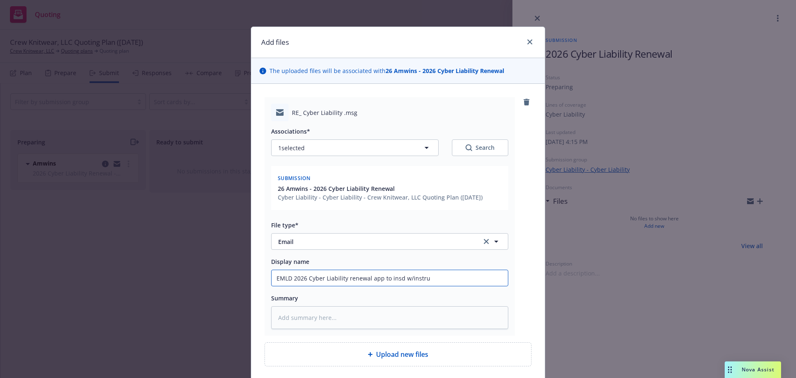
type textarea "x"
type input "EMLD 2026 Cyber Liability renewal app to insd w/instrut"
type textarea "x"
type input "EMLD 2026 Cyber Liability renewal app to insd w/instrutin"
type textarea "x"
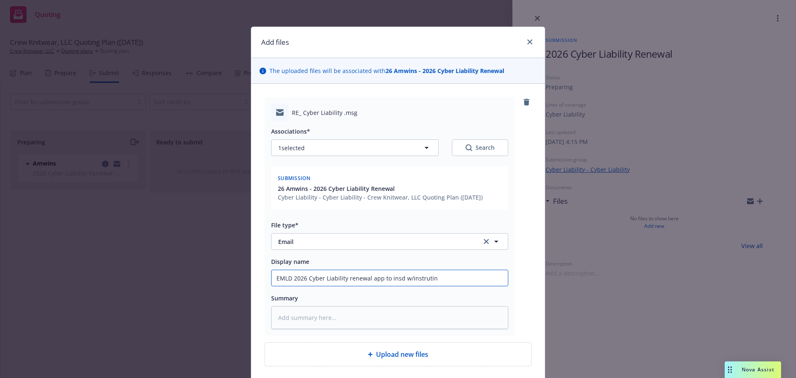
type input "EMLD 2026 Cyber Liability renewal app to insd w/instrutins"
type textarea "x"
type input "EMLD 2026 Cyber Liability renewal app to insd w/instrutins."
type textarea "x"
type input "EMLD 2026 Cyber Liability renewal app to insd w/instrutins"
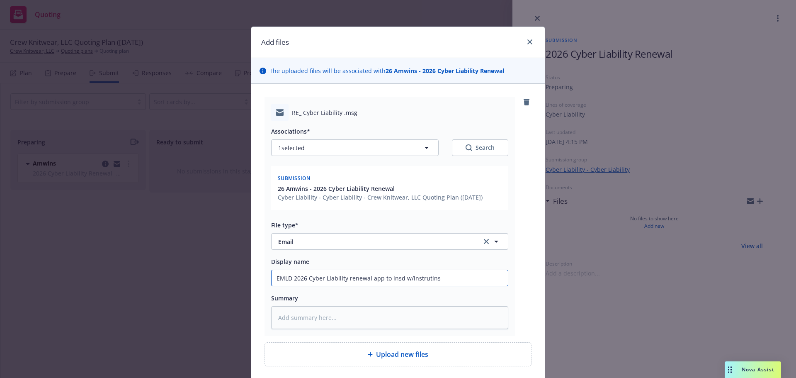
type textarea "x"
type input "EMLD 2026 Cyber Liability renewal app to insd w/instrutin"
type textarea "x"
type input "EMLD 2026 Cyber Liability renewal app to insd w/instruti"
type textarea "x"
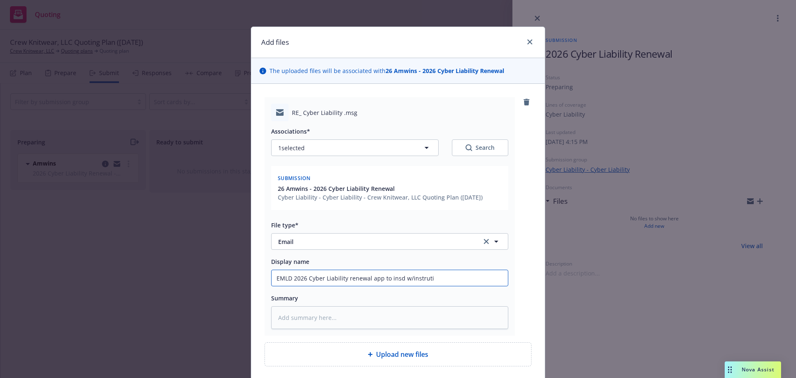
type input "EMLD 2026 Cyber Liability renewal app to insd w/instrut"
type textarea "x"
type input "EMLD 2026 Cyber Liability renewal app to insd w/instru"
type textarea "x"
type input "EMLD 2026 Cyber Liability renewal app to insd w/instruc"
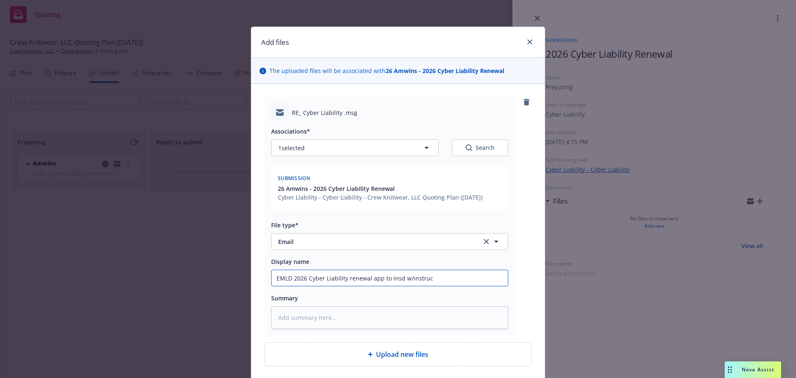
type textarea "x"
type input "EMLD 2026 Cyber Liability renewal app to insd w/instructi"
type textarea "x"
type input "EMLD 2026 Cyber Liability renewal app to insd w/instructio"
type textarea "x"
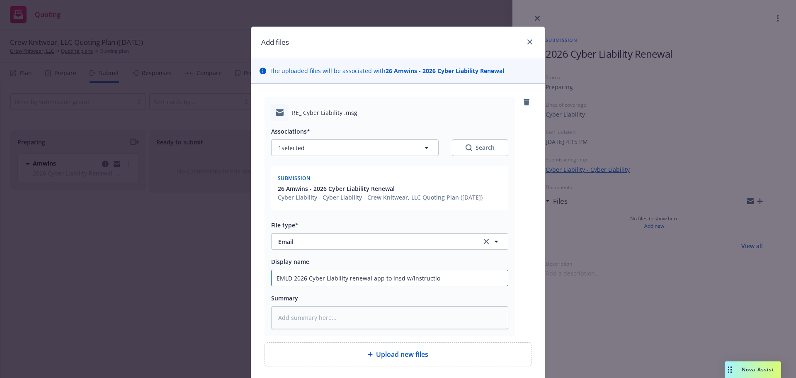
type input "EMLD 2026 Cyber Liability renewal app to insd w/instruction"
type textarea "x"
type input "EMLD 2026 Cyber Liability renewal app to insd w/instructions"
type textarea "x"
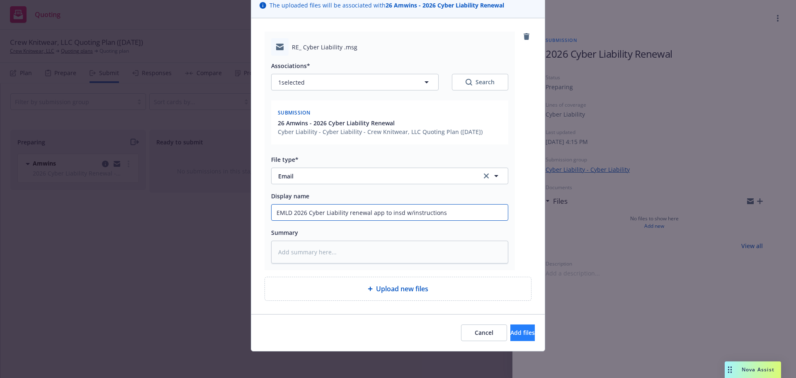
type input "EMLD 2026 Cyber Liability renewal app to insd w/instructions"
click at [510, 332] on span "Add files" at bounding box center [522, 332] width 24 height 8
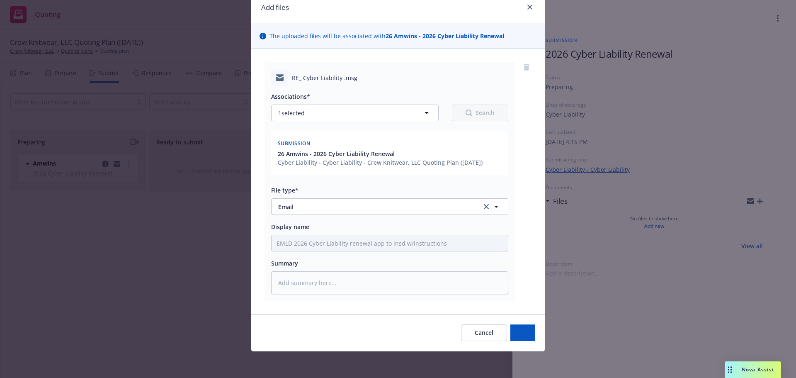
scroll to position [35, 0]
type textarea "x"
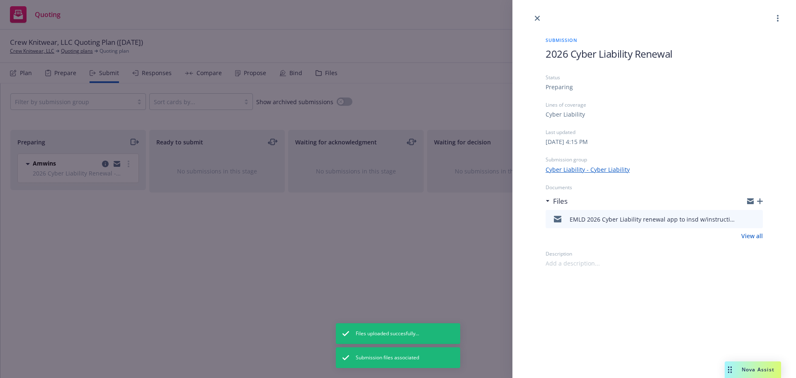
click at [545, 24] on div "Submission 2026 Cyber Liability Renewal Status Preparing Lines of coverage Cybe…" at bounding box center [654, 145] width 244 height 244
click at [535, 20] on icon "close" at bounding box center [537, 18] width 5 height 5
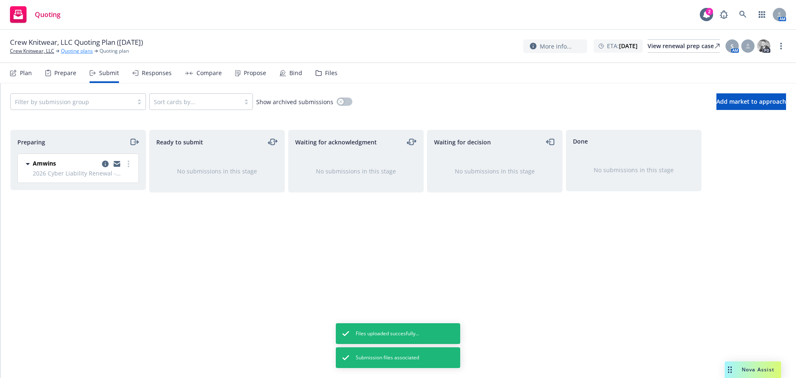
click at [74, 51] on link "Quoting plans" at bounding box center [77, 50] width 32 height 7
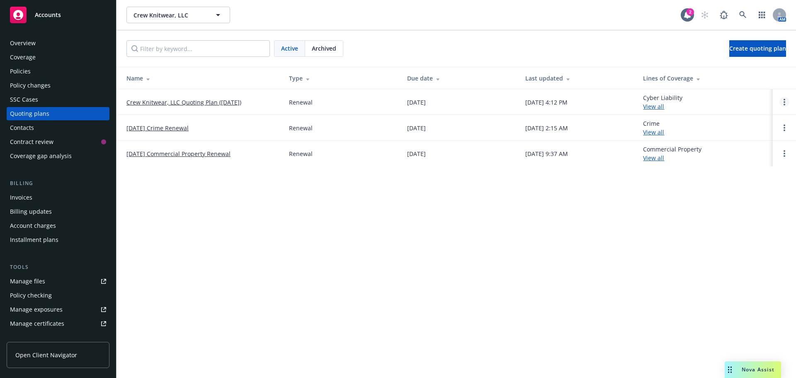
click at [788, 101] on link "Open options" at bounding box center [784, 102] width 10 height 10
click at [740, 63] on span "Rename" at bounding box center [726, 62] width 43 height 8
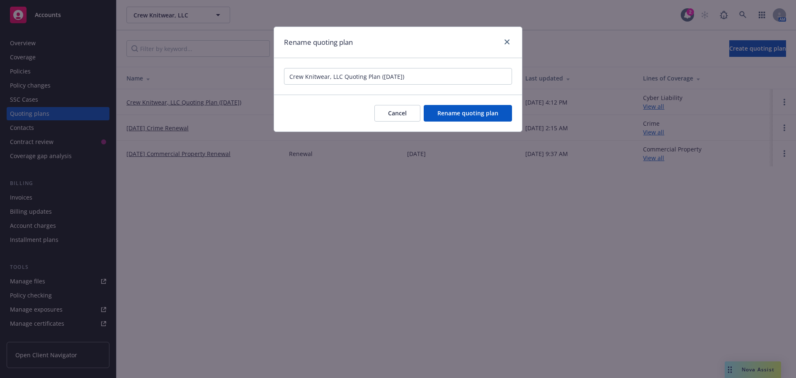
drag, startPoint x: 448, startPoint y: 77, endPoint x: 191, endPoint y: 76, distance: 257.0
click at [191, 77] on div "Rename quoting plan Crew Knitwear, LLC Quoting Plan ([DATE]) Cancel Rename quot…" at bounding box center [398, 189] width 796 height 378
type input "[DATE] Cyber Liability Renewal"
click at [446, 114] on span "Rename quoting plan" at bounding box center [467, 113] width 61 height 8
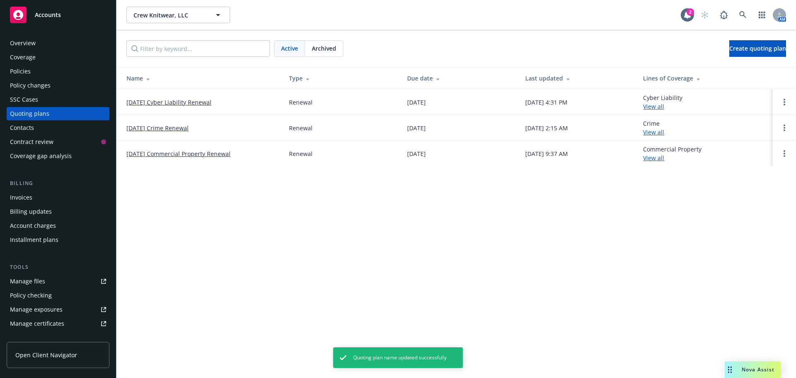
click at [50, 24] on link "Accounts" at bounding box center [58, 14] width 103 height 23
